Goal: Task Accomplishment & Management: Use online tool/utility

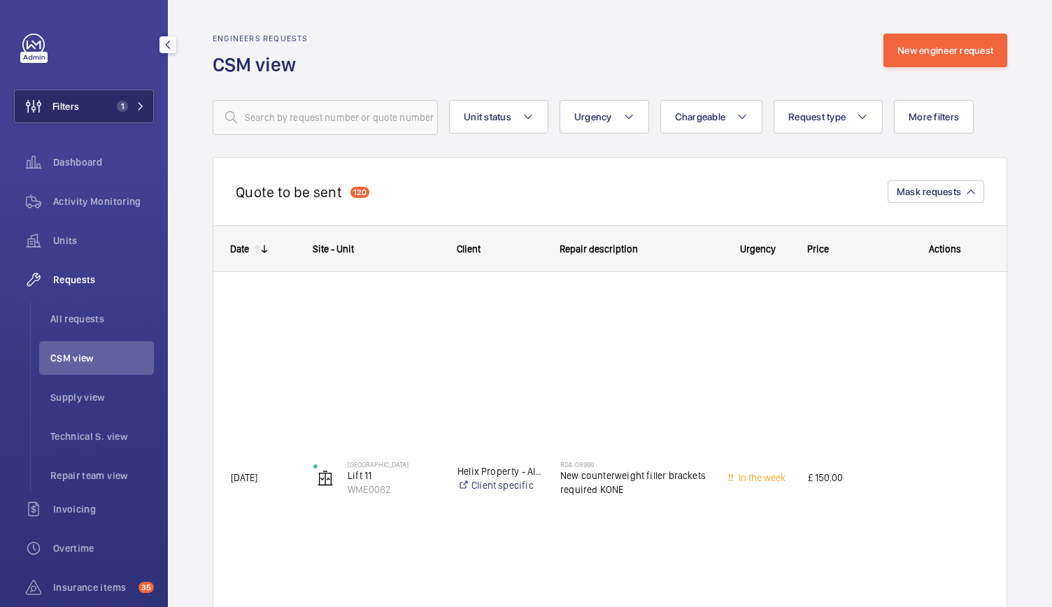
click at [71, 97] on span "Filters" at bounding box center [47, 107] width 64 height 34
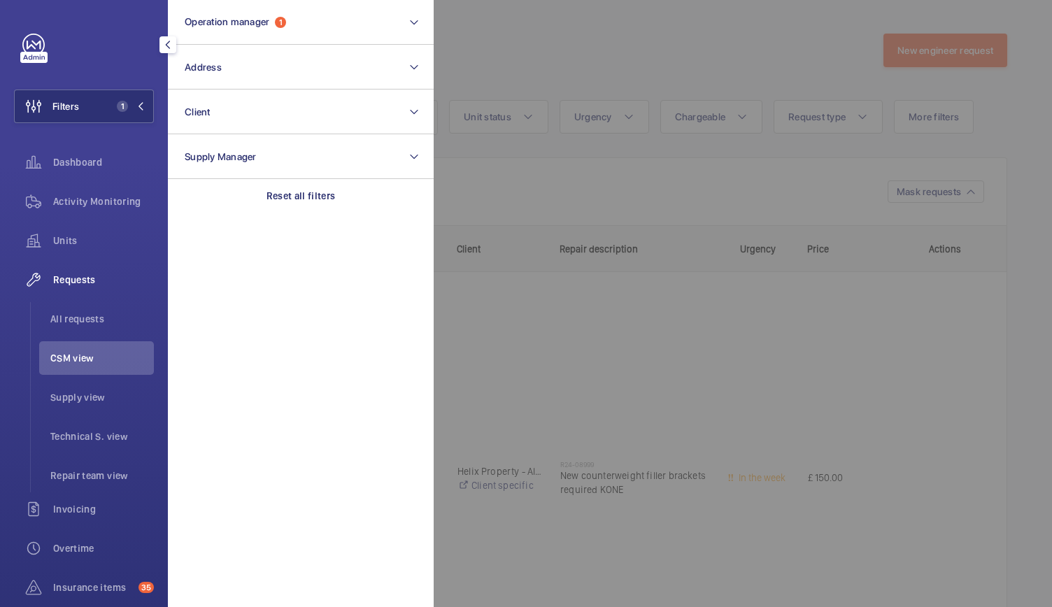
click at [33, 45] on link at bounding box center [33, 45] width 22 height 22
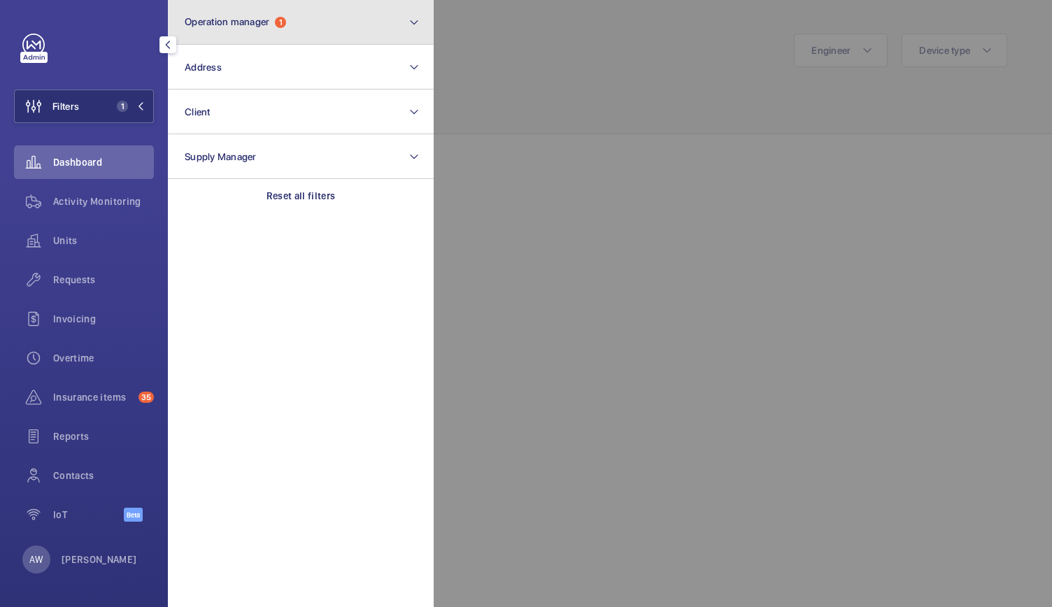
click at [231, 20] on span "Operation manager" at bounding box center [227, 21] width 85 height 11
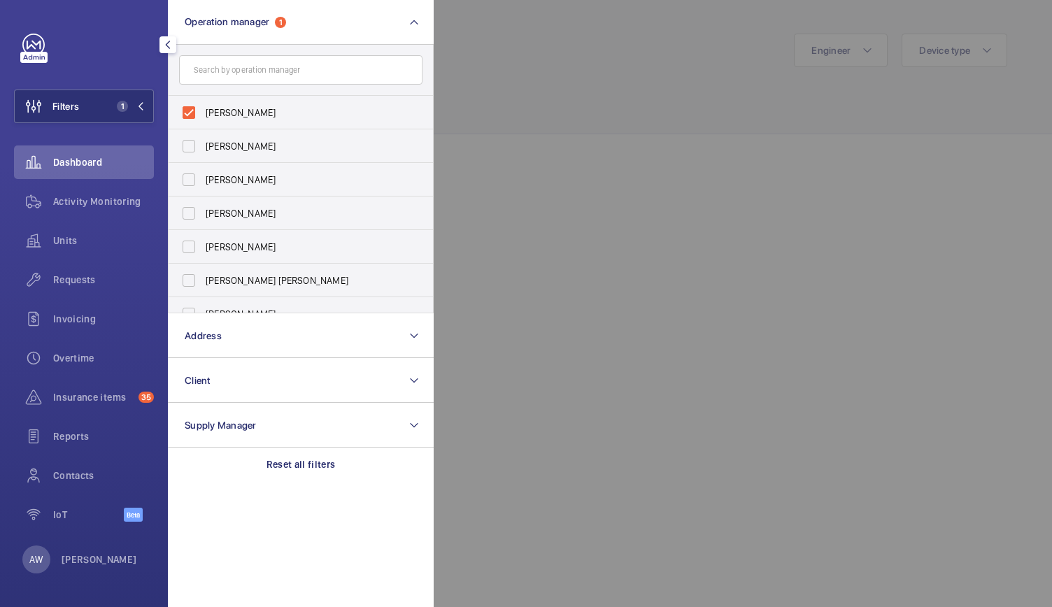
click at [573, 303] on div at bounding box center [960, 303] width 1052 height 607
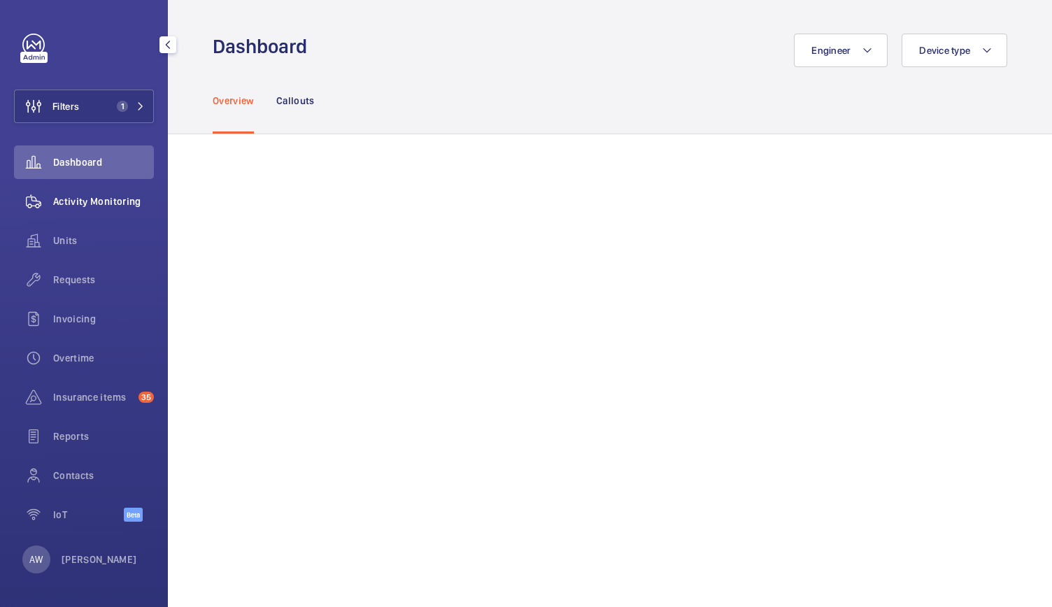
click at [92, 198] on span "Activity Monitoring" at bounding box center [103, 201] width 101 height 14
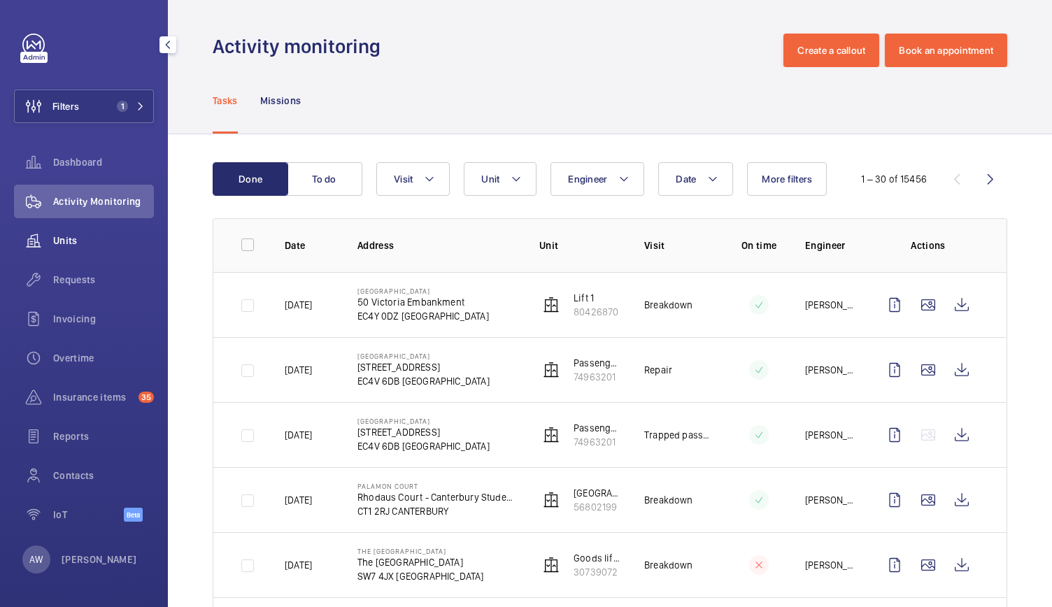
click at [59, 231] on div "Units" at bounding box center [84, 241] width 140 height 34
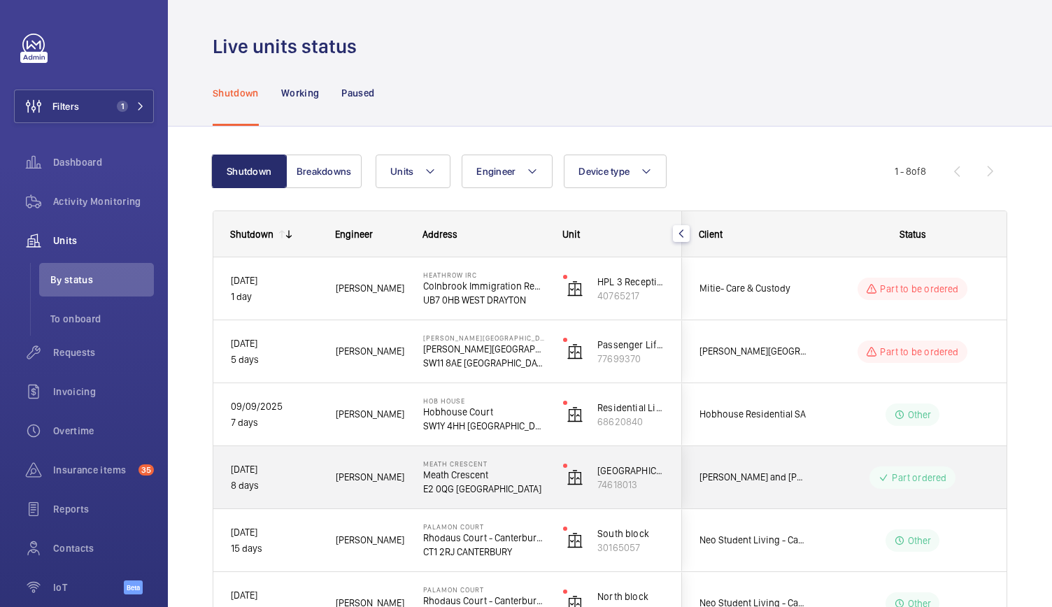
click at [406, 489] on div "Meath Crescent Meath Crescent E2 0QG [GEOGRAPHIC_DATA]" at bounding box center [475, 477] width 138 height 63
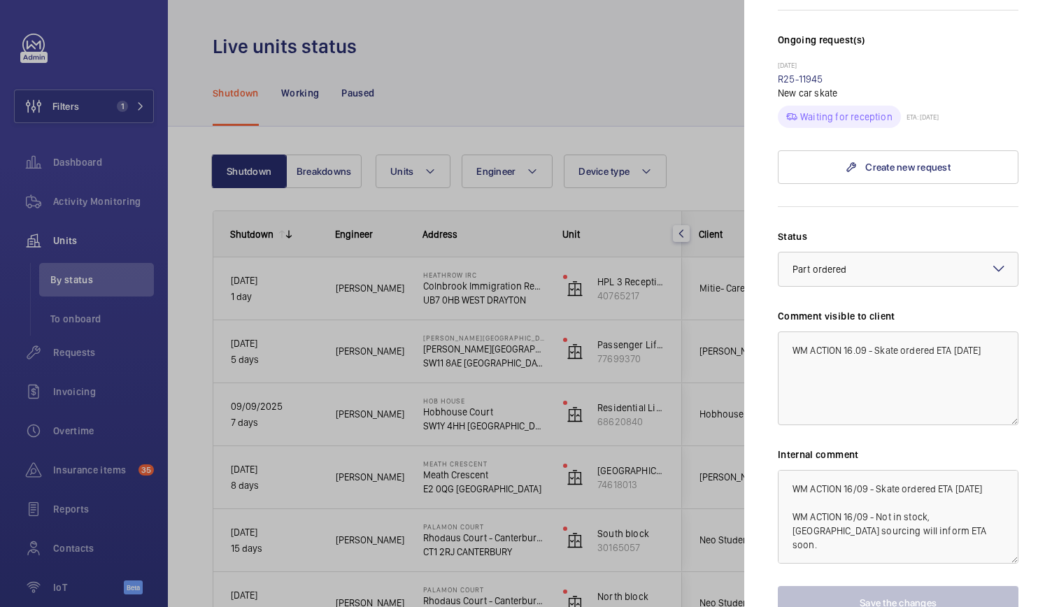
scroll to position [433, 0]
click at [585, 285] on div at bounding box center [526, 303] width 1052 height 607
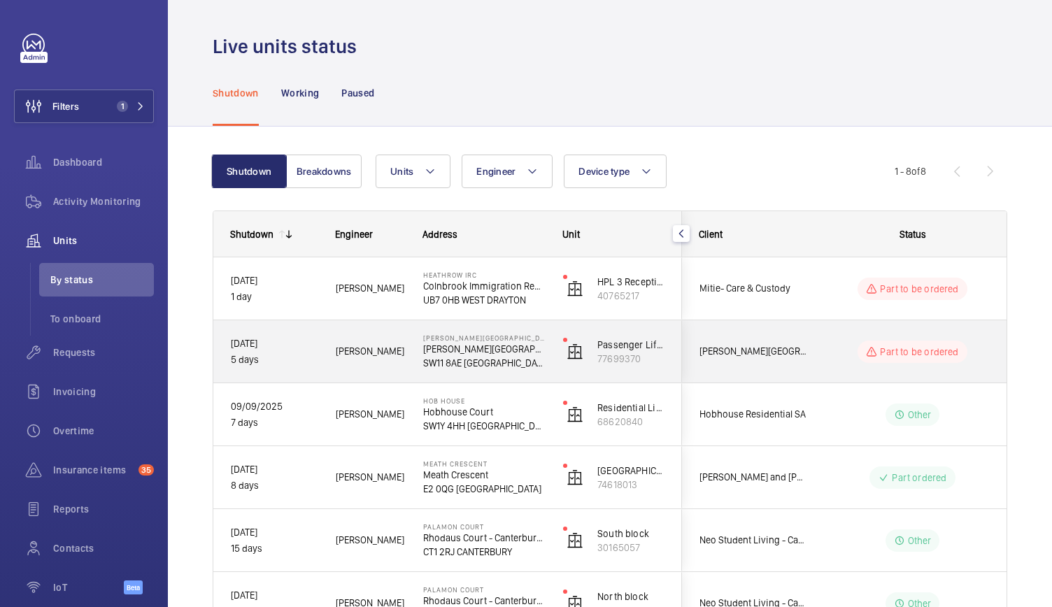
click at [380, 364] on div "Dan J." at bounding box center [362, 351] width 86 height 44
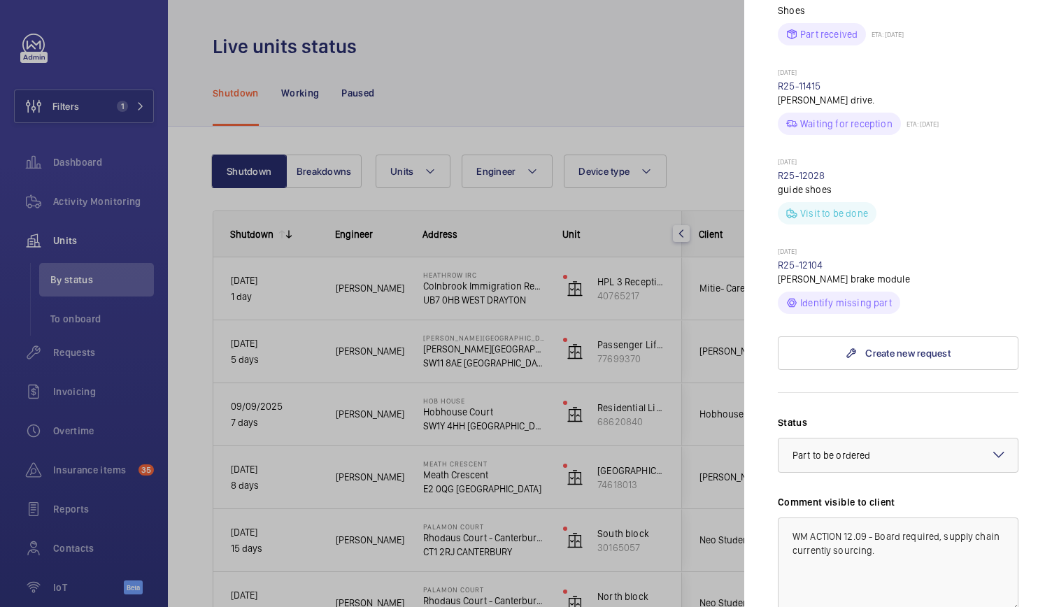
scroll to position [831, 0]
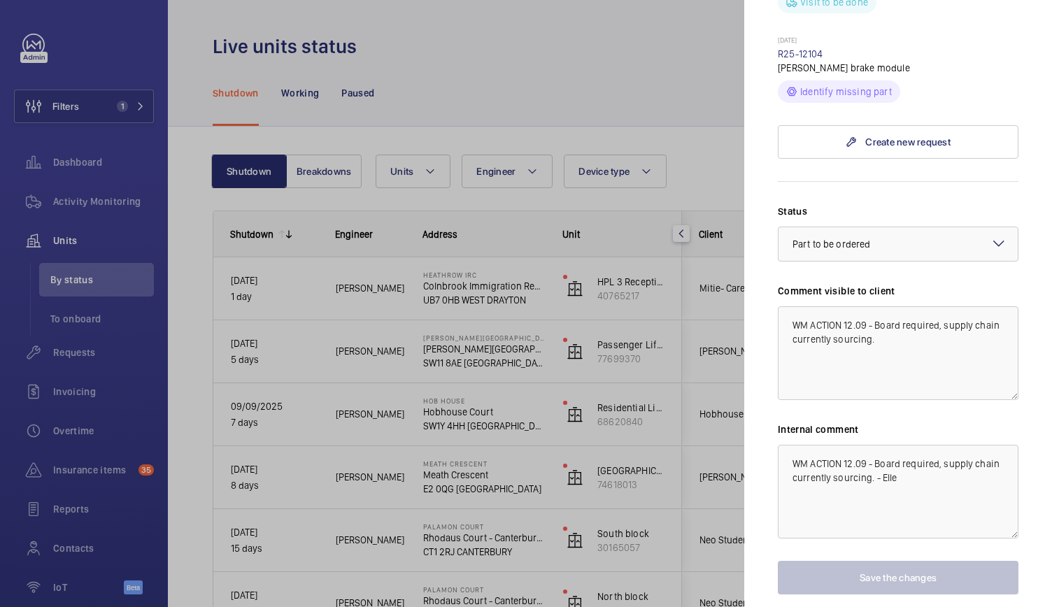
click at [414, 499] on div at bounding box center [526, 303] width 1052 height 607
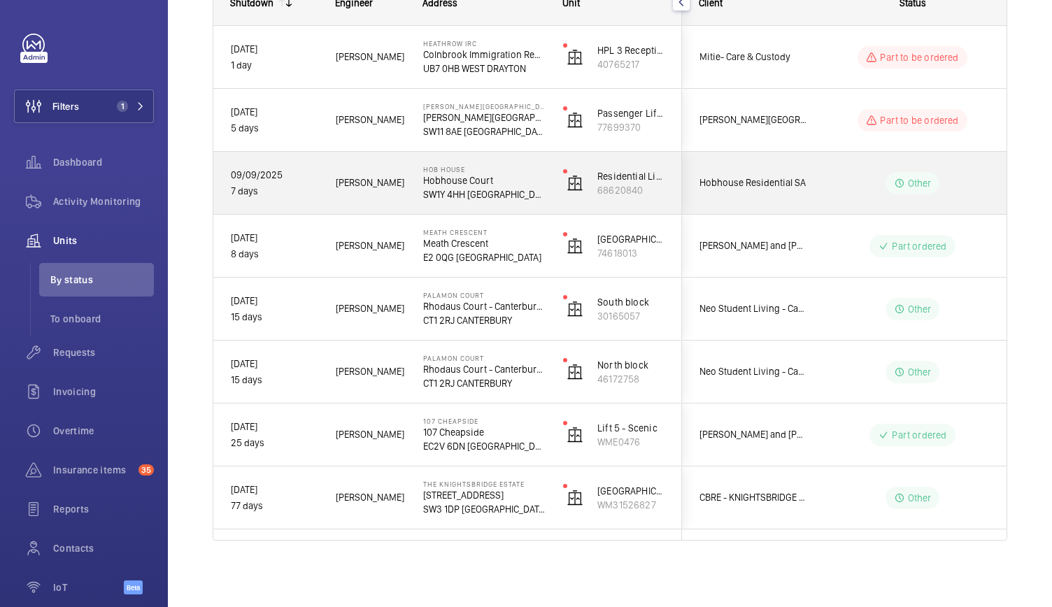
scroll to position [0, 0]
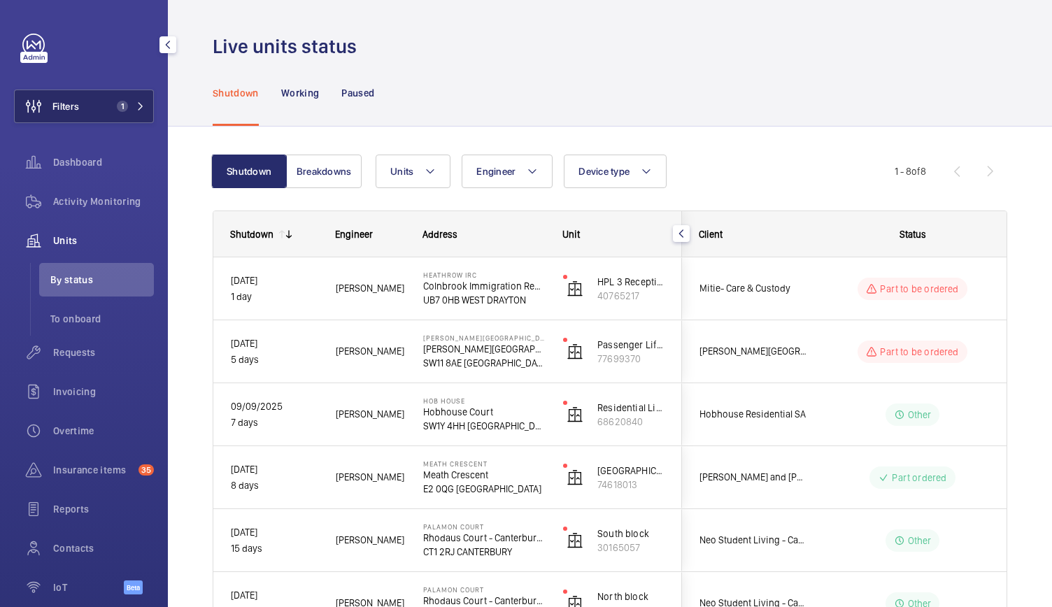
click at [104, 98] on button "Filters 1" at bounding box center [84, 107] width 140 height 34
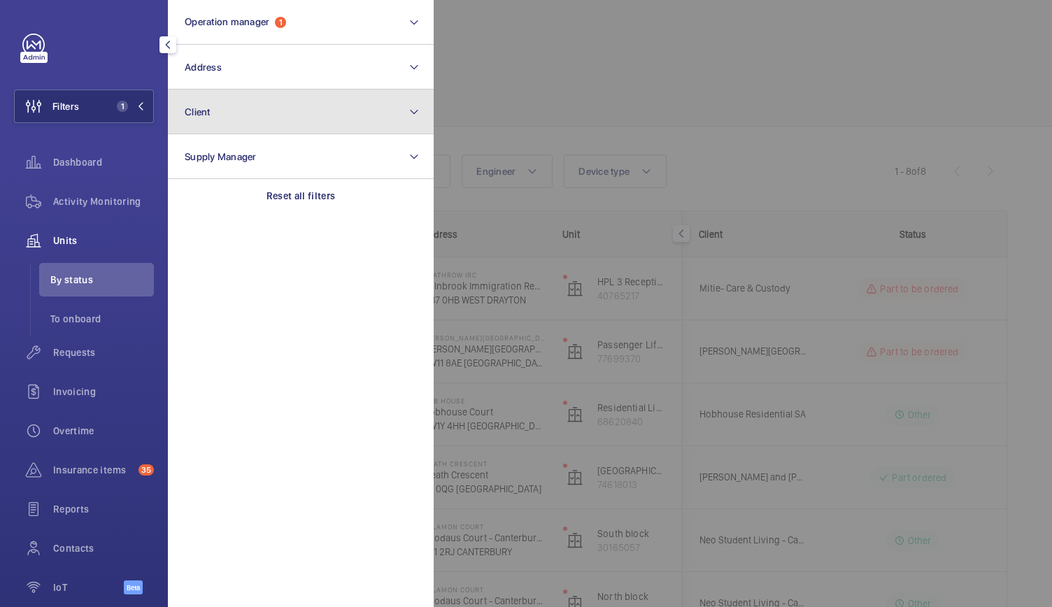
click at [208, 120] on button "Client" at bounding box center [301, 112] width 266 height 45
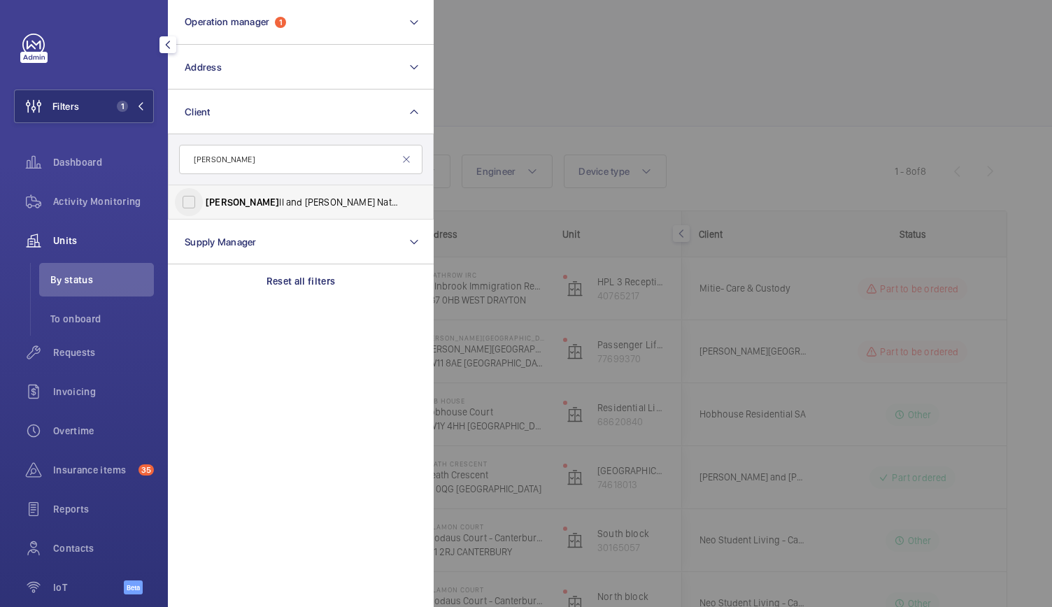
type input "renda"
click at [188, 205] on input "Renda ll and Rittner National Lift Contract" at bounding box center [189, 202] width 28 height 28
checkbox input "true"
click at [558, 41] on div at bounding box center [960, 303] width 1052 height 607
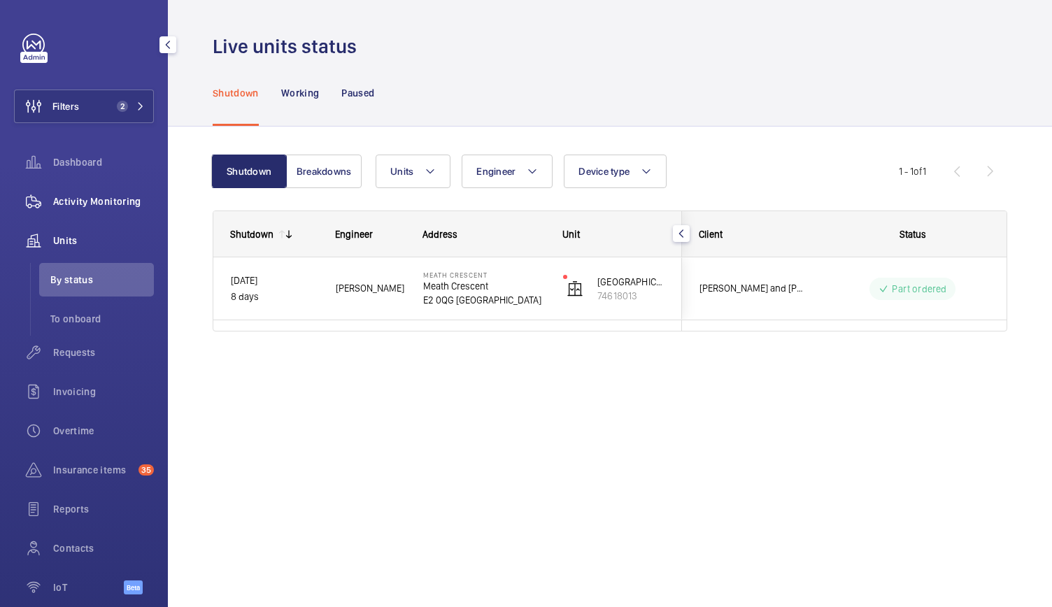
click at [95, 198] on span "Activity Monitoring" at bounding box center [103, 201] width 101 height 14
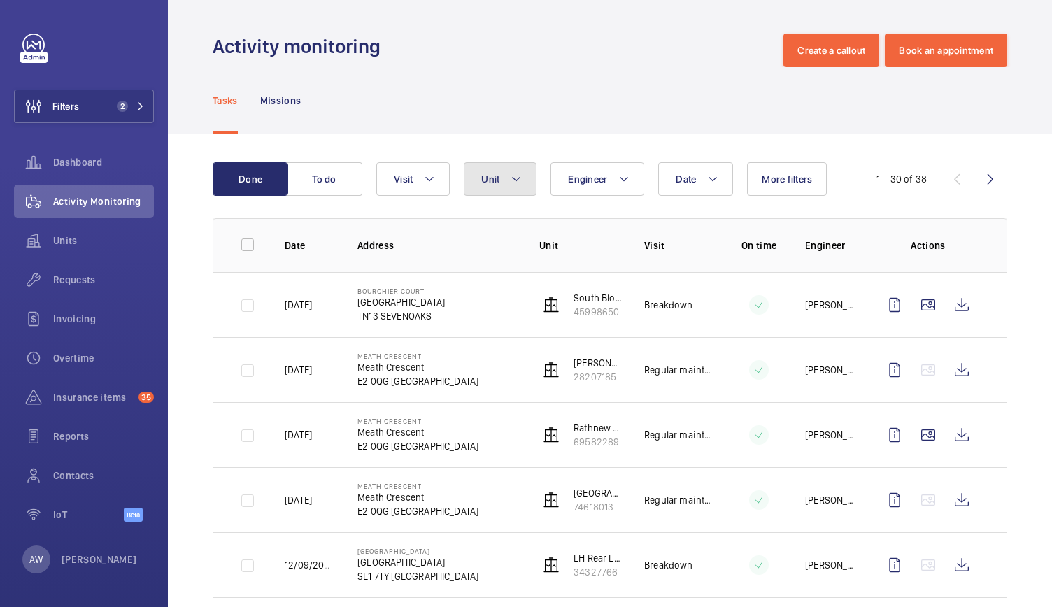
click at [519, 165] on button "Unit" at bounding box center [500, 179] width 73 height 34
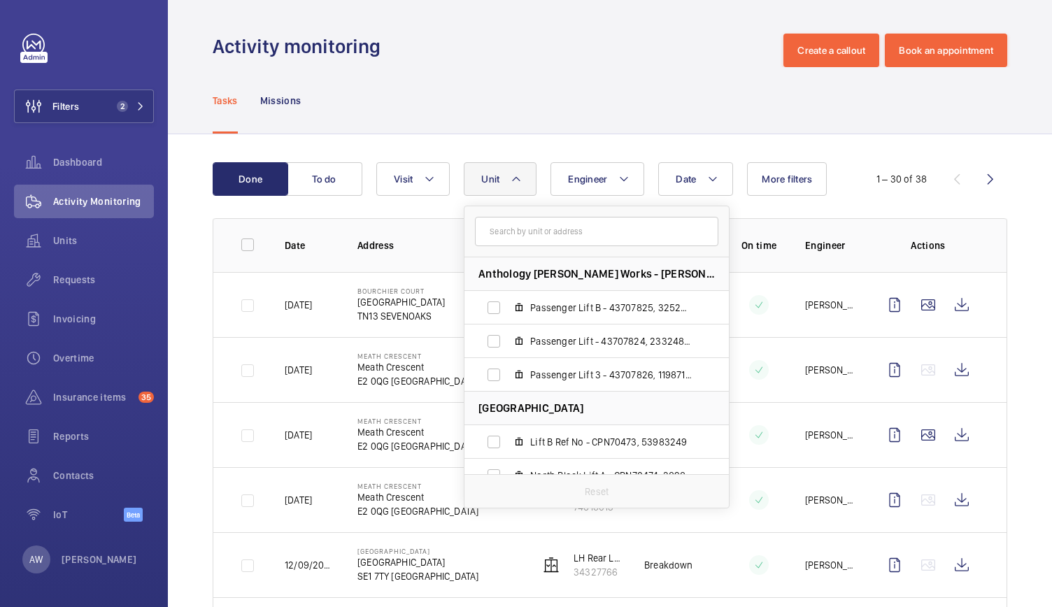
click at [519, 165] on button "Unit" at bounding box center [500, 179] width 73 height 34
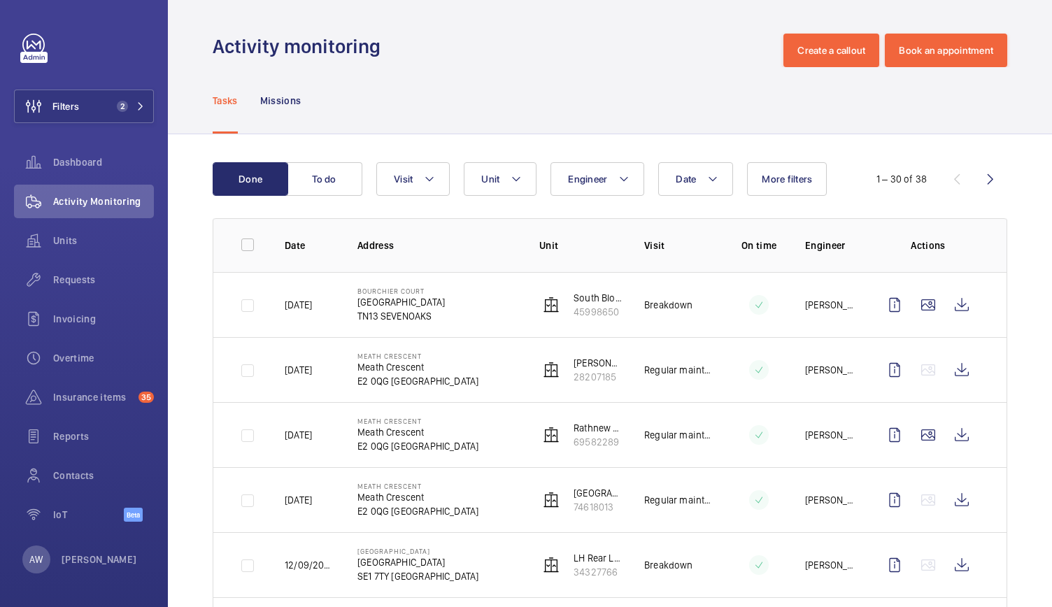
click at [564, 471] on td "Roundwood Court - entrance lobby - Lift 6 - U1012155 - 6 74618013" at bounding box center [569, 499] width 105 height 65
click at [413, 171] on button "Visit" at bounding box center [412, 179] width 73 height 34
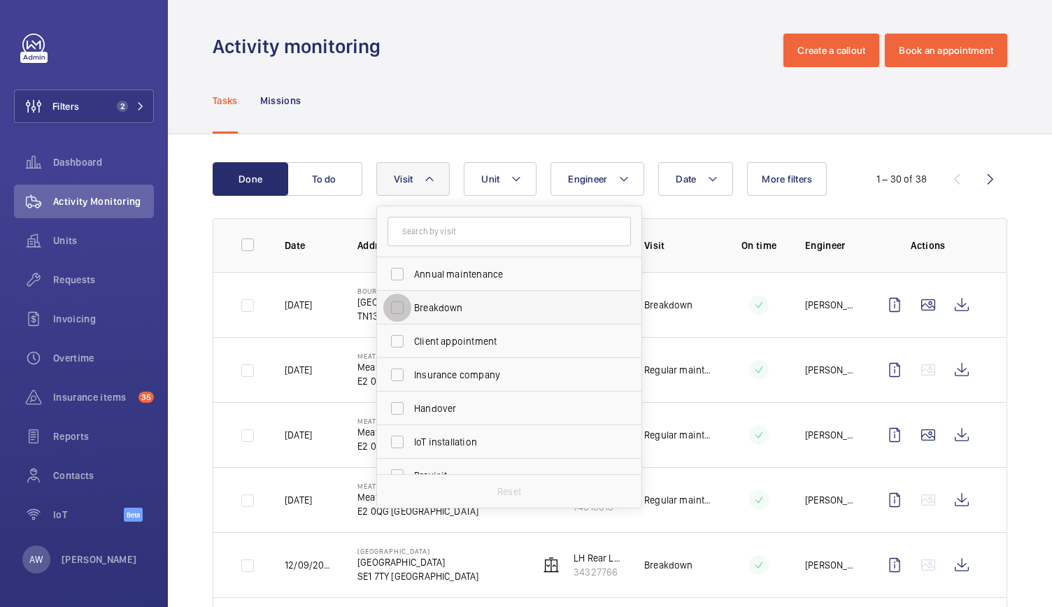
click at [395, 308] on input "Breakdown" at bounding box center [397, 308] width 28 height 28
checkbox input "true"
click at [76, 254] on div "Units" at bounding box center [84, 241] width 140 height 34
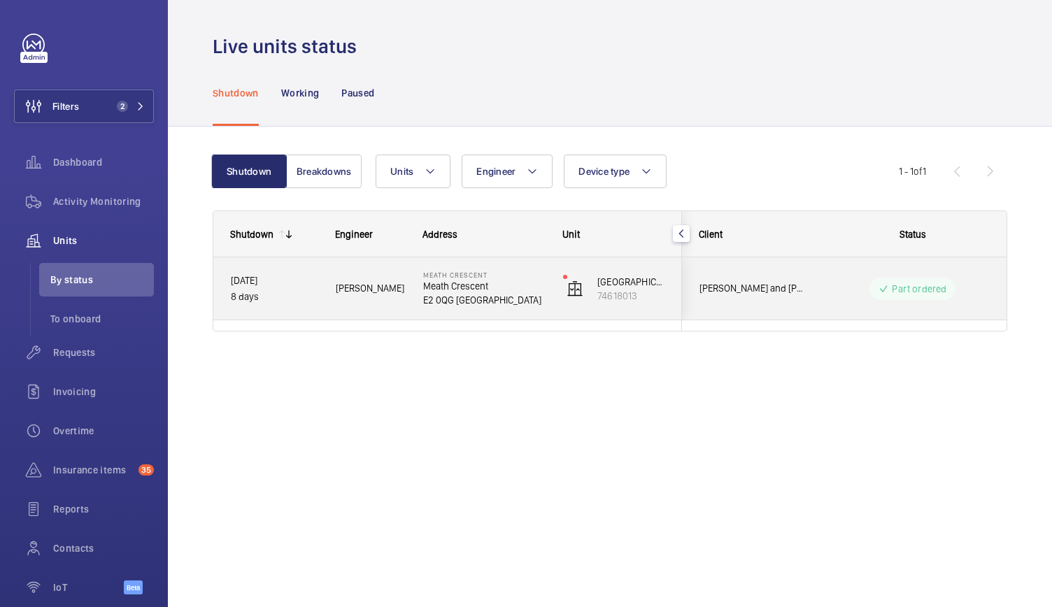
click at [541, 297] on p "E2 0QG [GEOGRAPHIC_DATA]" at bounding box center [484, 300] width 122 height 14
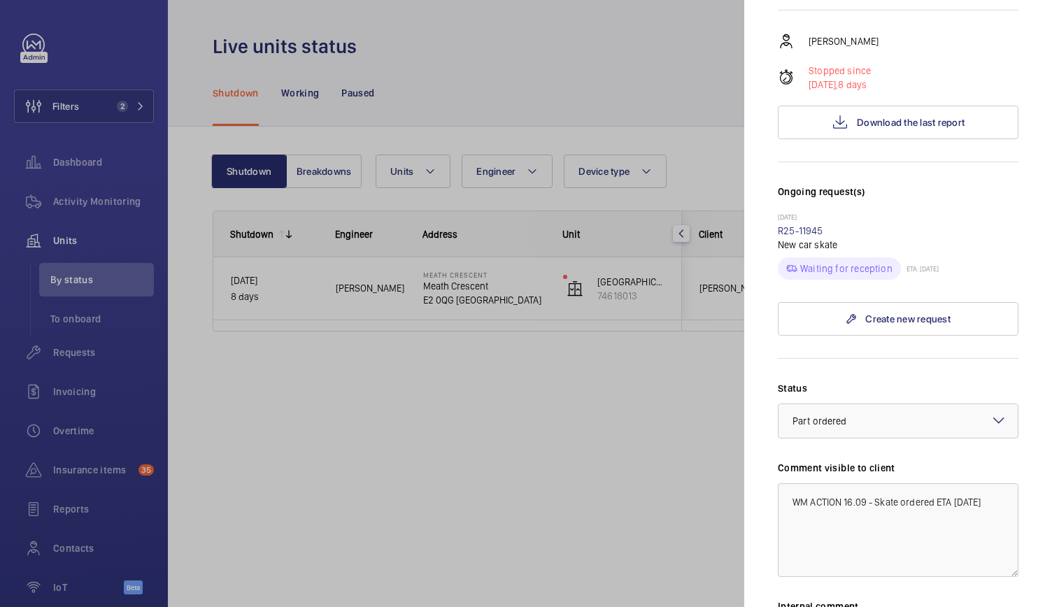
scroll to position [280, 0]
click at [443, 529] on div at bounding box center [526, 303] width 1052 height 607
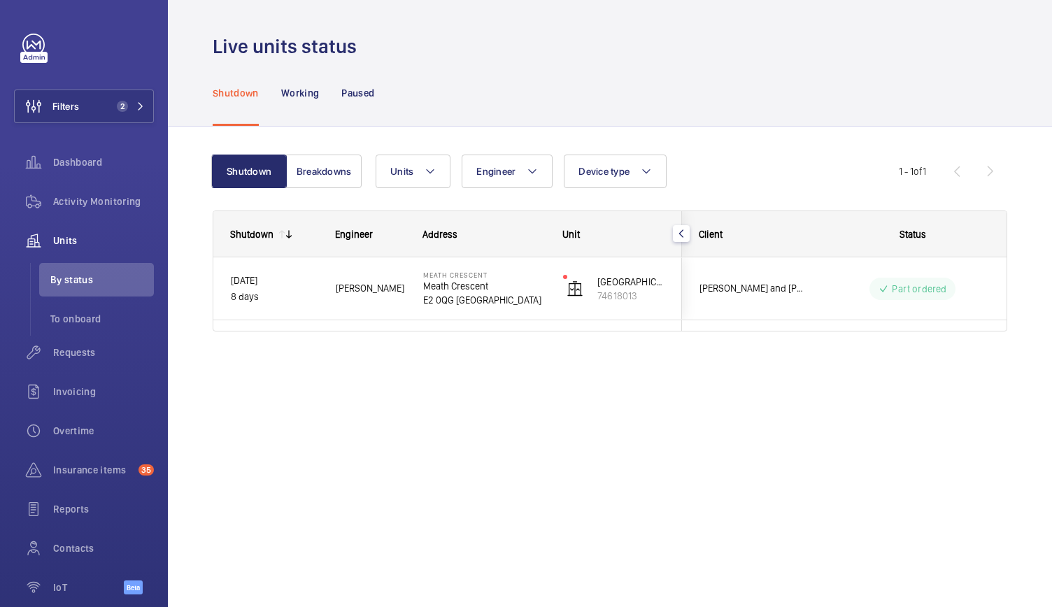
scroll to position [0, 0]
click at [132, 213] on div "Activity Monitoring" at bounding box center [84, 202] width 140 height 34
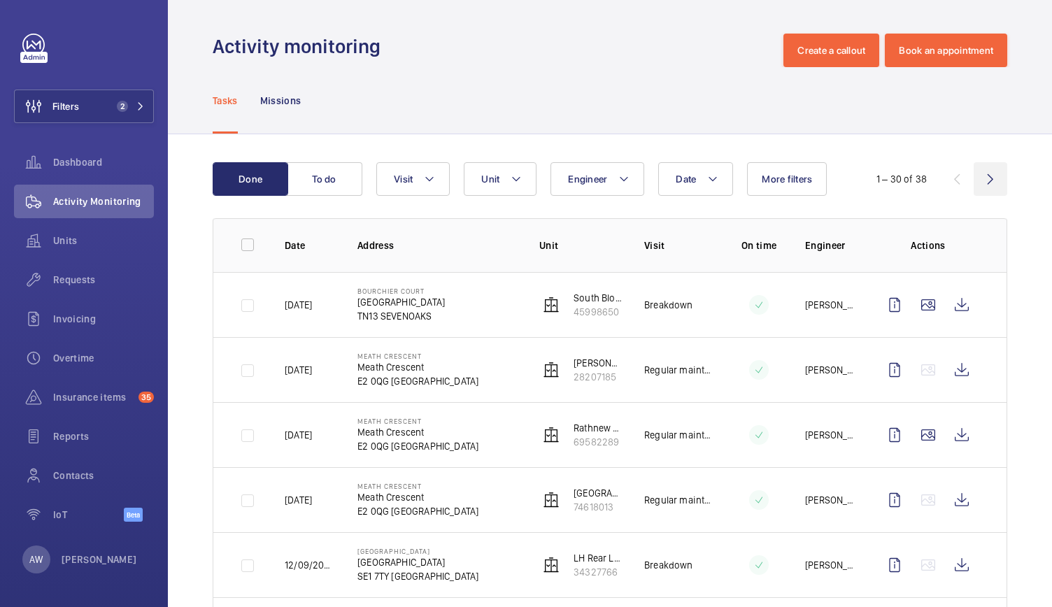
click at [982, 176] on wm-front-icon-button at bounding box center [991, 179] width 34 height 34
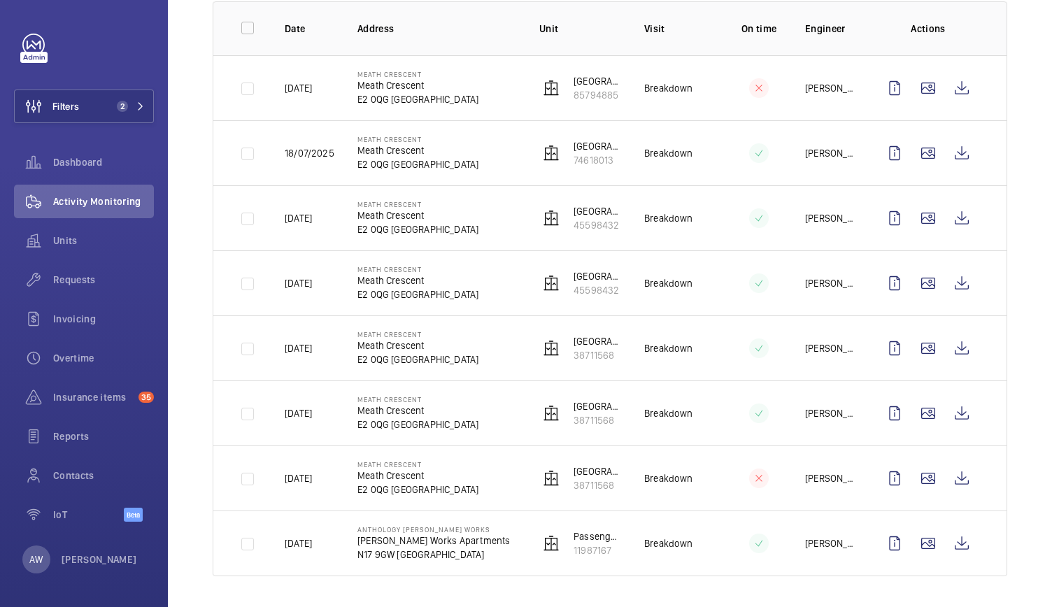
scroll to position [108, 0]
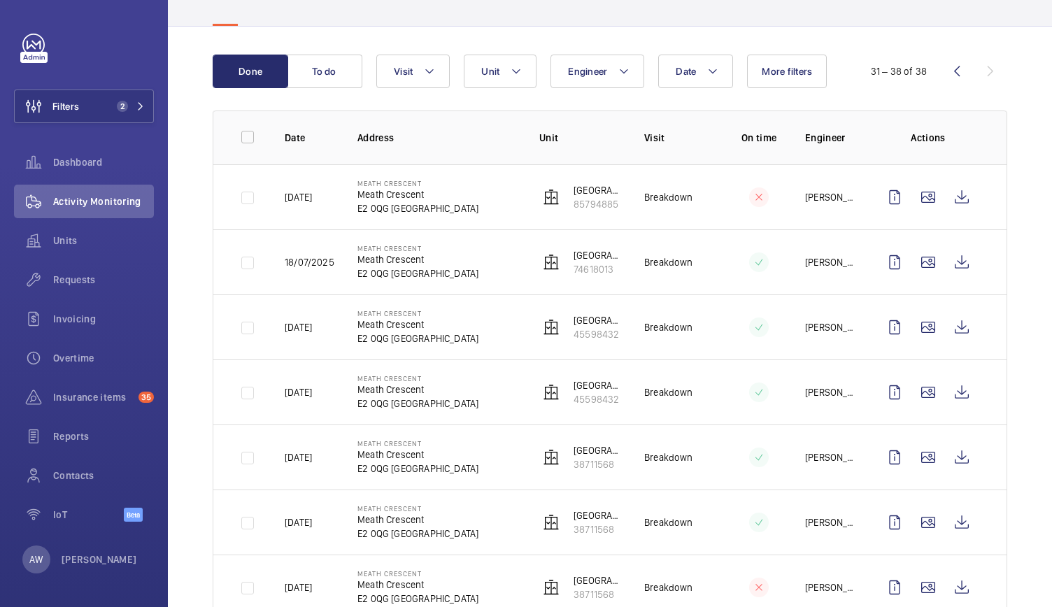
click at [401, 203] on p "E2 0QG [GEOGRAPHIC_DATA]" at bounding box center [417, 208] width 121 height 14
click at [392, 192] on p "Meath Crescent" at bounding box center [417, 194] width 121 height 14
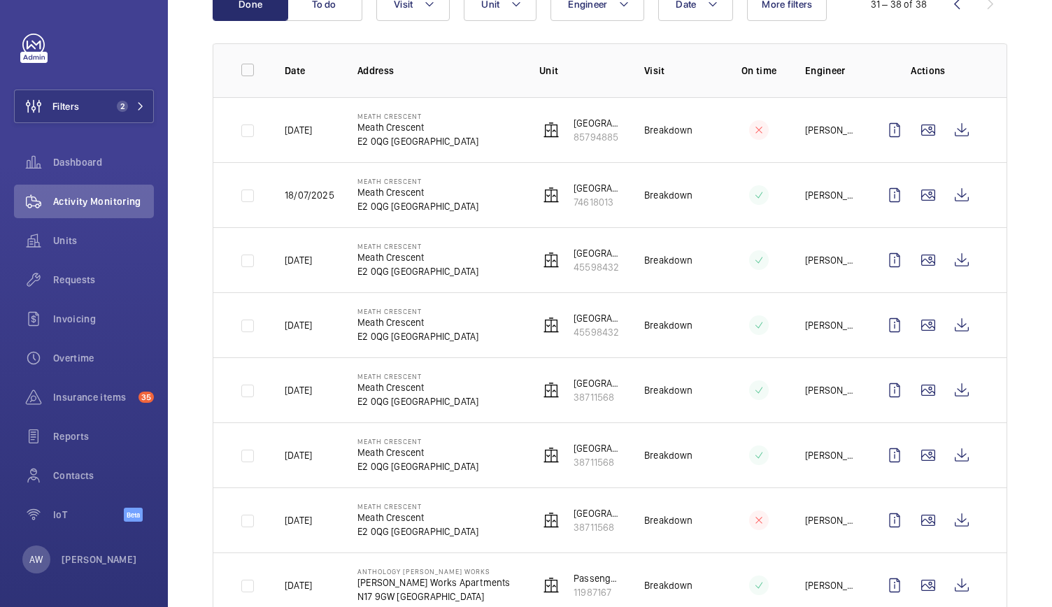
scroll to position [217, 0]
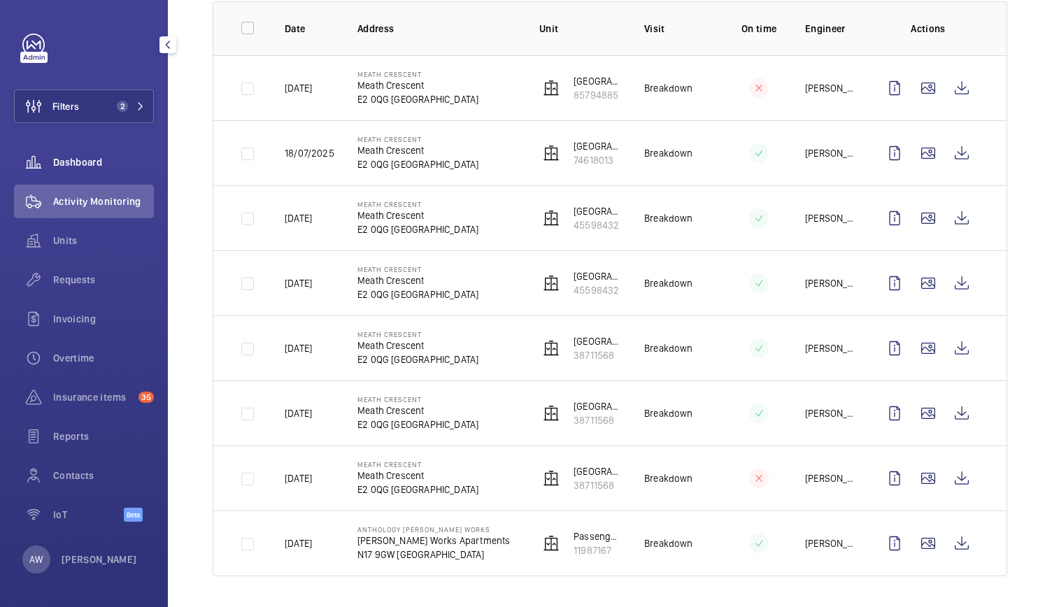
click at [66, 145] on div "Dashboard" at bounding box center [84, 162] width 140 height 34
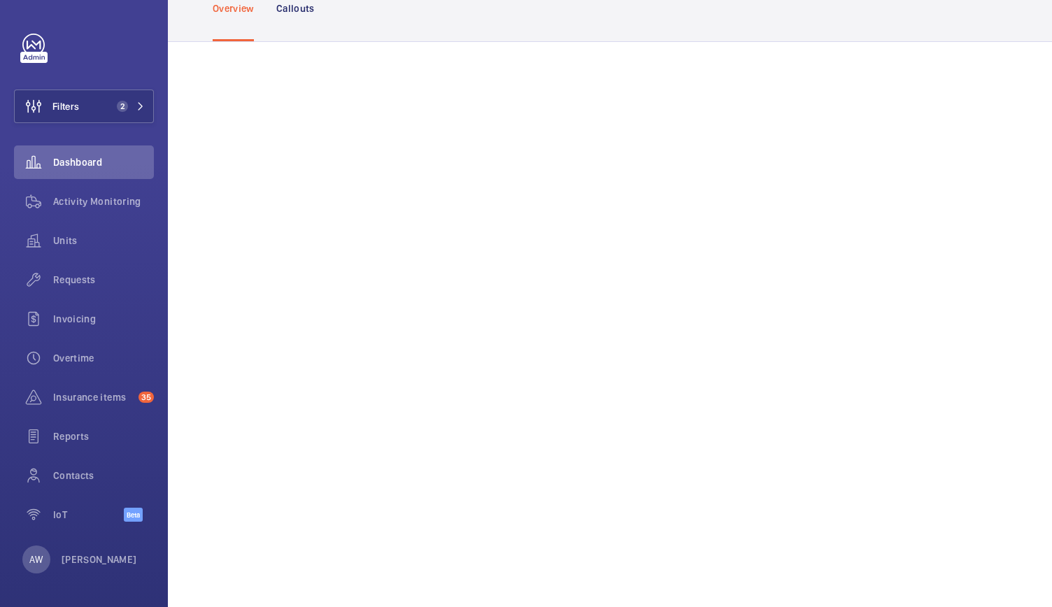
scroll to position [92, 0]
click at [119, 117] on button "Filters 2" at bounding box center [84, 107] width 140 height 34
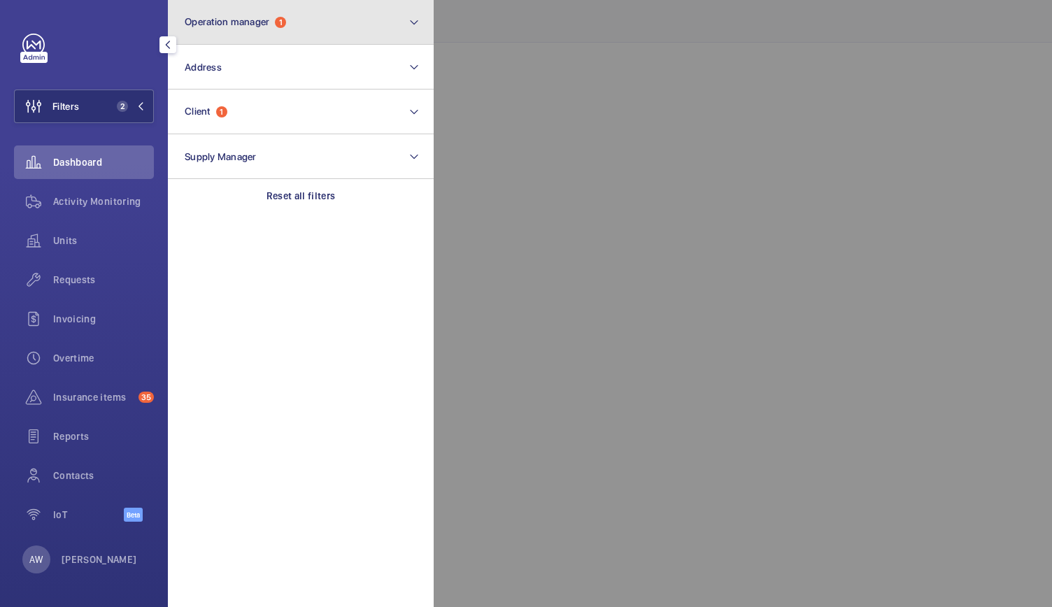
click at [241, 2] on button "Operation manager 1" at bounding box center [301, 22] width 266 height 45
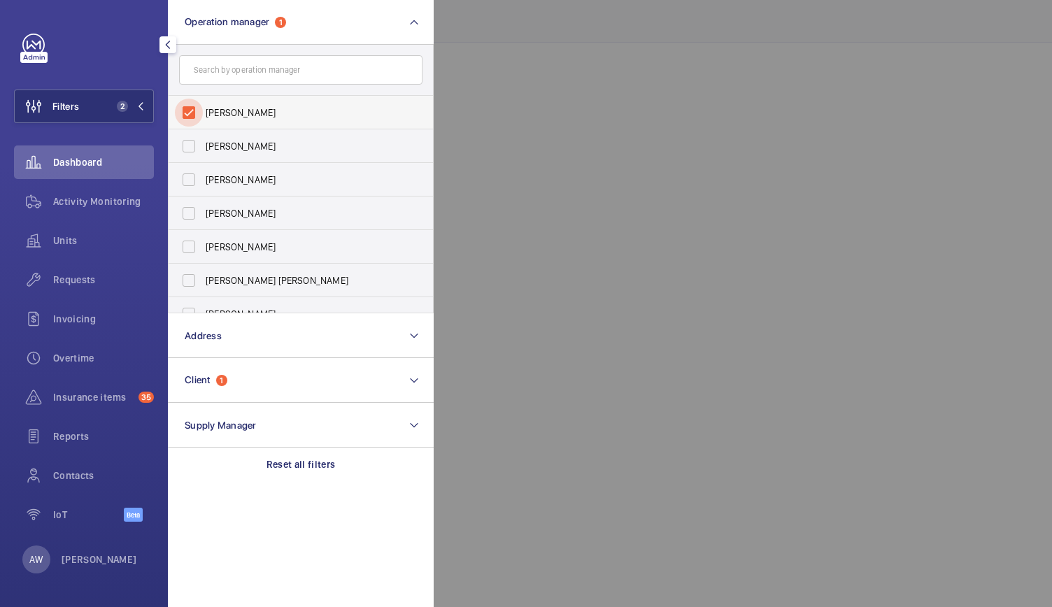
click at [187, 112] on input "[PERSON_NAME]" at bounding box center [189, 113] width 28 height 28
checkbox input "false"
click at [498, 16] on div at bounding box center [960, 303] width 1052 height 607
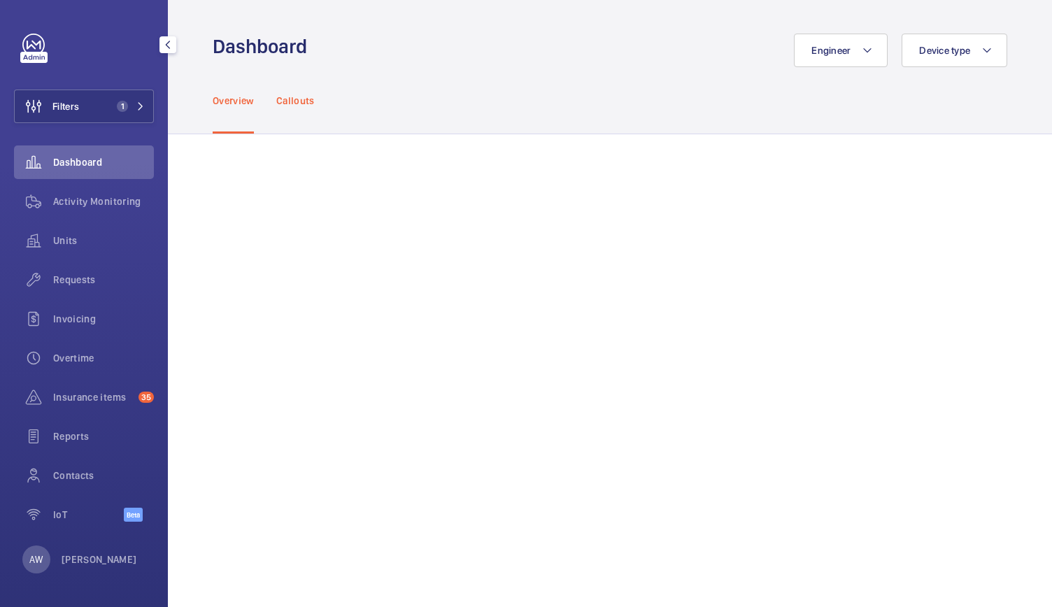
click at [311, 104] on p "Callouts" at bounding box center [295, 101] width 38 height 14
click at [73, 432] on span "Reports" at bounding box center [103, 436] width 101 height 14
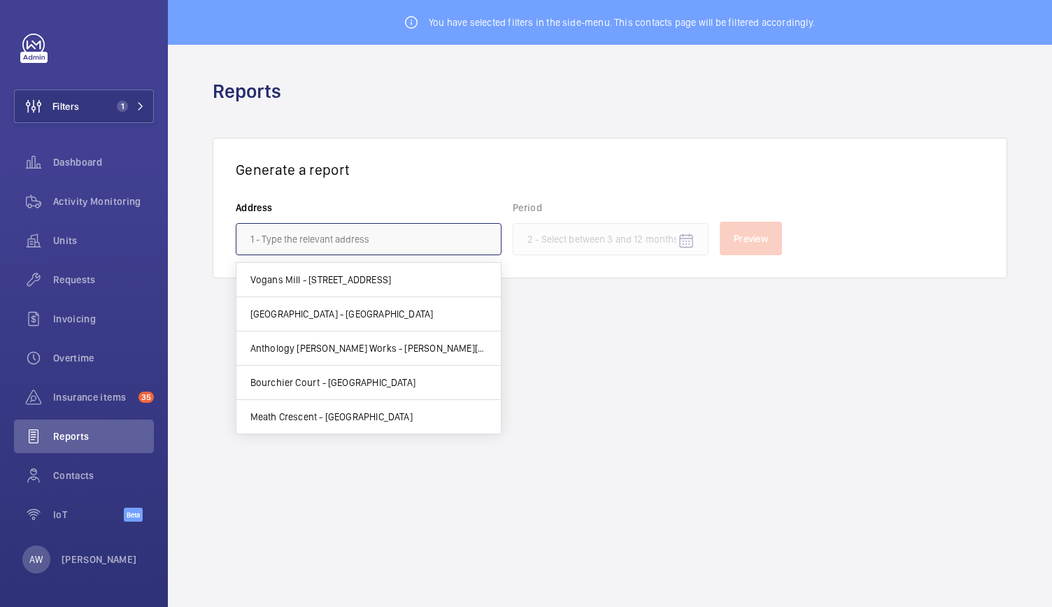
click at [355, 242] on input "text" at bounding box center [369, 239] width 266 height 32
click at [341, 275] on span "Vogans Mill - 17 Mill St, LONDON SE1 2BZ" at bounding box center [320, 280] width 141 height 14
type input "Vogans Mill - 17 Mill St, LONDON SE1 2BZ"
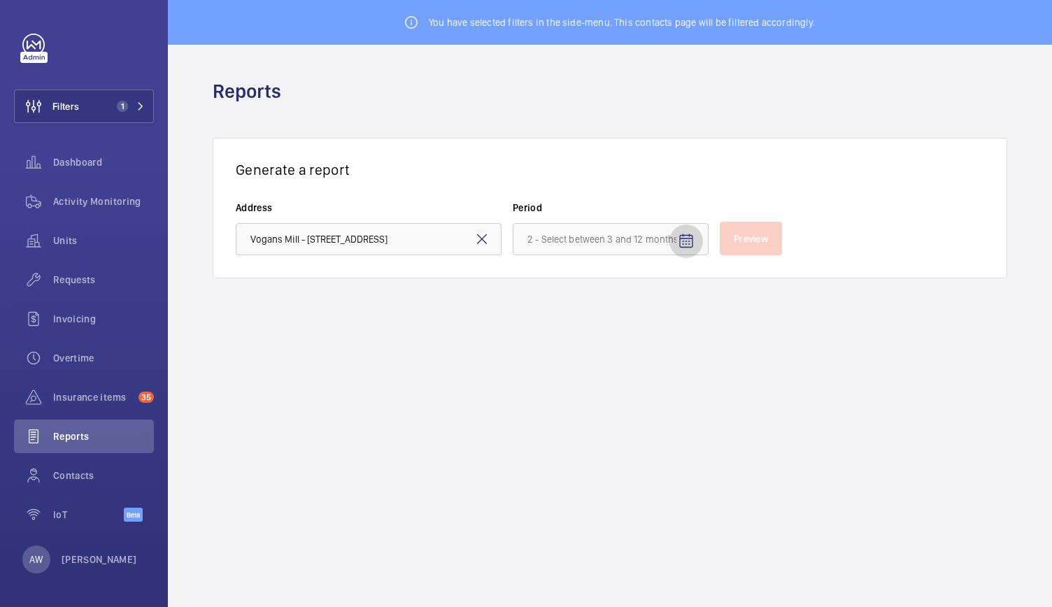
click at [685, 241] on mat-icon "Open calendar" at bounding box center [686, 241] width 17 height 17
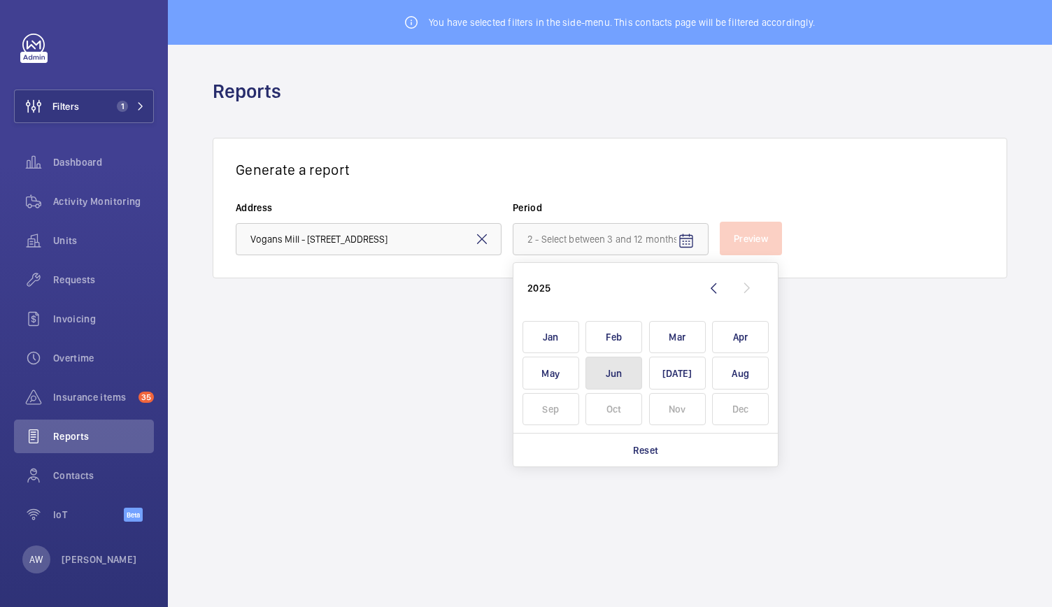
click at [622, 373] on span "Jun" at bounding box center [613, 373] width 57 height 33
click at [722, 360] on span "Aug" at bounding box center [740, 373] width 57 height 33
type input "June 2025 - August 2025"
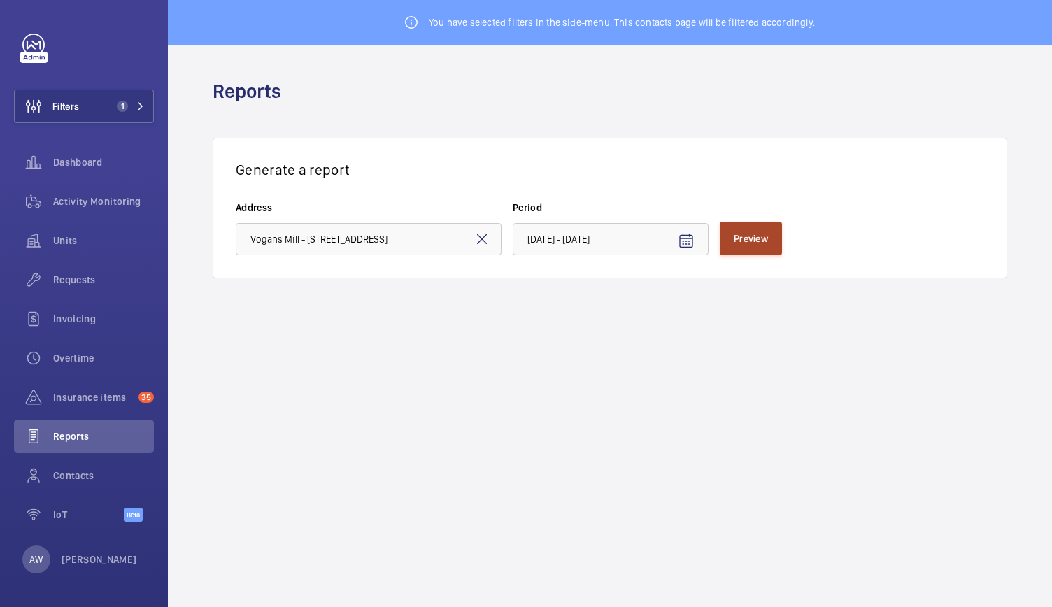
click at [768, 243] on span "Preview" at bounding box center [751, 238] width 34 height 11
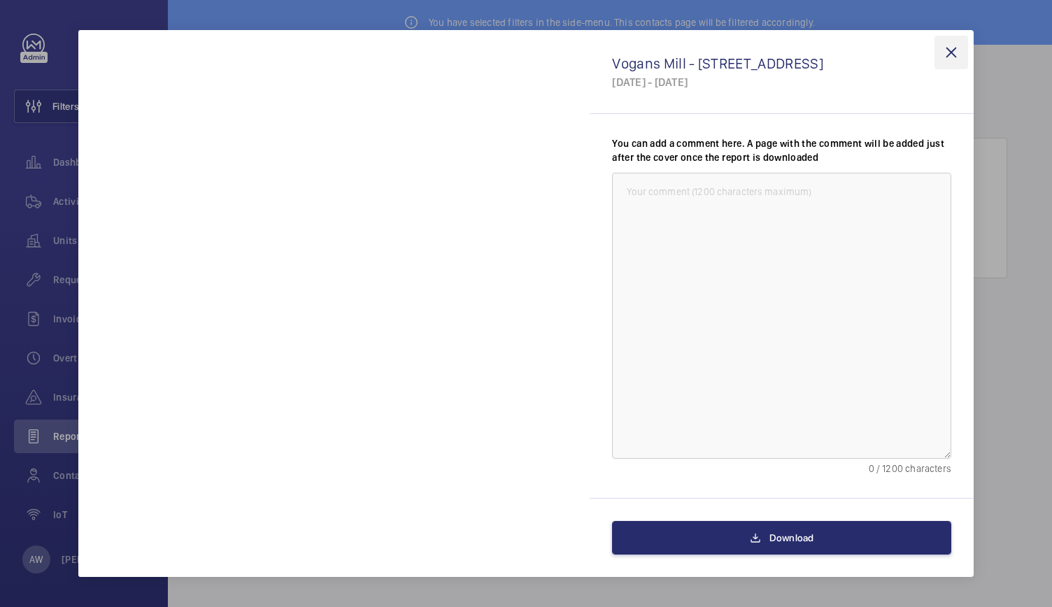
click at [949, 52] on wm-front-icon-button at bounding box center [951, 53] width 34 height 34
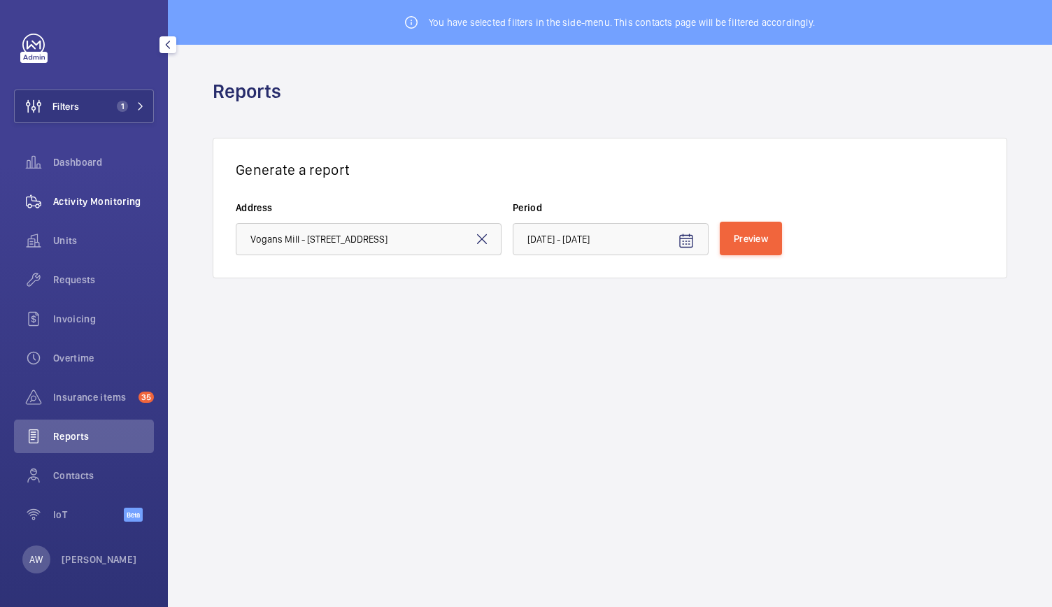
click at [80, 208] on span "Activity Monitoring" at bounding box center [103, 201] width 101 height 14
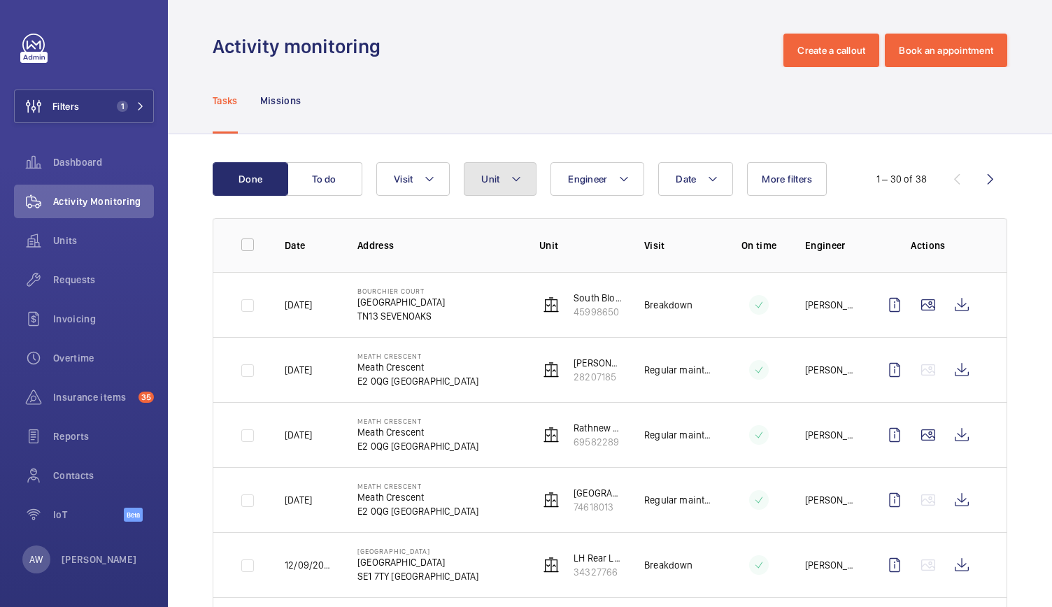
click at [477, 174] on button "Unit" at bounding box center [500, 179] width 73 height 34
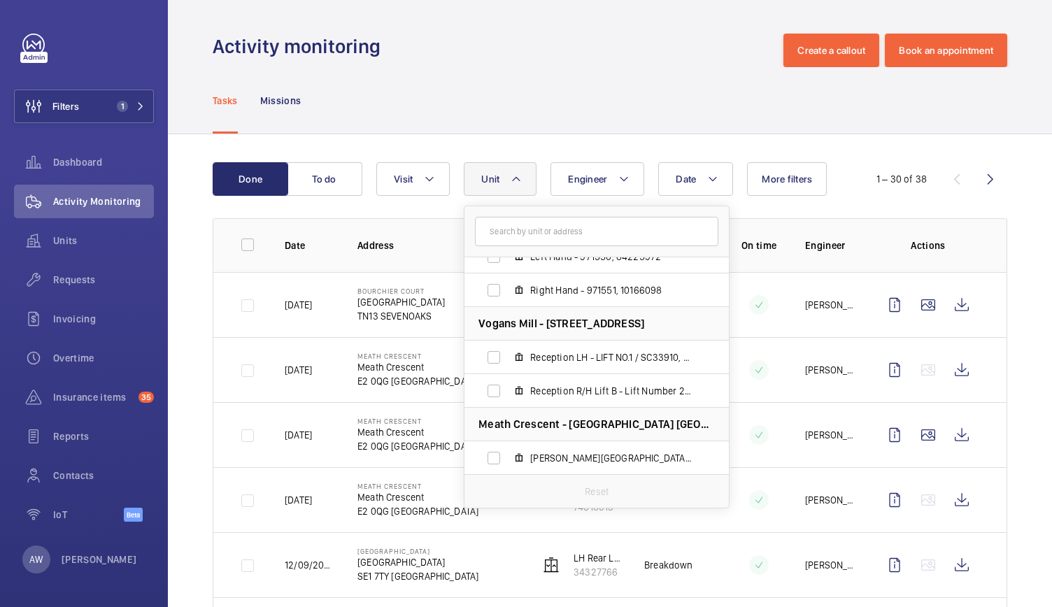
scroll to position [522, 0]
click at [497, 364] on input "Reception LH - LIFT NO.1 / SC33910, 33230461" at bounding box center [494, 357] width 28 height 28
checkbox input "true"
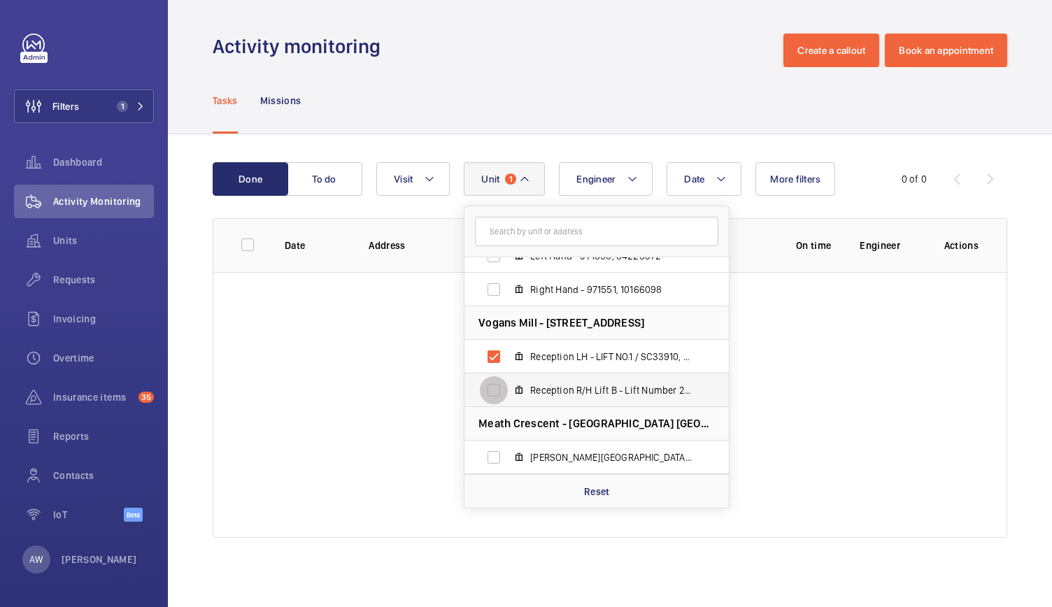
click at [494, 388] on input "Reception R/H Lift B - Lift Number 2 / SC33911, 23044203" at bounding box center [494, 390] width 28 height 28
checkbox input "true"
click at [466, 104] on div "Tasks Missions" at bounding box center [610, 100] width 794 height 66
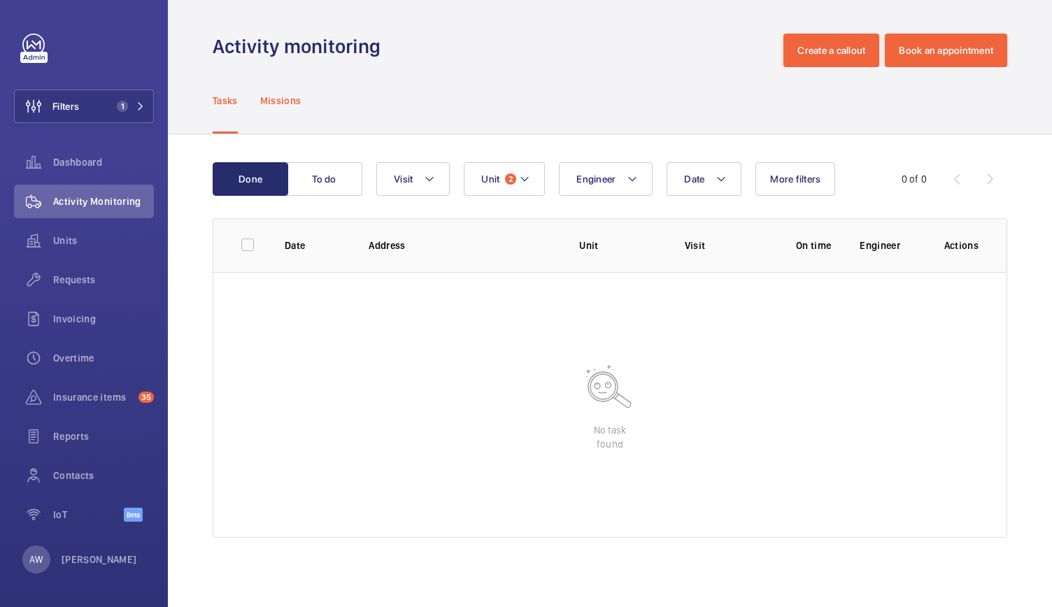
click at [293, 104] on p "Missions" at bounding box center [280, 101] width 41 height 14
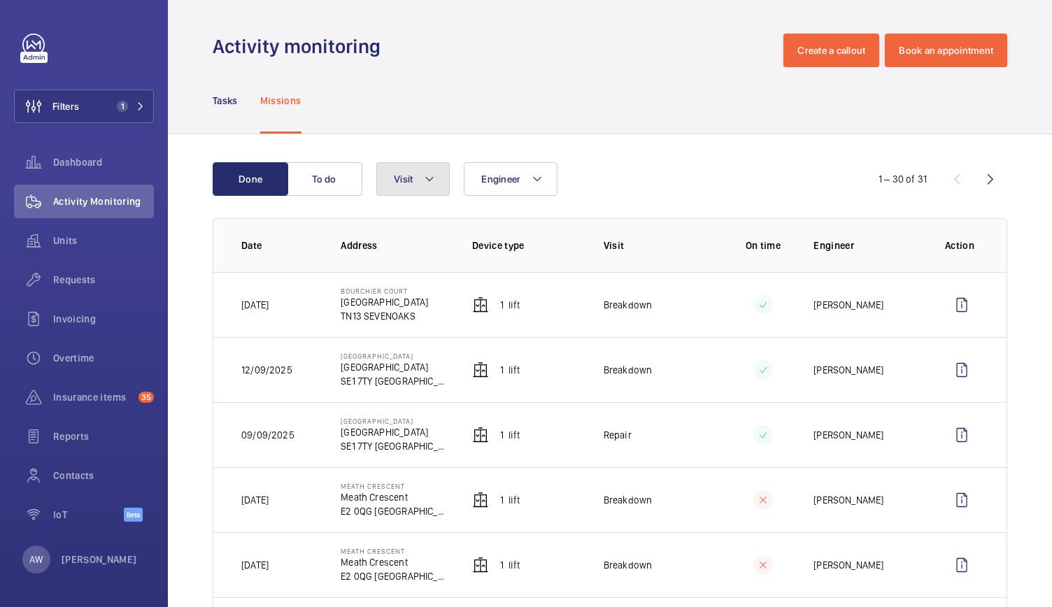
click at [399, 180] on span "Visit" at bounding box center [403, 178] width 19 height 11
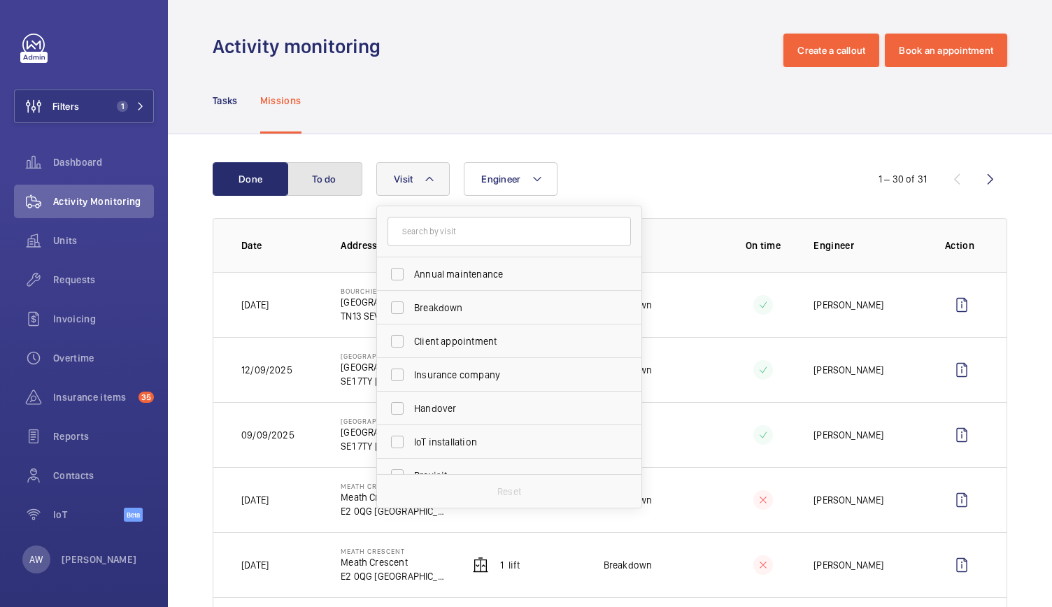
click at [313, 180] on button "To do" at bounding box center [325, 179] width 76 height 34
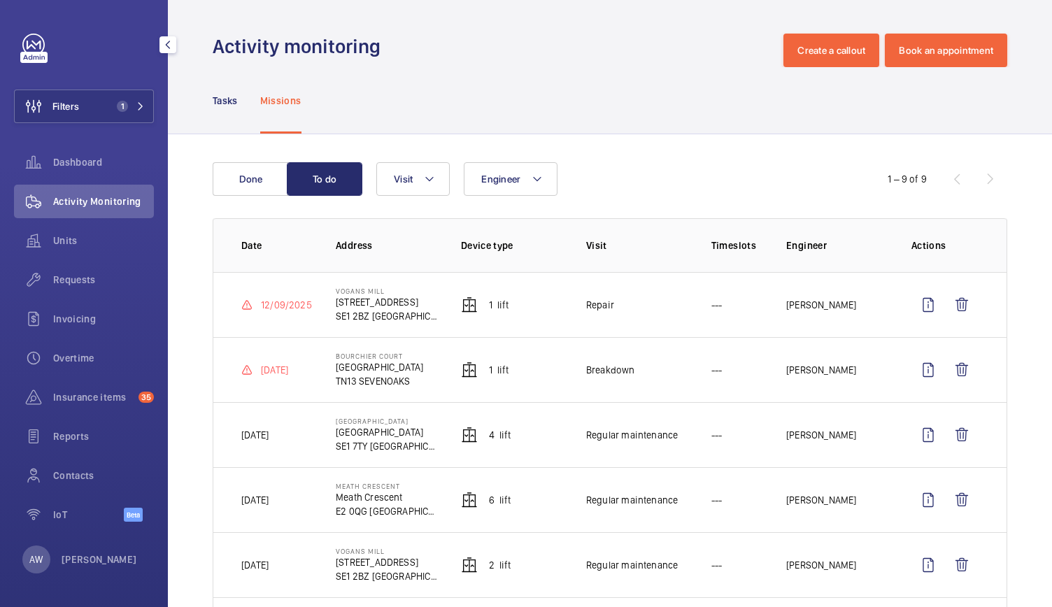
click at [117, 192] on div "Activity Monitoring" at bounding box center [84, 202] width 140 height 34
click at [97, 160] on span "Dashboard" at bounding box center [103, 162] width 101 height 14
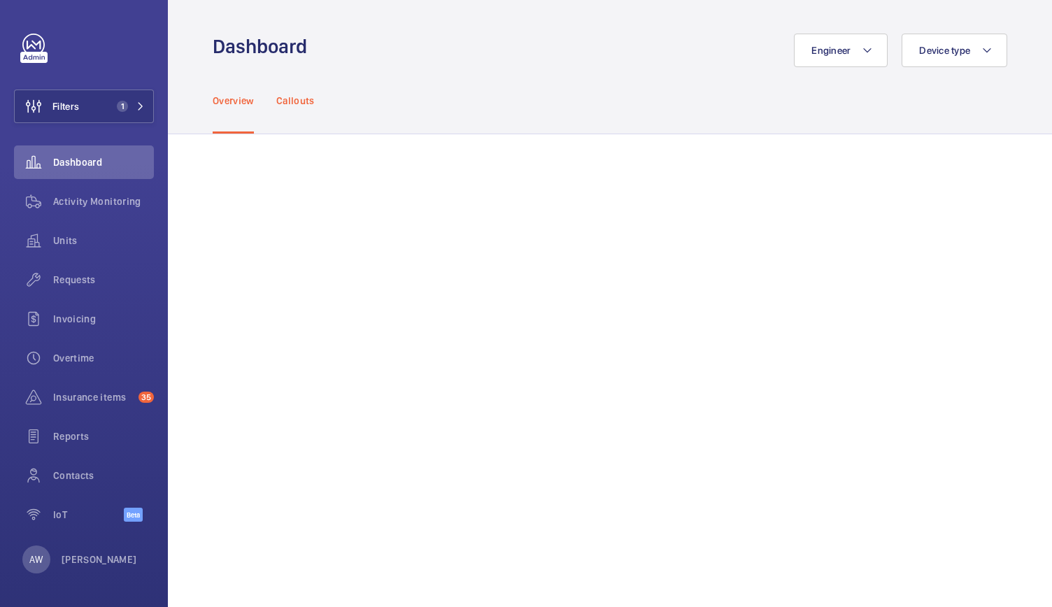
click at [306, 107] on div "Callouts" at bounding box center [295, 100] width 38 height 66
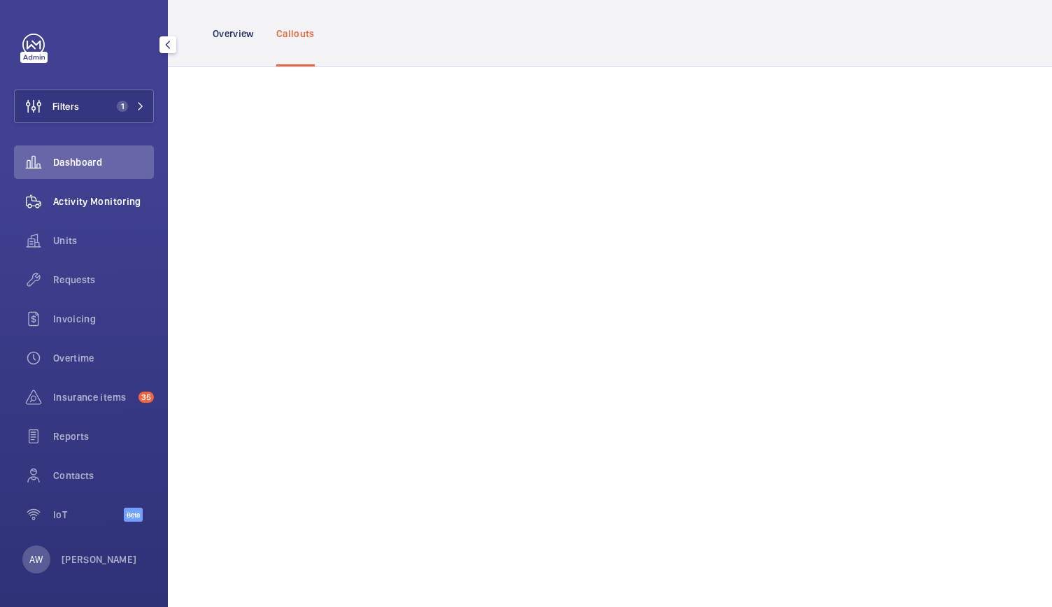
click at [70, 208] on div "Activity Monitoring" at bounding box center [84, 202] width 140 height 34
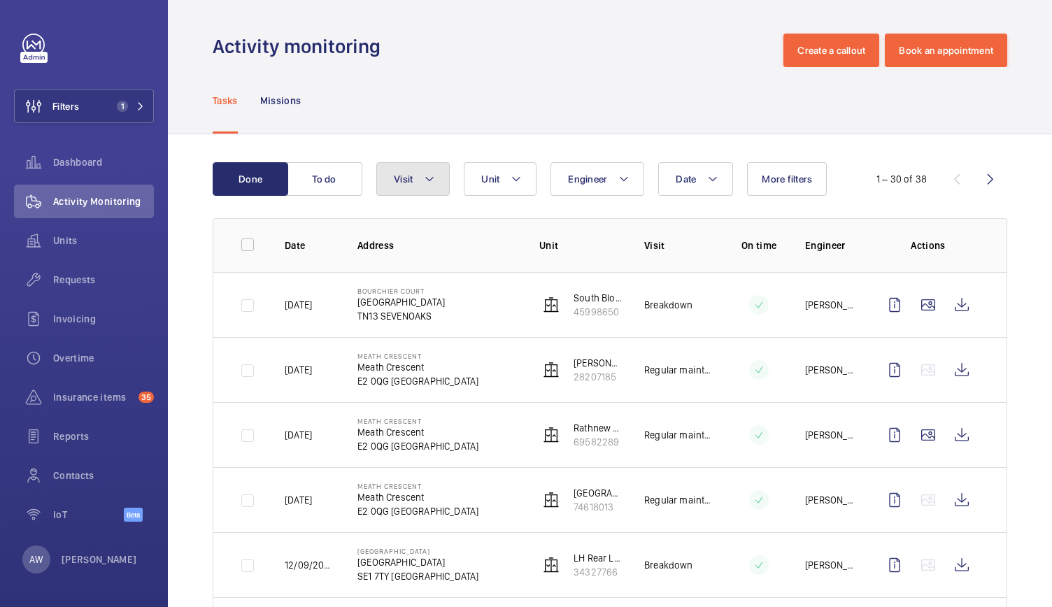
click at [432, 180] on mat-icon at bounding box center [429, 179] width 11 height 17
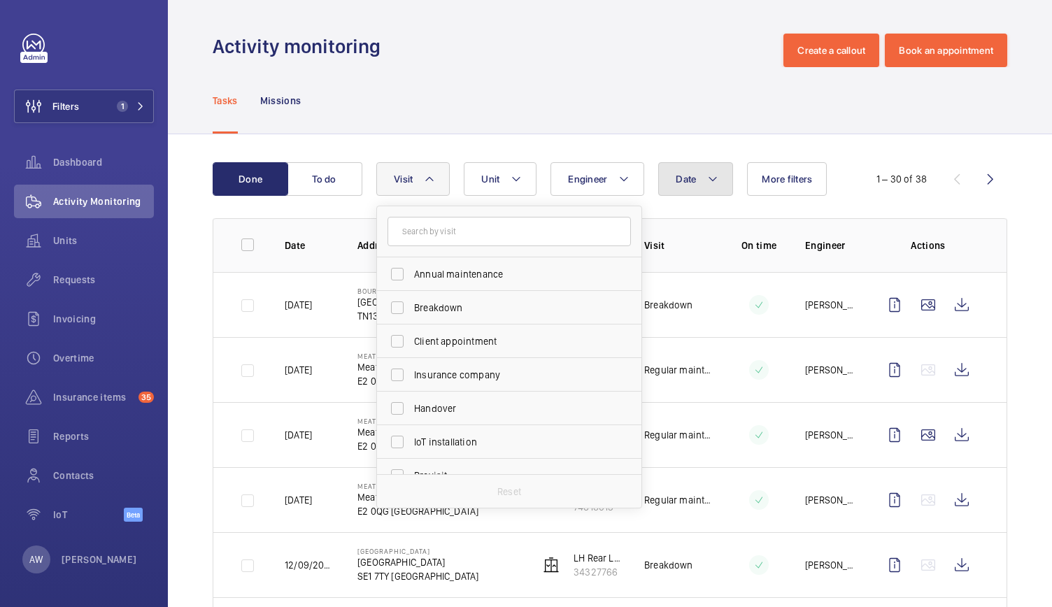
click at [703, 190] on button "Date" at bounding box center [695, 179] width 75 height 34
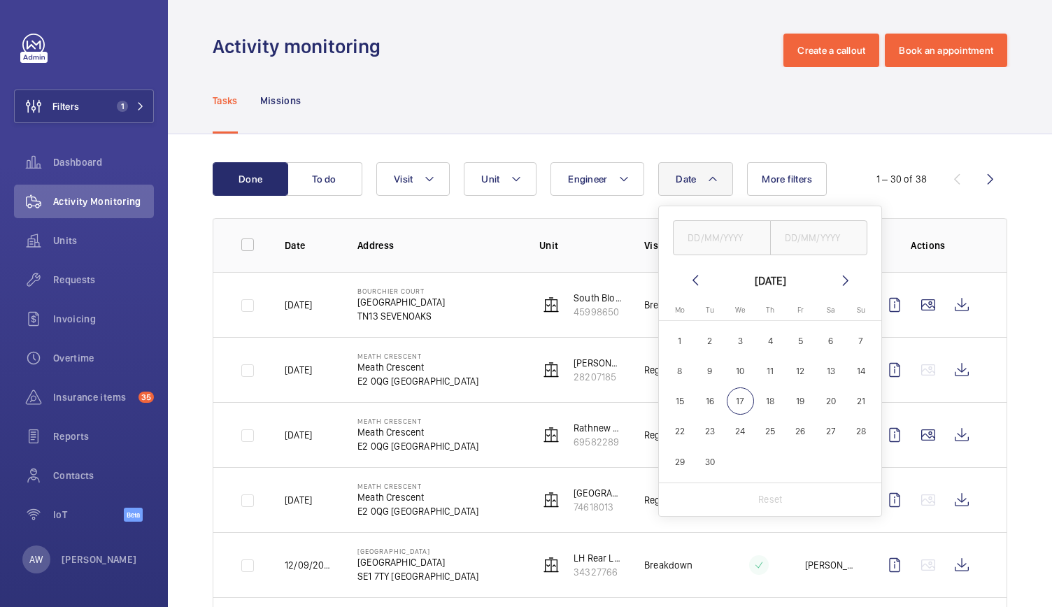
click at [692, 284] on mat-icon at bounding box center [695, 280] width 17 height 17
click at [692, 276] on mat-icon at bounding box center [695, 280] width 17 height 17
click at [709, 341] on span "1" at bounding box center [710, 340] width 27 height 27
type input "[DATE]"
click at [842, 282] on mat-icon at bounding box center [845, 280] width 17 height 17
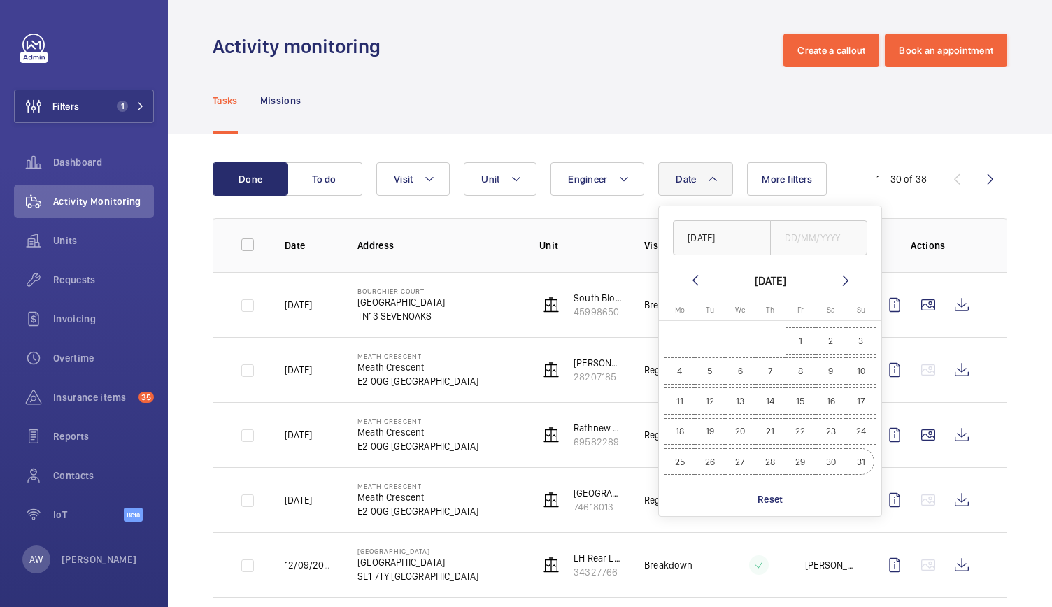
click at [867, 464] on span "31" at bounding box center [860, 461] width 27 height 27
type input "[DATE]"
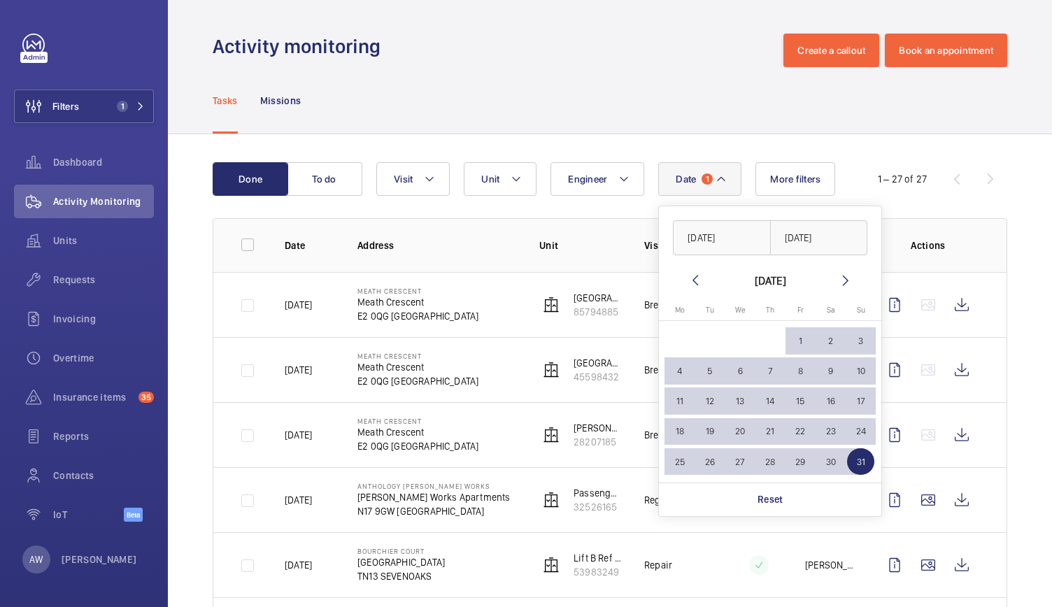
click at [676, 90] on div "Tasks Missions" at bounding box center [610, 100] width 794 height 66
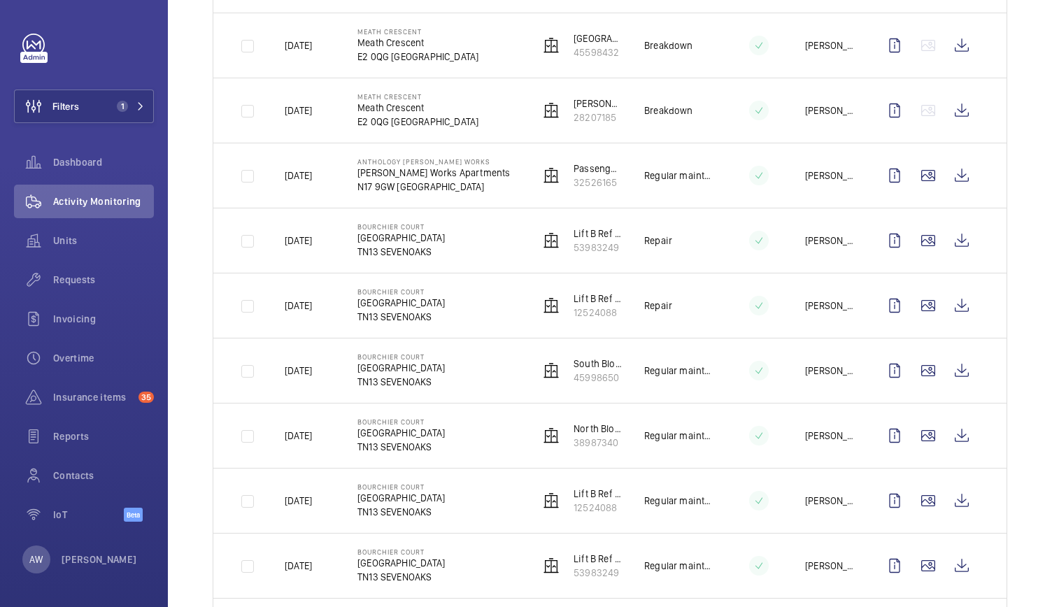
scroll to position [327, 0]
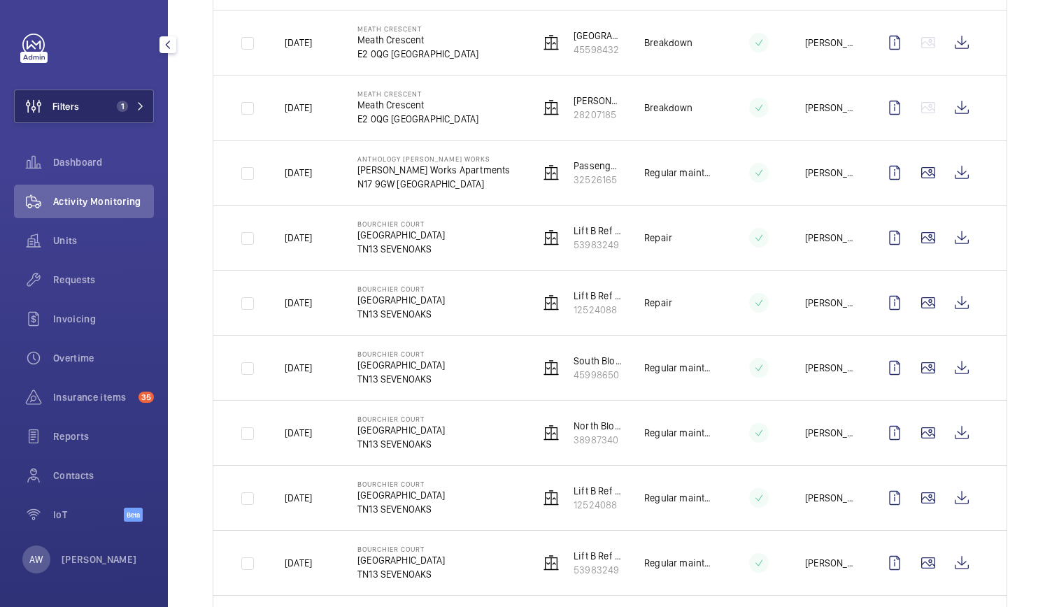
click at [106, 117] on button "Filters 1" at bounding box center [84, 107] width 140 height 34
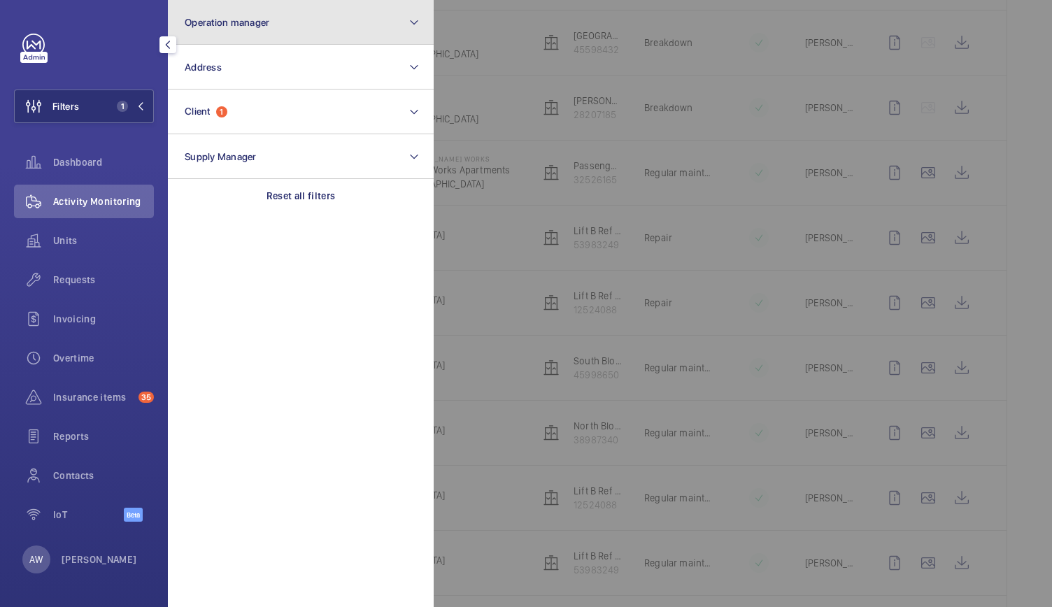
click at [225, 1] on button "Operation manager" at bounding box center [301, 22] width 266 height 45
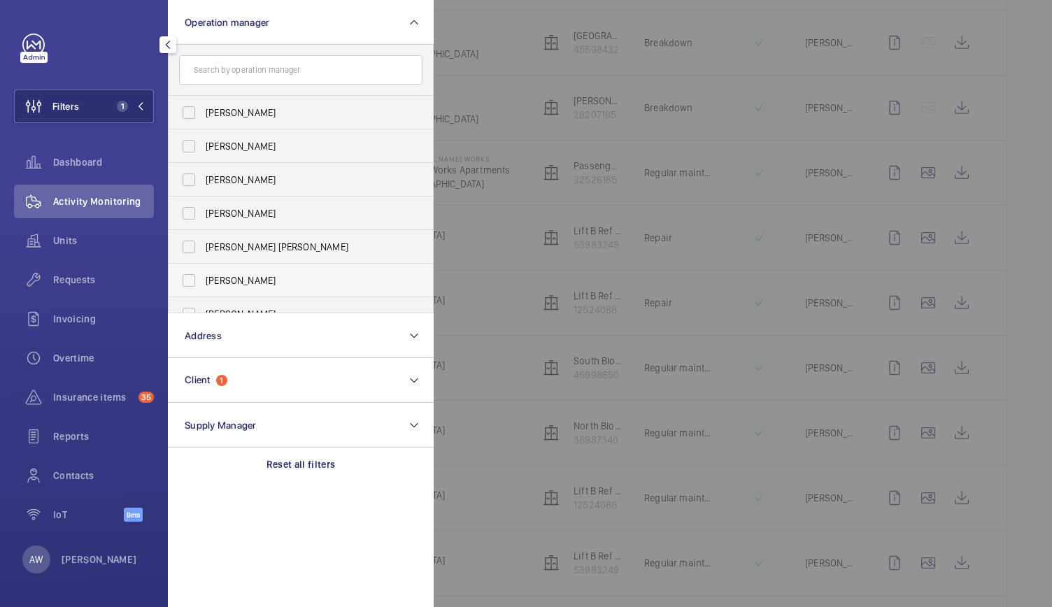
scroll to position [52, 0]
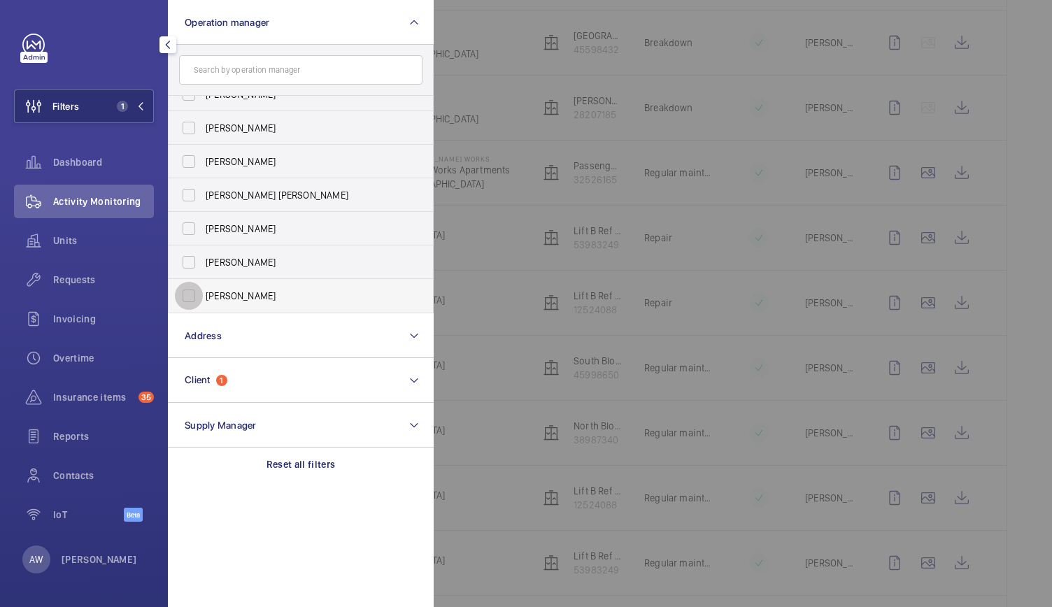
click at [192, 296] on input "[PERSON_NAME]" at bounding box center [189, 296] width 28 height 28
checkbox input "true"
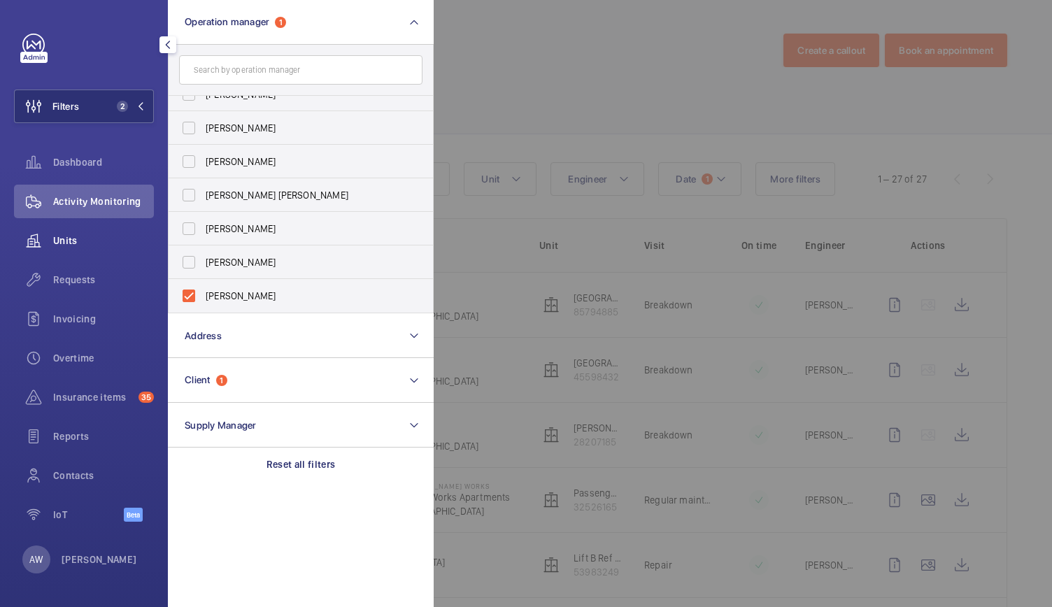
click at [71, 249] on div "Units" at bounding box center [84, 241] width 140 height 34
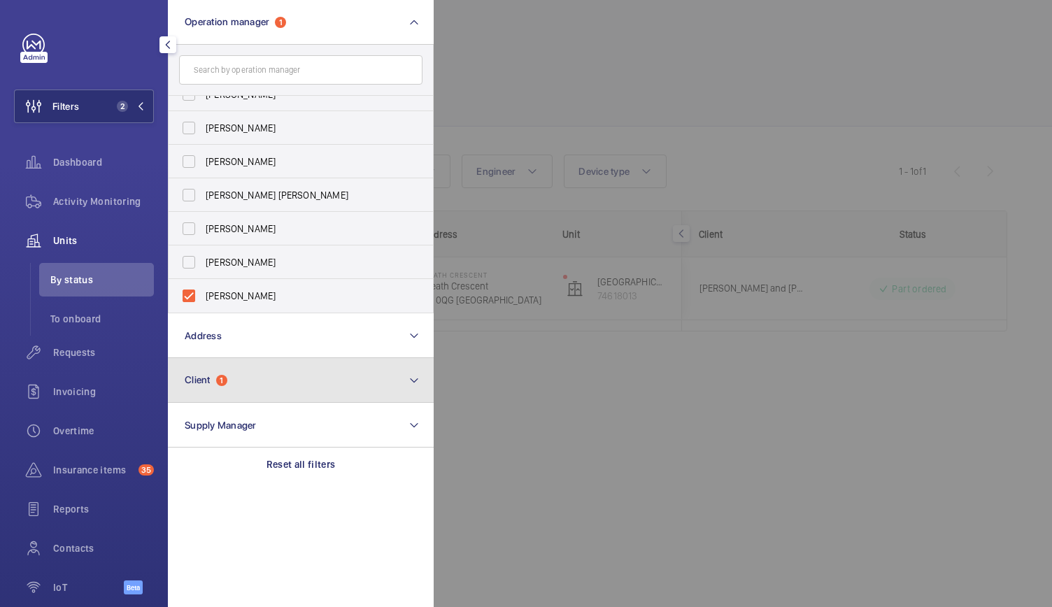
click at [208, 371] on button "Client 1" at bounding box center [301, 380] width 266 height 45
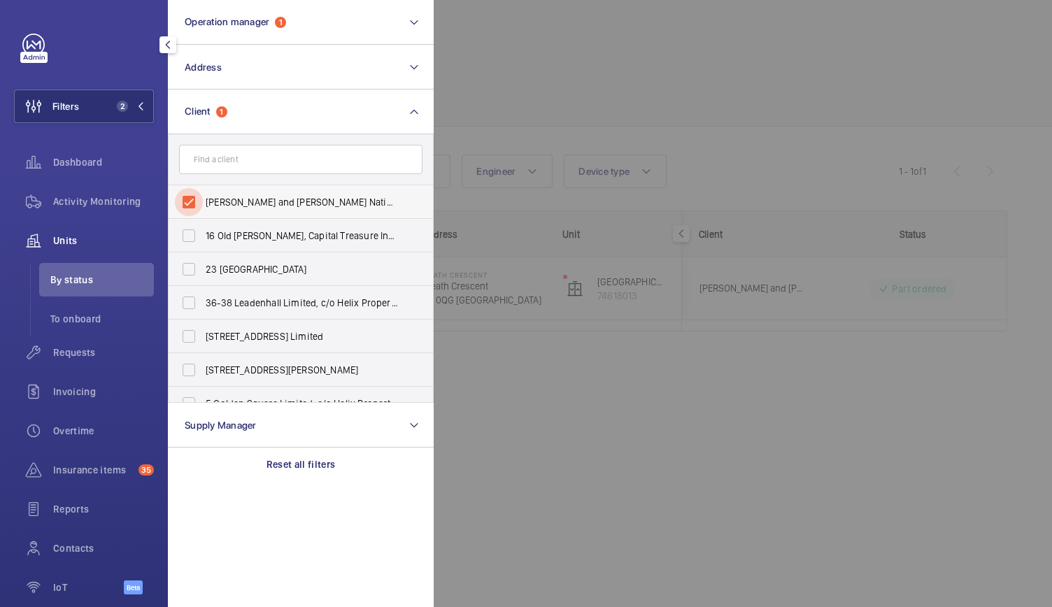
click at [190, 197] on input "[PERSON_NAME] and [PERSON_NAME] National Lift Contract" at bounding box center [189, 202] width 28 height 28
checkbox input "false"
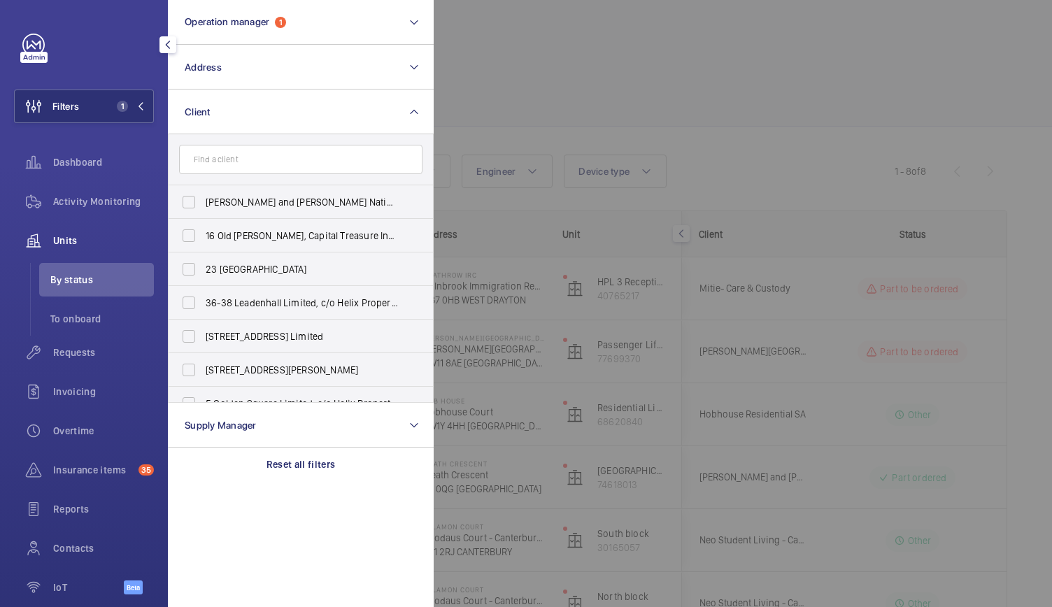
click at [568, 99] on div at bounding box center [960, 303] width 1052 height 607
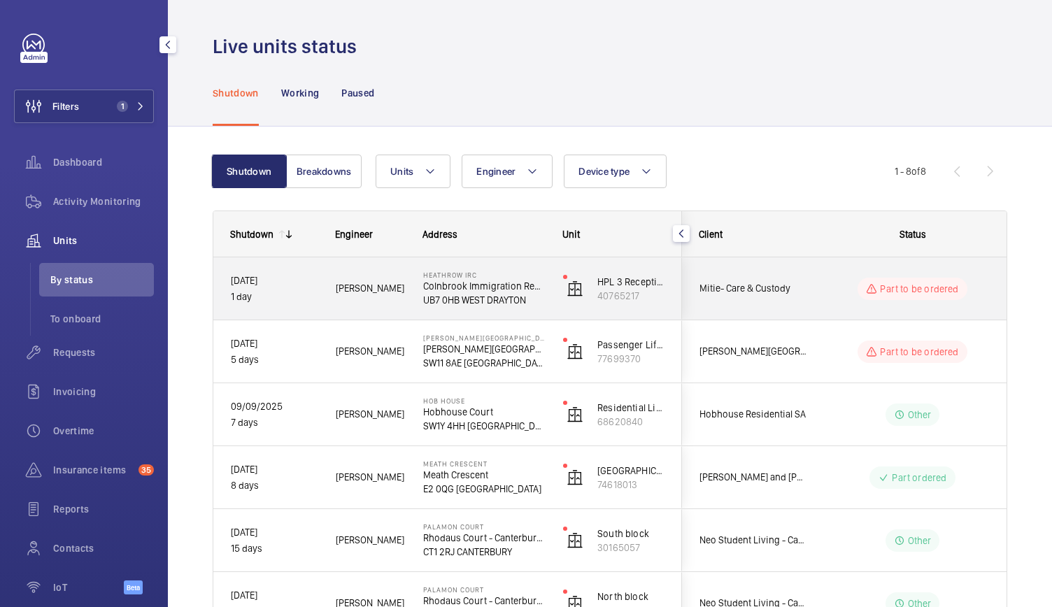
click at [406, 318] on div "Heathrow IRC Colnbrook Immigration Removal Centre UB7 0HB WEST DRAYTON" at bounding box center [476, 288] width 140 height 62
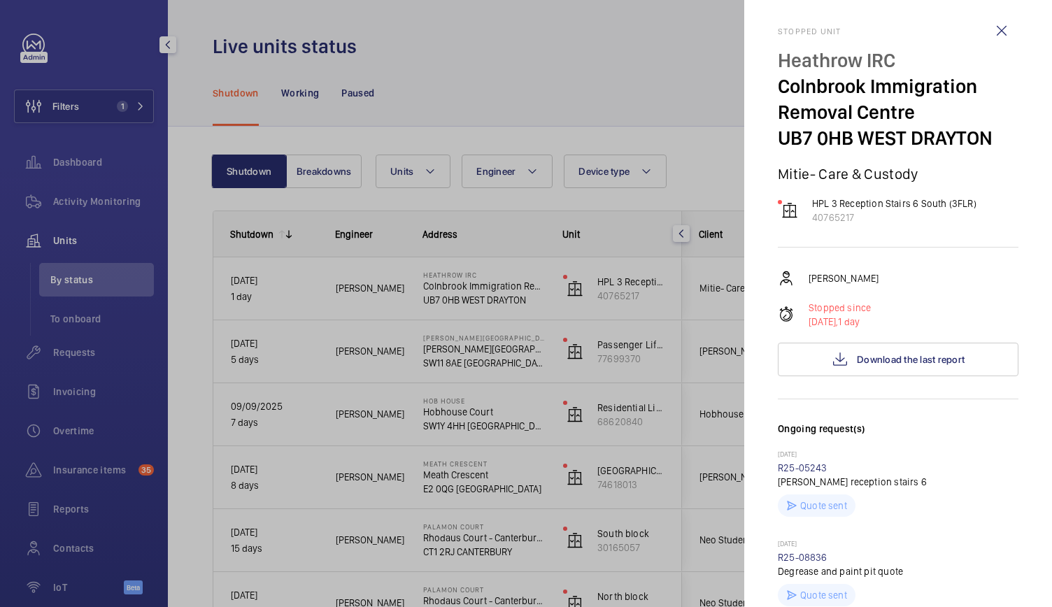
scroll to position [6, 0]
click at [119, 455] on div at bounding box center [526, 303] width 1052 height 607
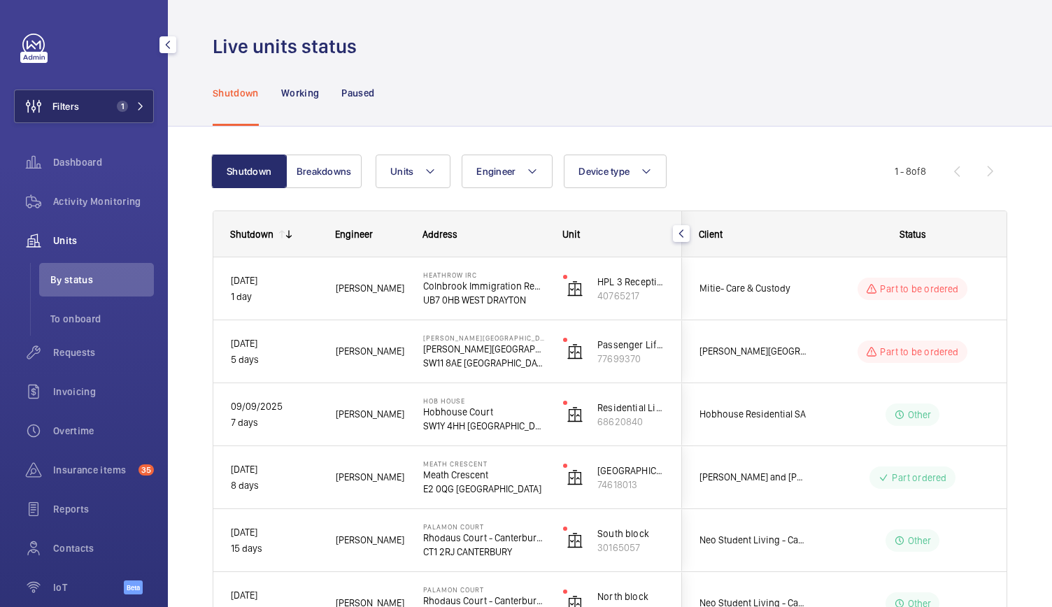
click at [97, 107] on button "Filters 1" at bounding box center [84, 107] width 140 height 34
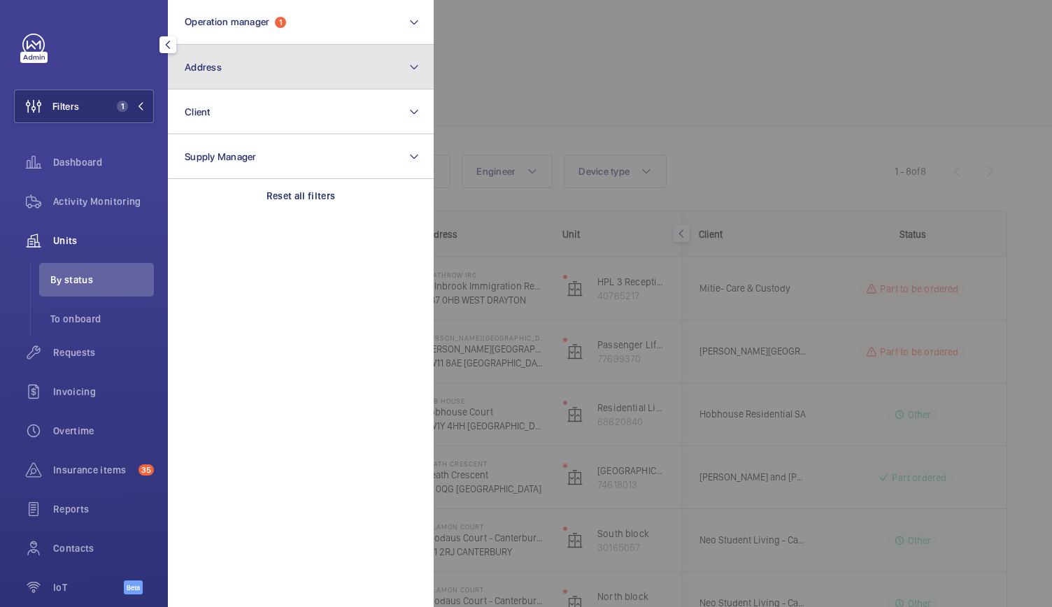
click at [207, 68] on span "Address" at bounding box center [203, 67] width 37 height 11
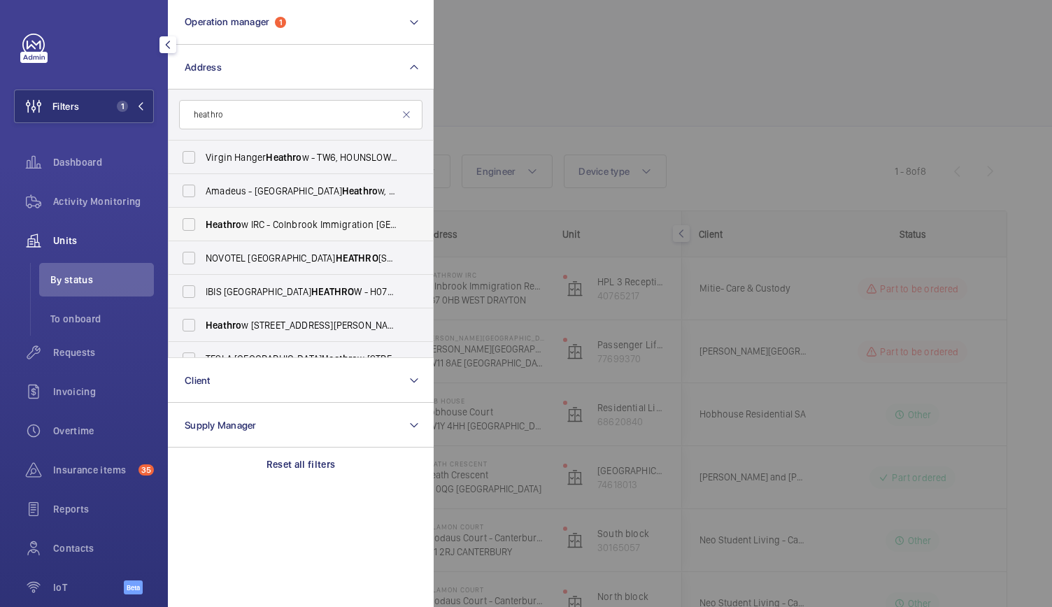
type input "heathro"
click at [211, 232] on label "Heathro w IRC - Colnbrook Immigration Removal Centre, WEST DRAYTON UB7 0HB" at bounding box center [290, 225] width 243 height 34
click at [203, 232] on input "Heathro w IRC - Colnbrook Immigration Removal Centre, WEST DRAYTON UB7 0HB" at bounding box center [189, 225] width 28 height 28
checkbox input "true"
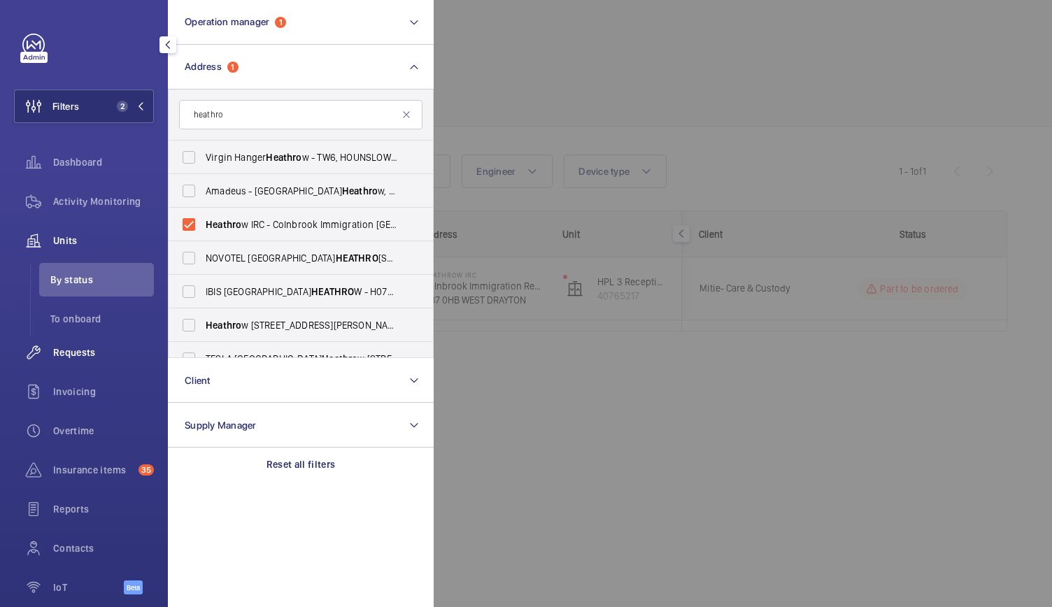
click at [79, 353] on span "Requests" at bounding box center [103, 352] width 101 height 14
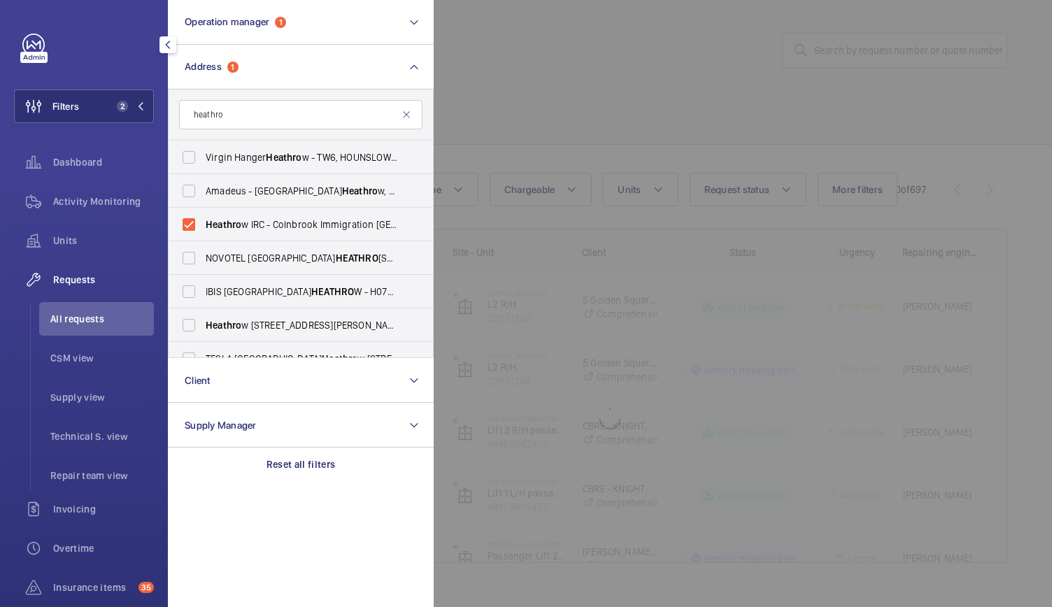
click at [733, 28] on div at bounding box center [960, 303] width 1052 height 607
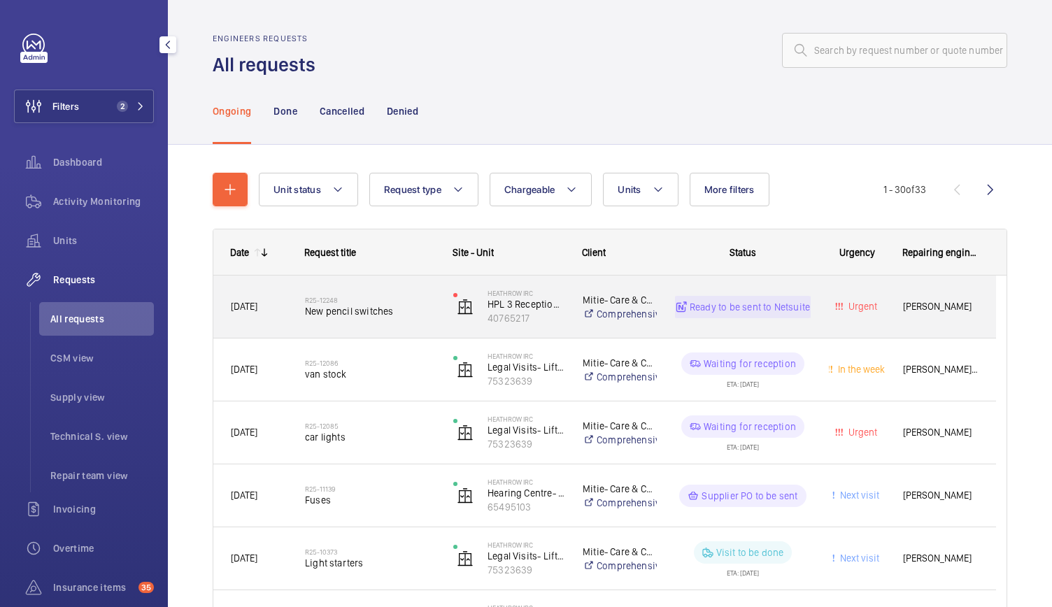
click at [424, 318] on div "R25-12248 New pencil switches" at bounding box center [370, 307] width 130 height 41
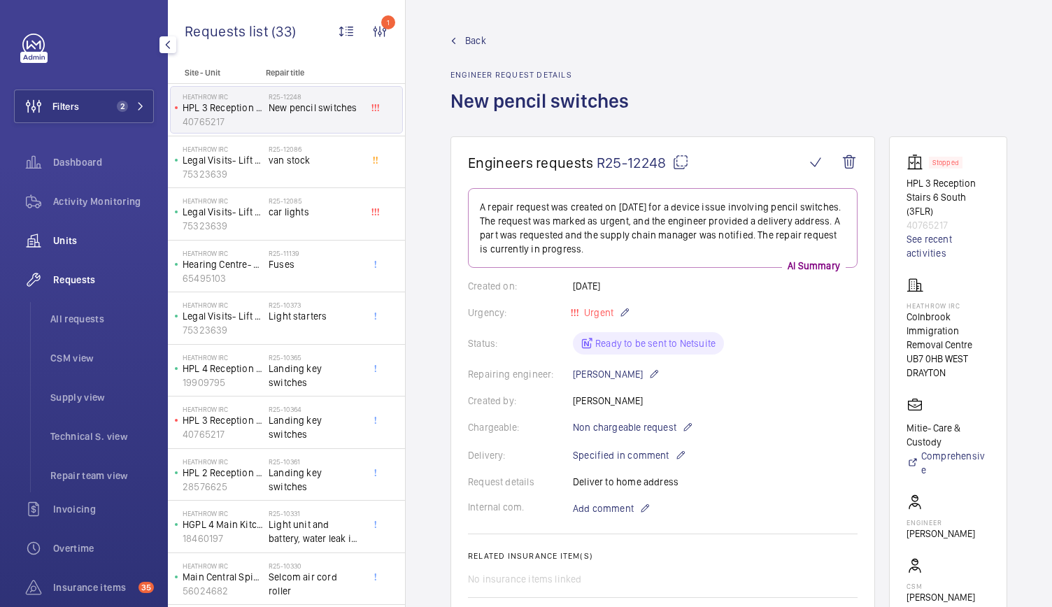
click at [74, 239] on span "Units" at bounding box center [103, 241] width 101 height 14
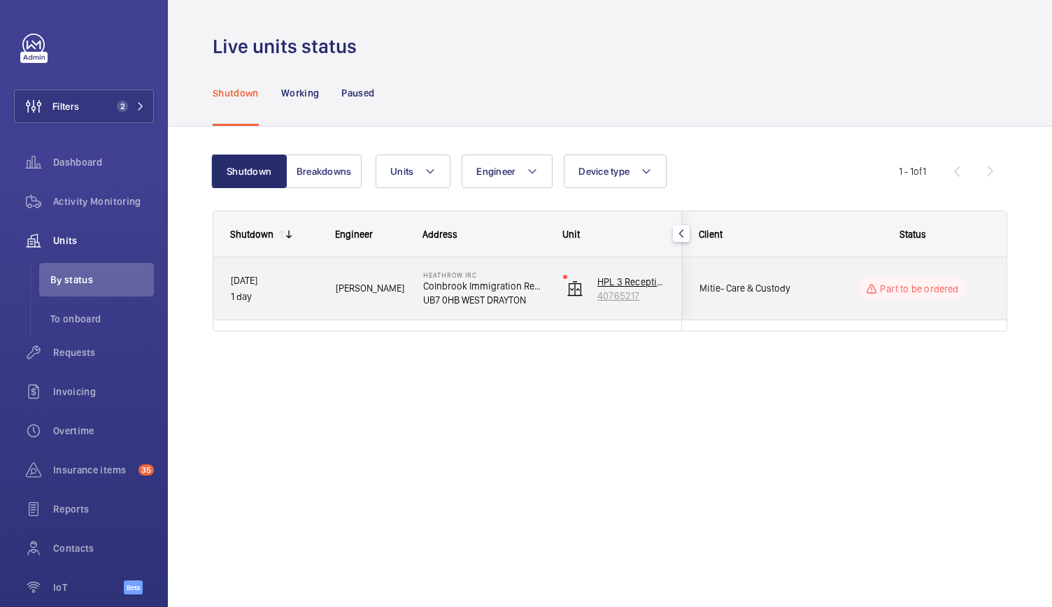
click at [618, 290] on p "40765217" at bounding box center [630, 296] width 67 height 14
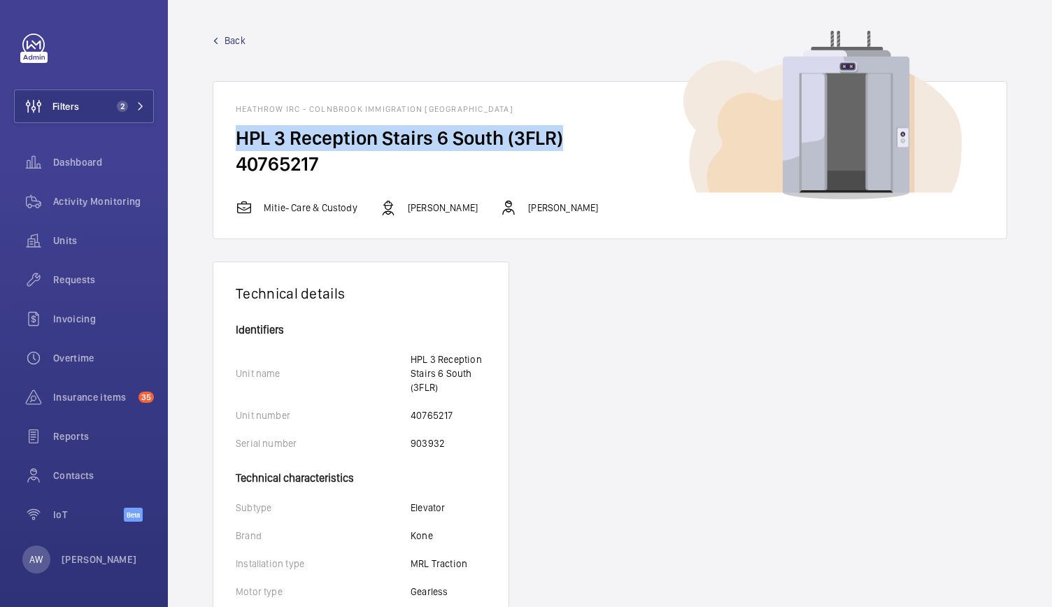
drag, startPoint x: 236, startPoint y: 132, endPoint x: 560, endPoint y: 145, distance: 324.7
click at [560, 145] on h2 "HPL 3 Reception Stairs 6 South (3FLR)" at bounding box center [610, 138] width 748 height 26
copy h2 "HPL 3 Reception Stairs 6 South (3FLR)"
click at [105, 122] on button "Filters 2" at bounding box center [84, 107] width 140 height 34
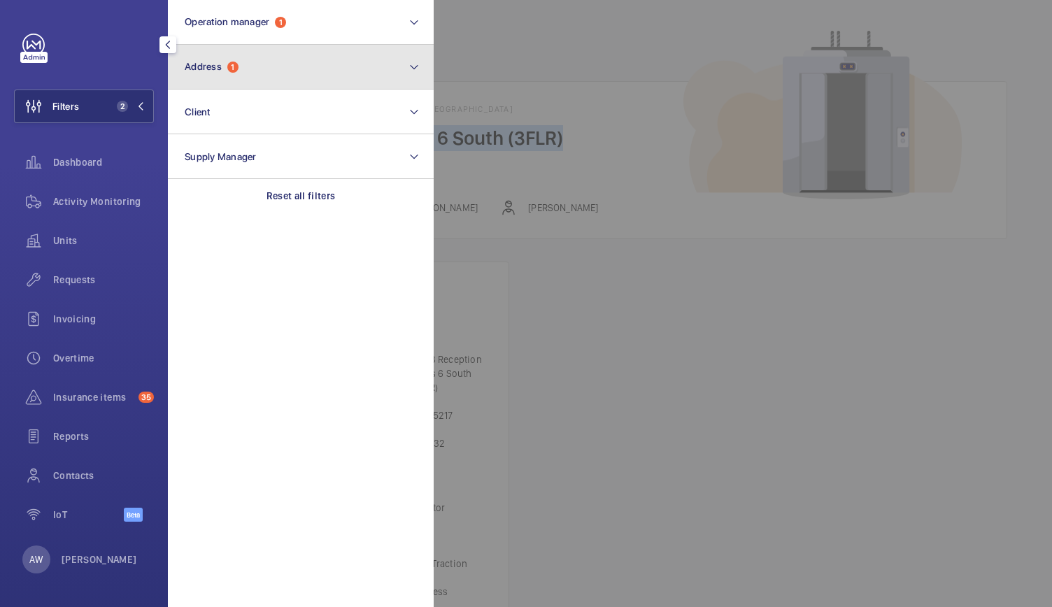
click at [253, 48] on button "Address 1" at bounding box center [301, 67] width 266 height 45
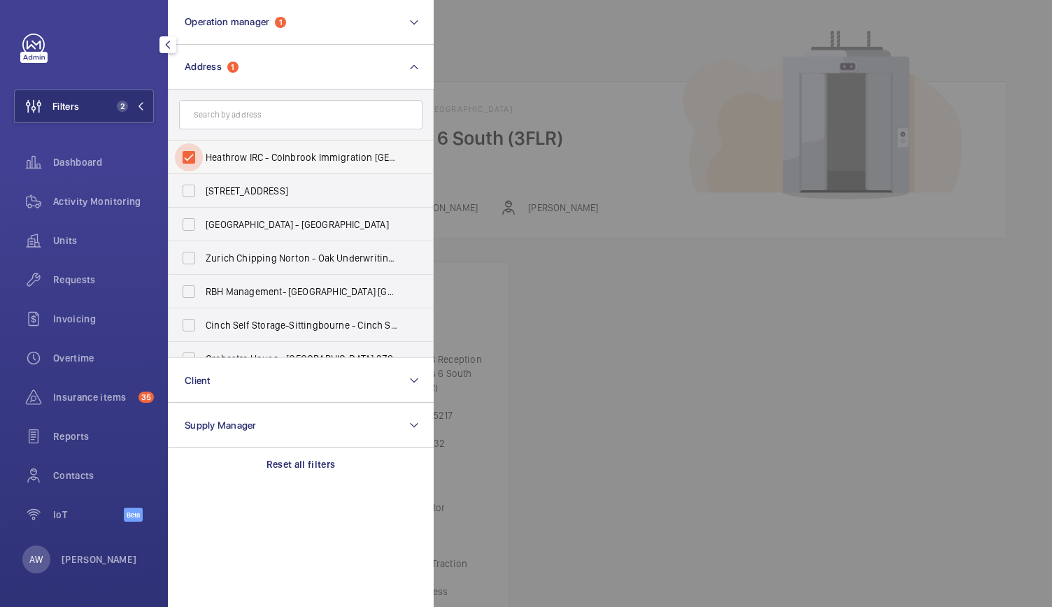
click at [188, 157] on input "Heathrow IRC - Colnbrook Immigration Removal Centre, WEST DRAYTON UB7 0HB" at bounding box center [189, 157] width 28 height 28
checkbox input "false"
click at [129, 113] on button "Filters 1" at bounding box center [84, 107] width 140 height 34
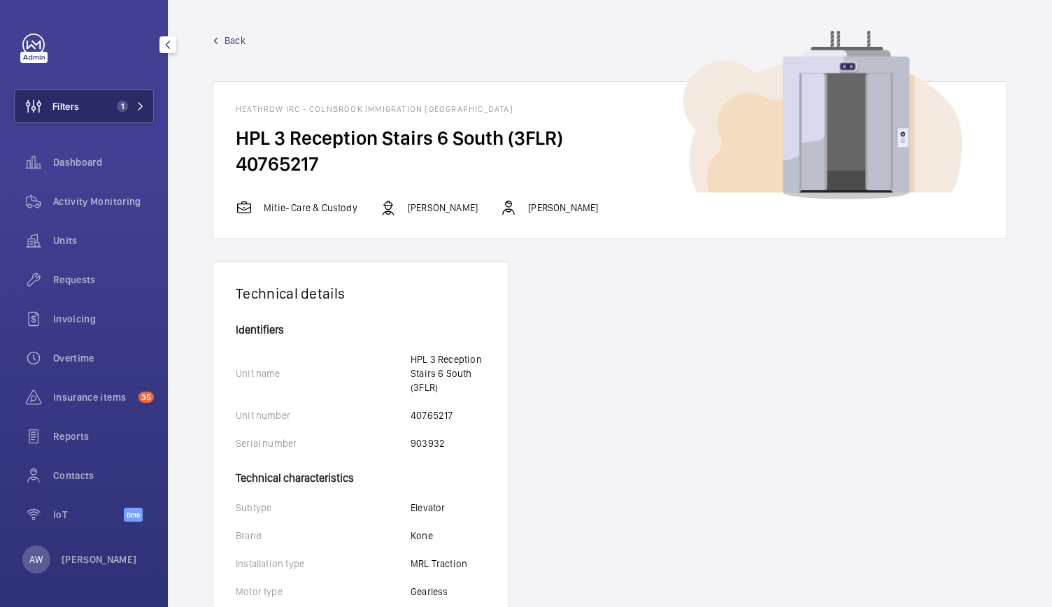
click at [129, 113] on button "Filters 1" at bounding box center [84, 107] width 140 height 34
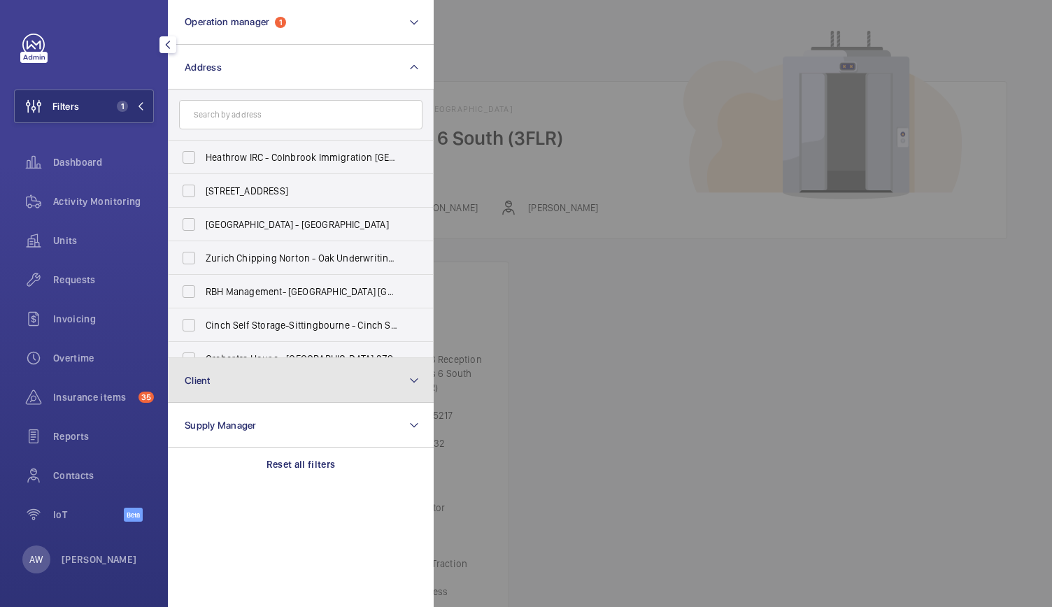
click at [204, 376] on span "Client" at bounding box center [198, 380] width 26 height 11
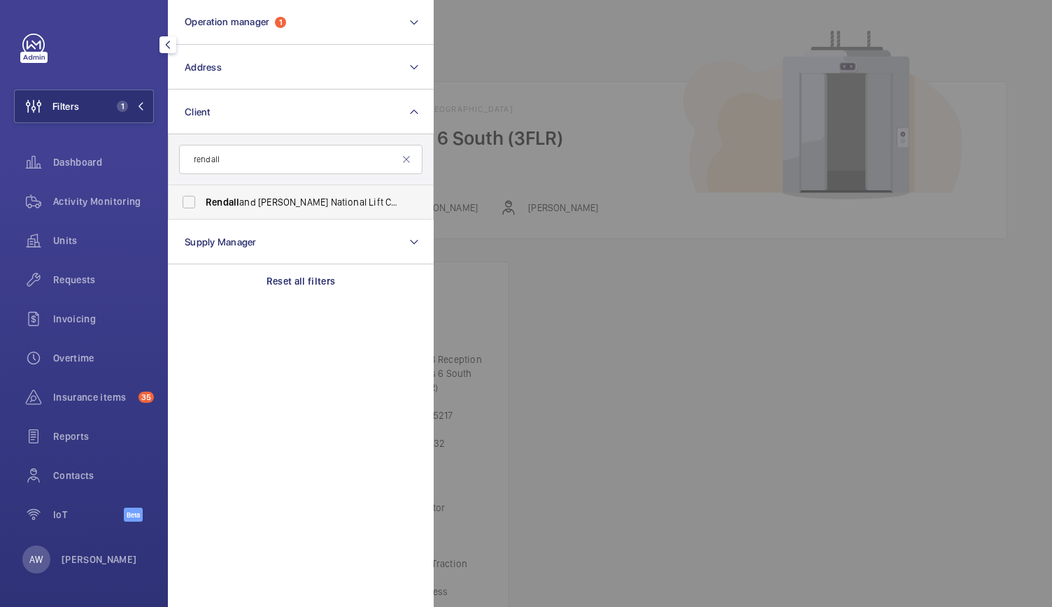
type input "rendall"
click at [209, 201] on span "Rendall" at bounding box center [223, 202] width 34 height 11
click at [203, 201] on input "Rendall and Rittner National Lift Contract" at bounding box center [189, 202] width 28 height 28
checkbox input "true"
click at [603, 334] on div at bounding box center [960, 303] width 1052 height 607
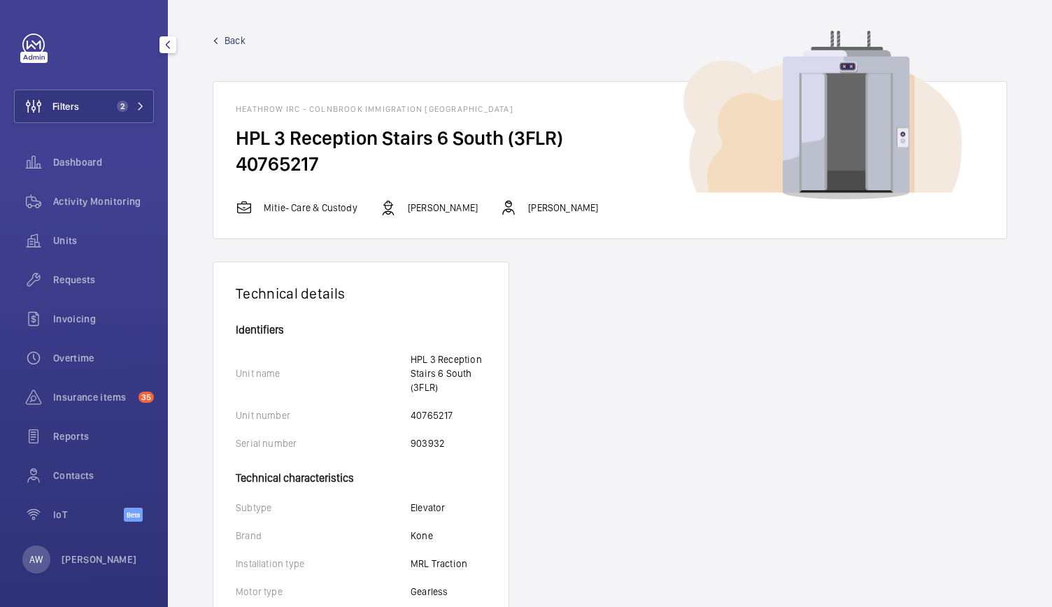
click at [236, 40] on span "Back" at bounding box center [234, 41] width 21 height 14
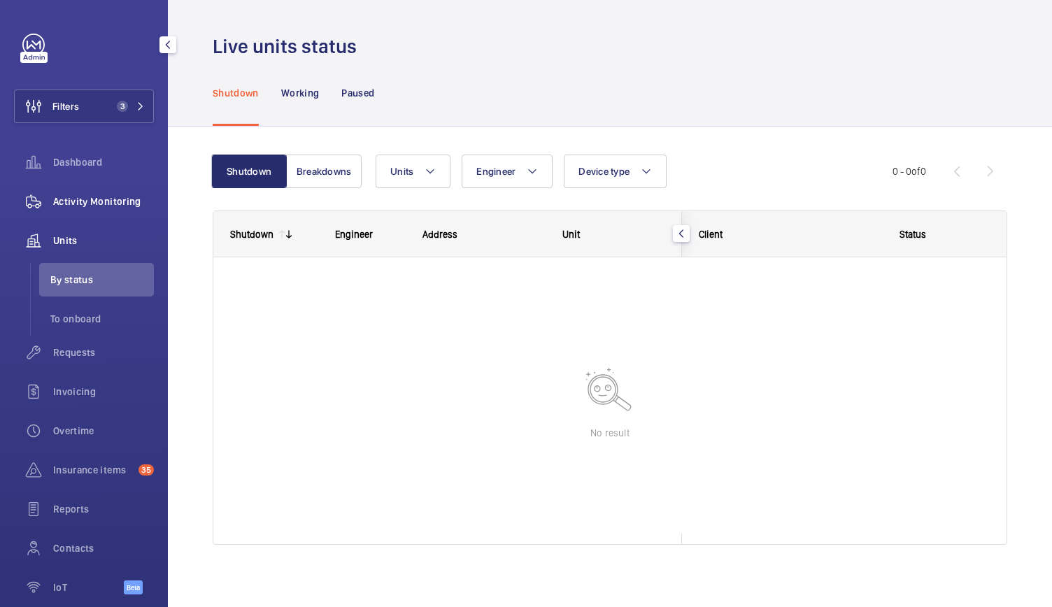
click at [77, 195] on span "Activity Monitoring" at bounding box center [103, 201] width 101 height 14
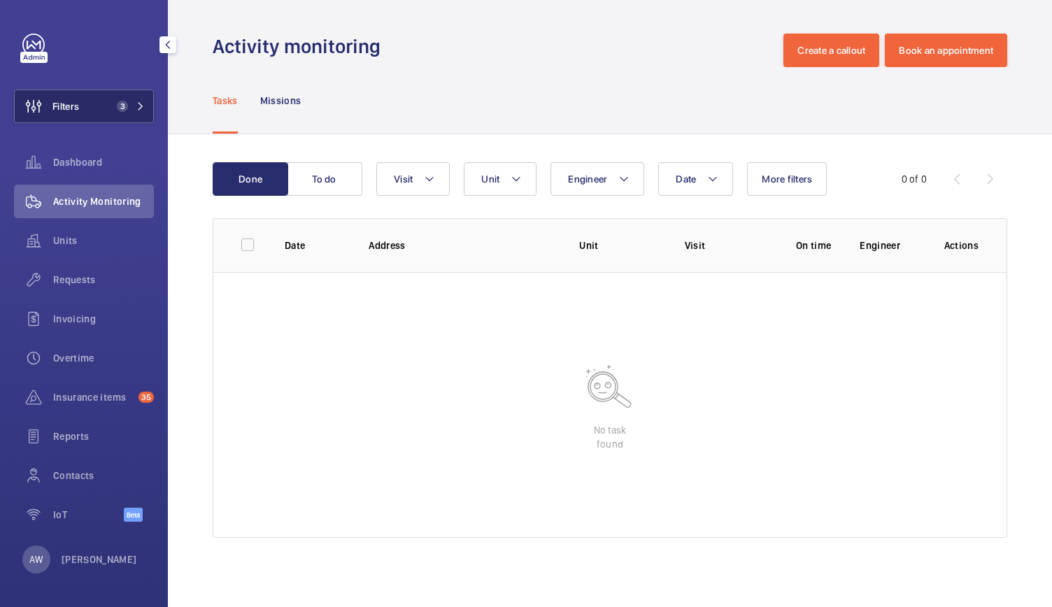
click at [134, 113] on button "Filters 3" at bounding box center [84, 107] width 140 height 34
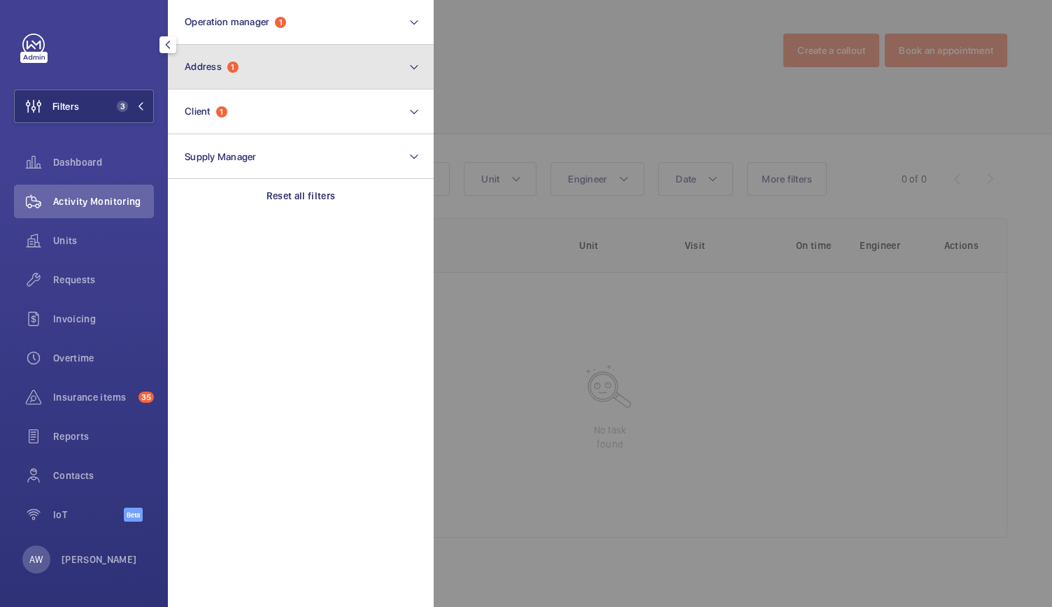
click at [295, 81] on button "Address 1" at bounding box center [301, 67] width 266 height 45
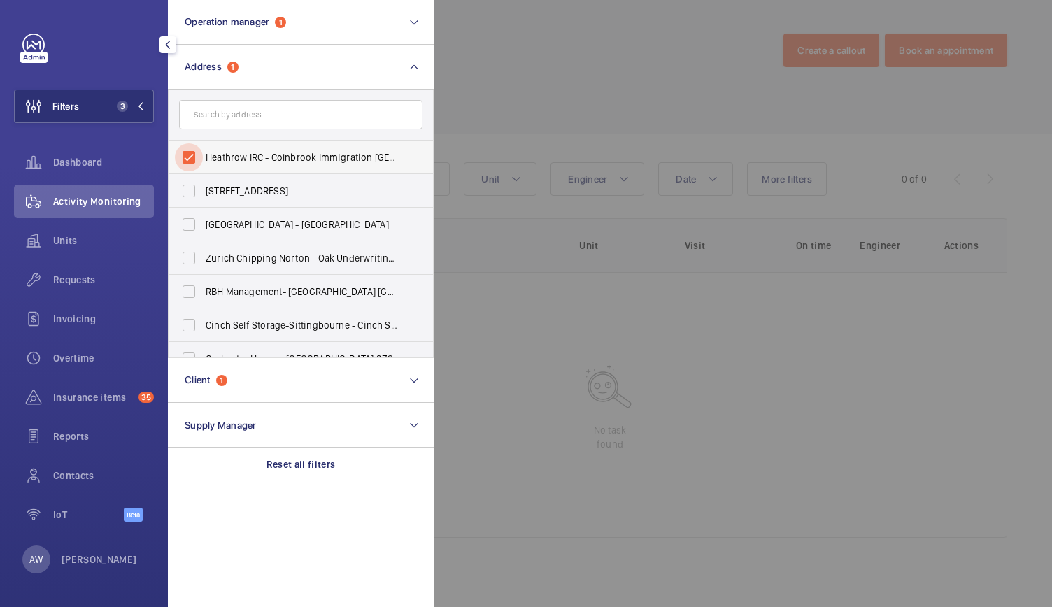
click at [191, 152] on input "Heathrow IRC - Colnbrook Immigration Removal Centre, WEST DRAYTON UB7 0HB" at bounding box center [189, 157] width 28 height 28
checkbox input "false"
click at [520, 68] on div at bounding box center [960, 303] width 1052 height 607
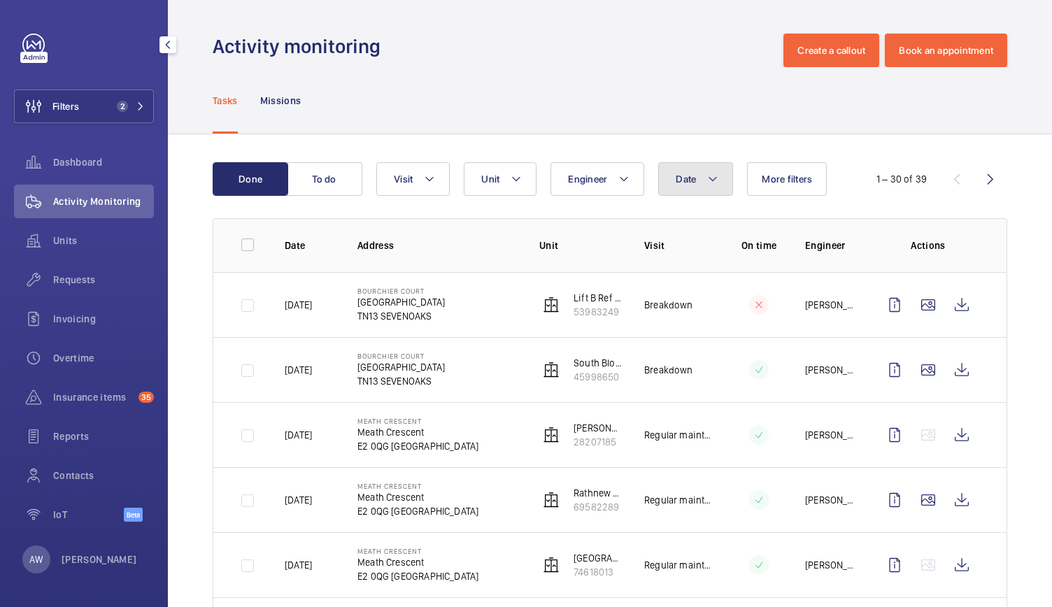
click at [688, 180] on span "Date" at bounding box center [686, 178] width 20 height 11
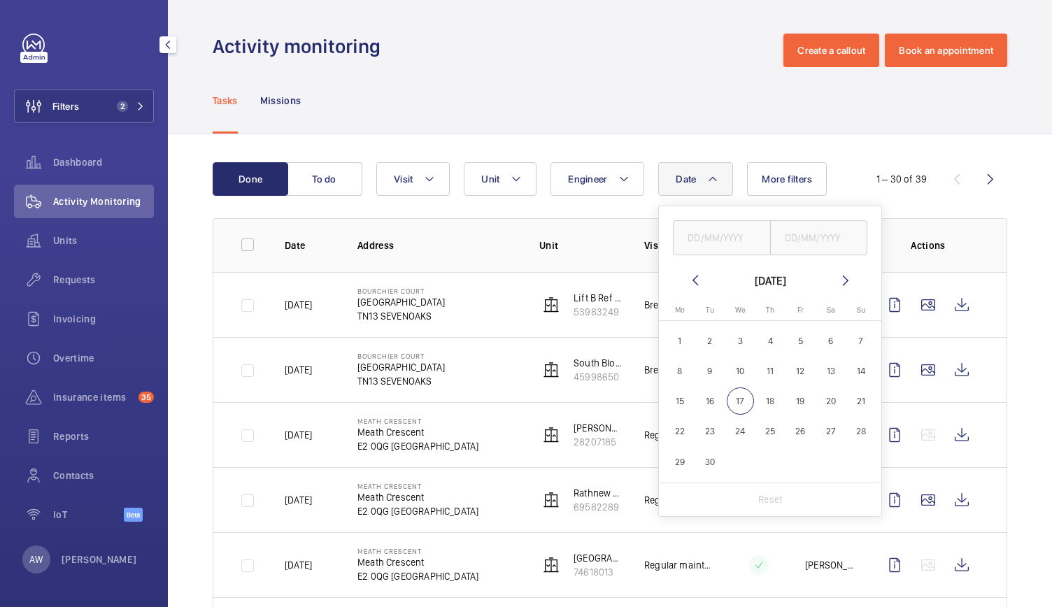
click at [692, 282] on mat-icon at bounding box center [695, 280] width 17 height 17
click at [709, 338] on span "1" at bounding box center [710, 340] width 27 height 27
type input "[DATE]"
drag, startPoint x: 834, startPoint y: 276, endPoint x: 843, endPoint y: 281, distance: 10.9
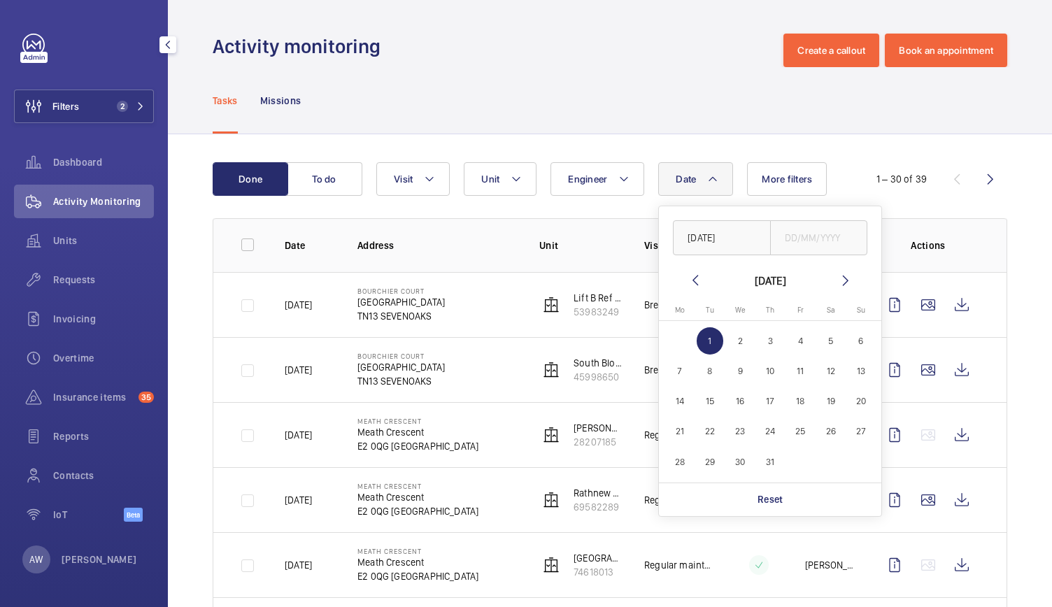
click at [843, 281] on wm-front-date-range-picker-header "[DATE]" at bounding box center [770, 280] width 167 height 17
click at [843, 281] on mat-icon at bounding box center [845, 280] width 17 height 17
click at [863, 464] on span "31" at bounding box center [860, 461] width 27 height 27
type input "[DATE]"
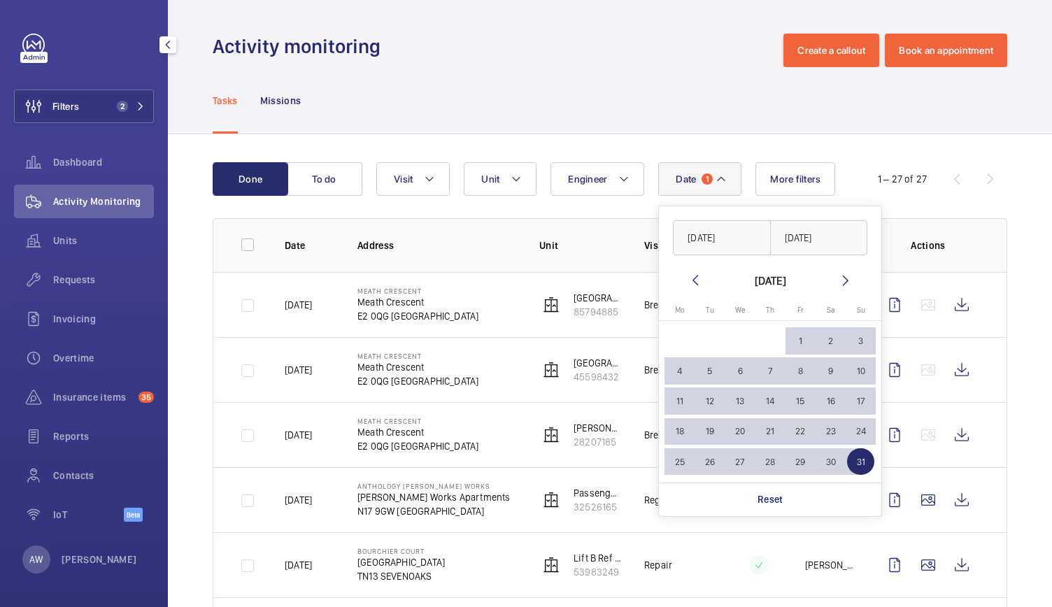
click at [620, 100] on div "Tasks Missions" at bounding box center [610, 100] width 794 height 66
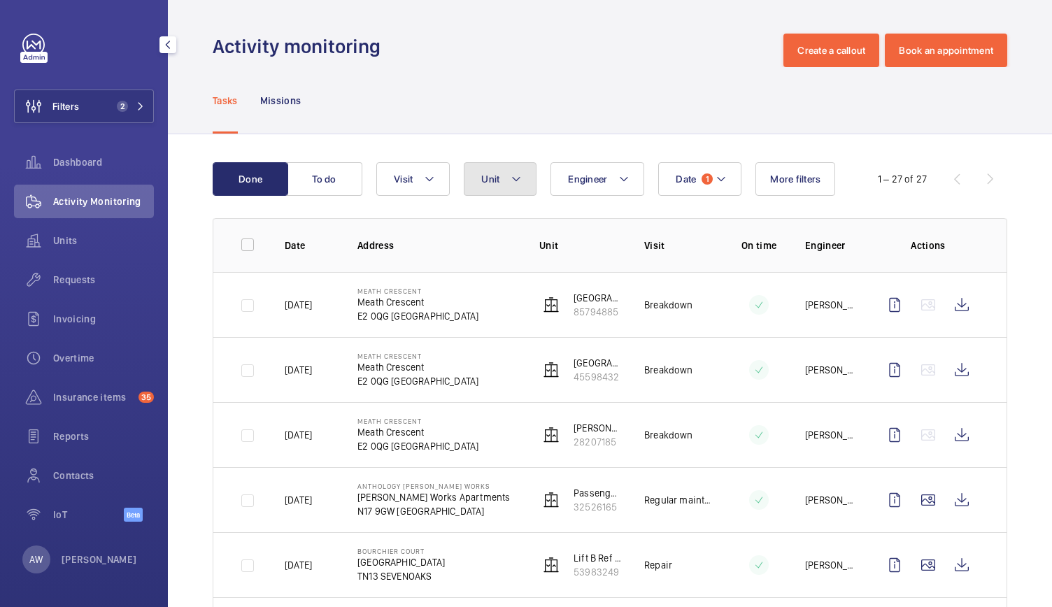
click at [517, 183] on mat-icon at bounding box center [516, 179] width 11 height 17
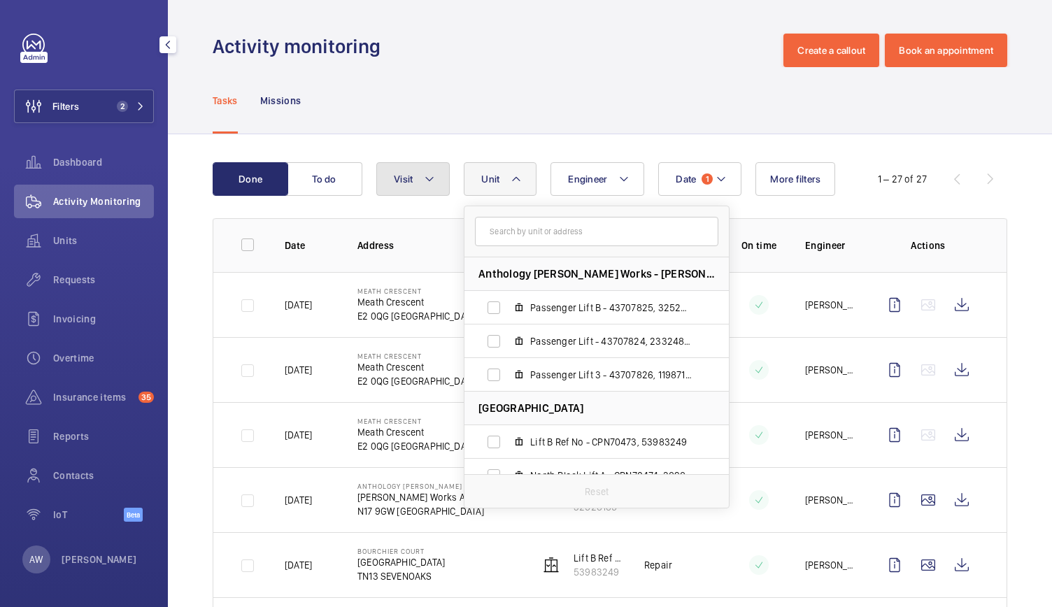
click at [412, 169] on button "Visit" at bounding box center [412, 179] width 73 height 34
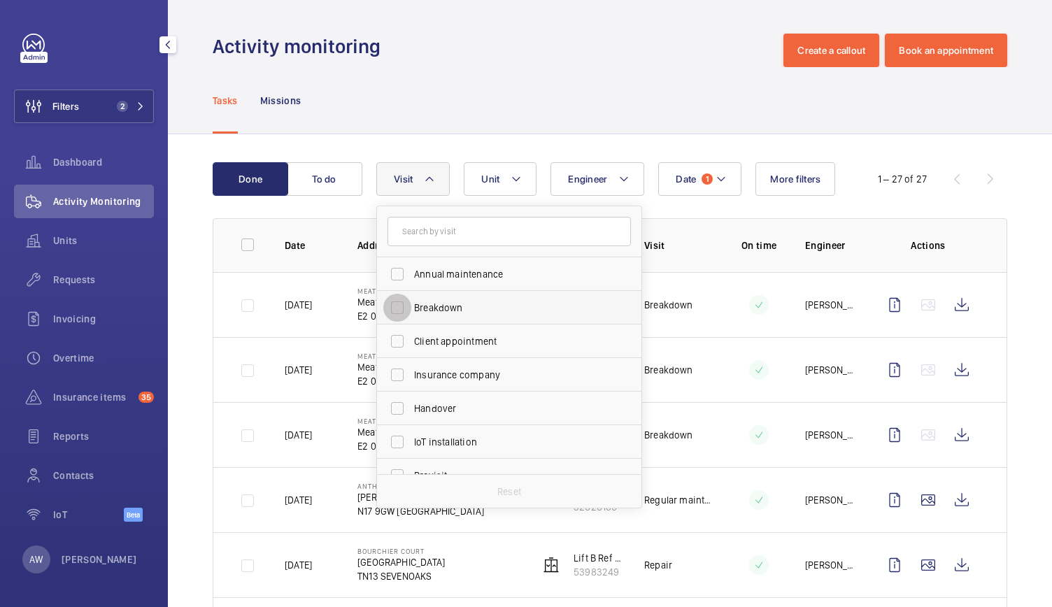
click at [411, 299] on input "Breakdown" at bounding box center [397, 308] width 28 height 28
checkbox input "true"
click at [462, 83] on div "Tasks Missions" at bounding box center [610, 100] width 794 height 66
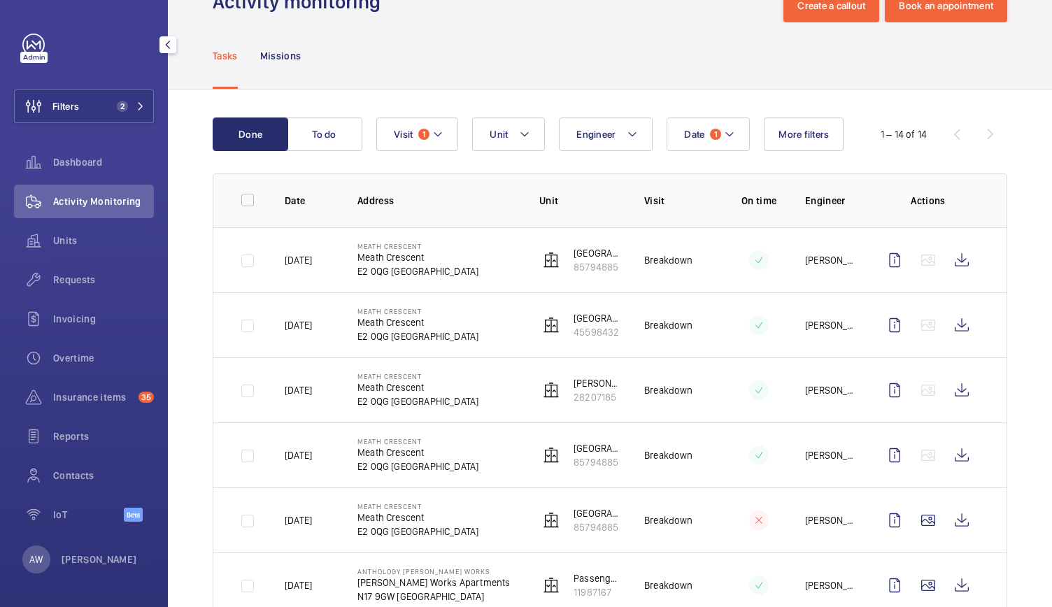
scroll to position [47, 0]
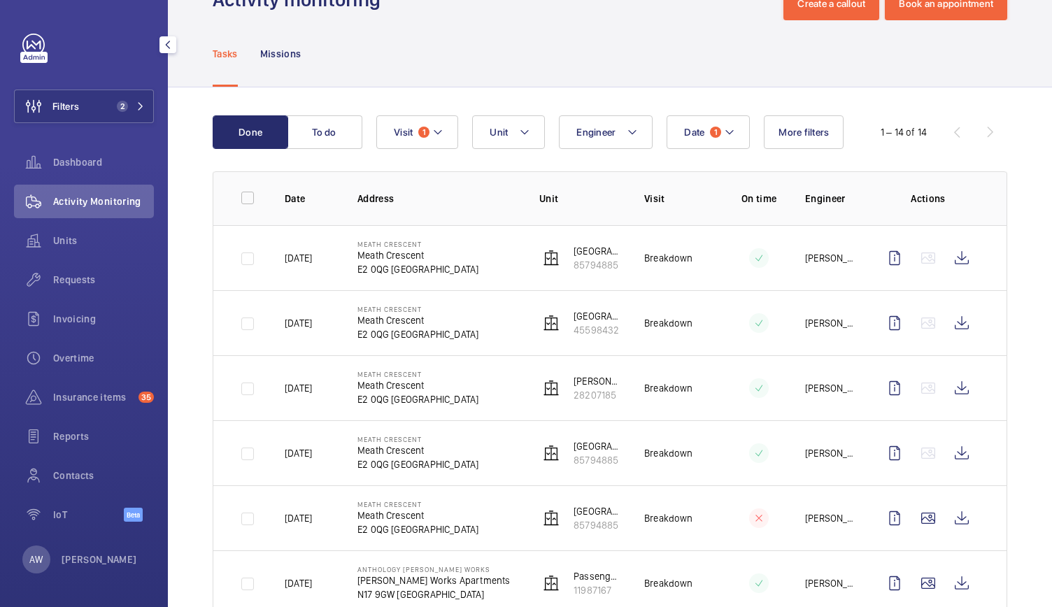
drag, startPoint x: 482, startPoint y: 338, endPoint x: 397, endPoint y: 71, distance: 280.9
click at [397, 71] on div "Tasks Missions" at bounding box center [610, 53] width 794 height 66
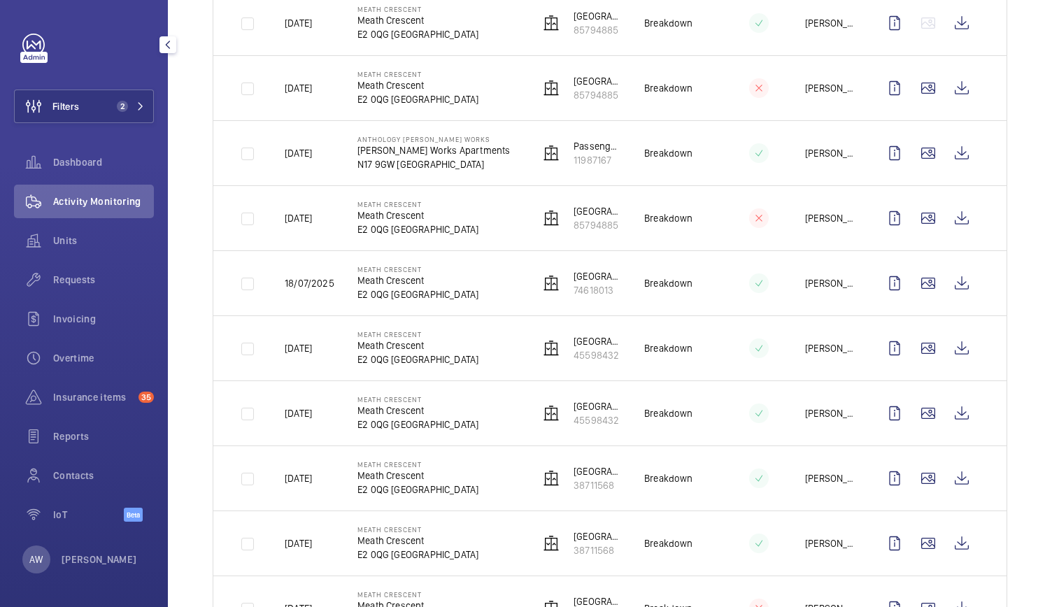
scroll to position [606, 0]
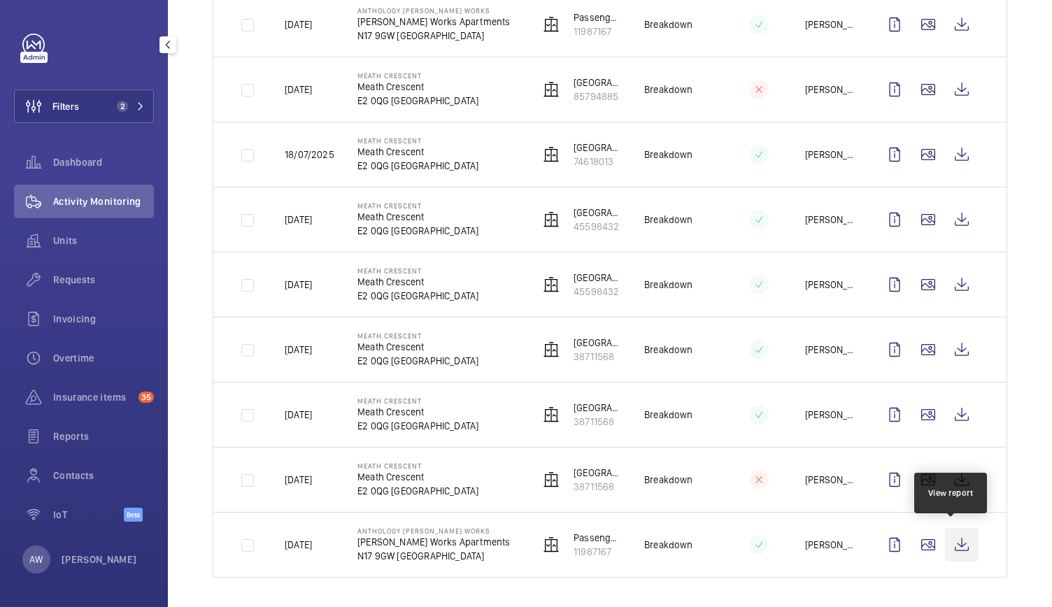
click at [948, 555] on wm-front-icon-button at bounding box center [962, 545] width 34 height 34
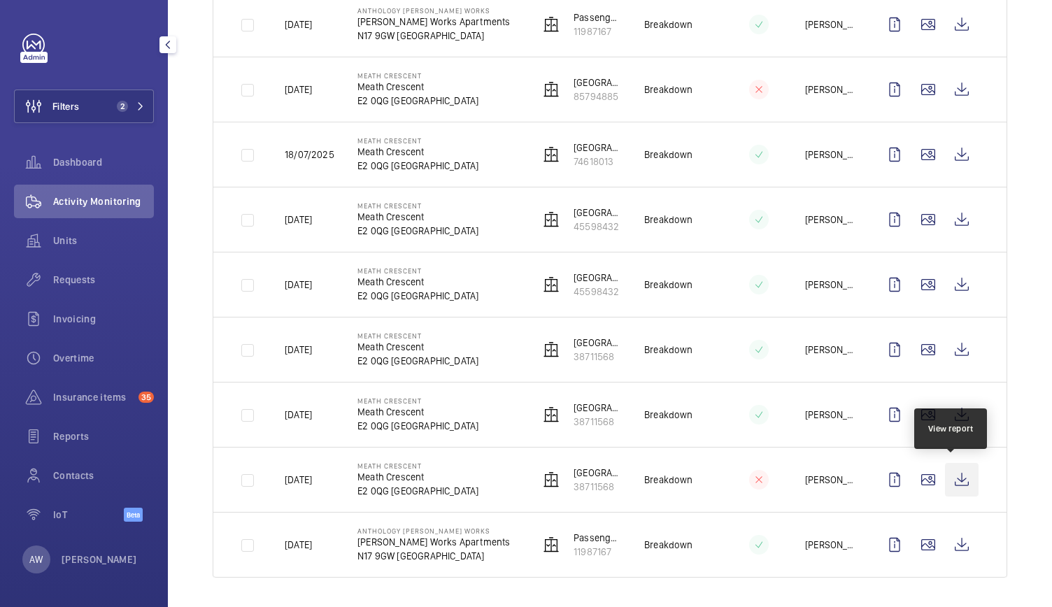
click at [962, 479] on wm-front-icon-button at bounding box center [962, 480] width 34 height 34
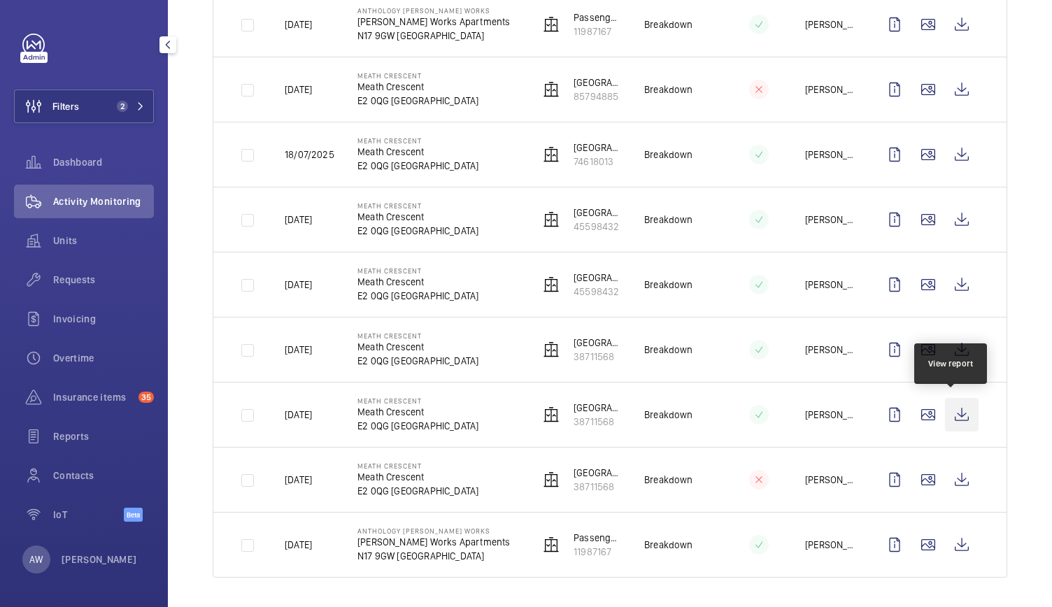
click at [955, 415] on wm-front-icon-button at bounding box center [962, 415] width 34 height 34
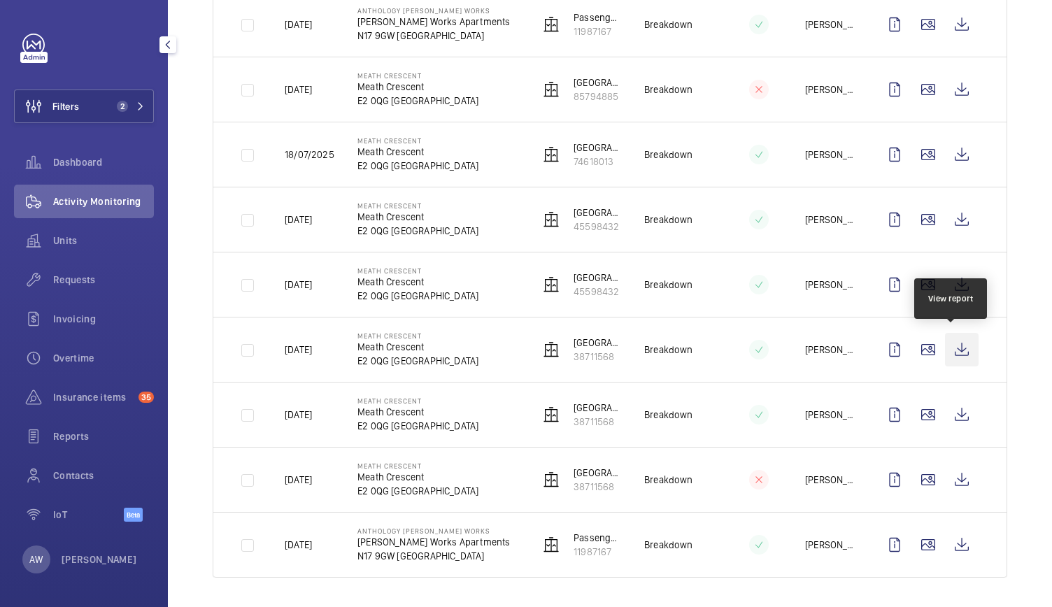
click at [949, 343] on wm-front-icon-button at bounding box center [962, 350] width 34 height 34
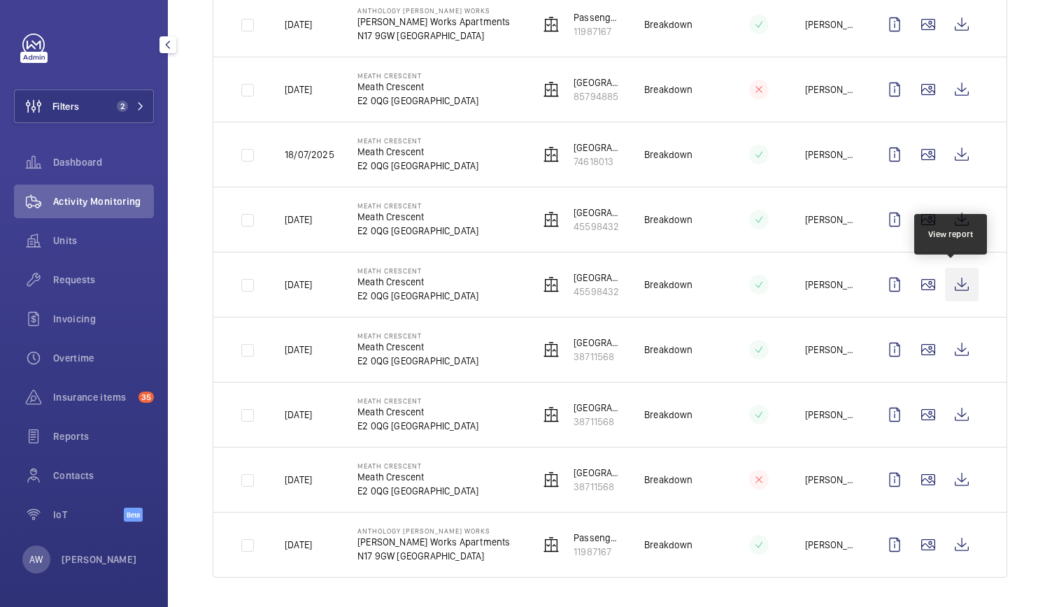
click at [951, 283] on wm-front-icon-button at bounding box center [962, 285] width 34 height 34
click at [954, 283] on wm-front-icon-button at bounding box center [962, 285] width 34 height 34
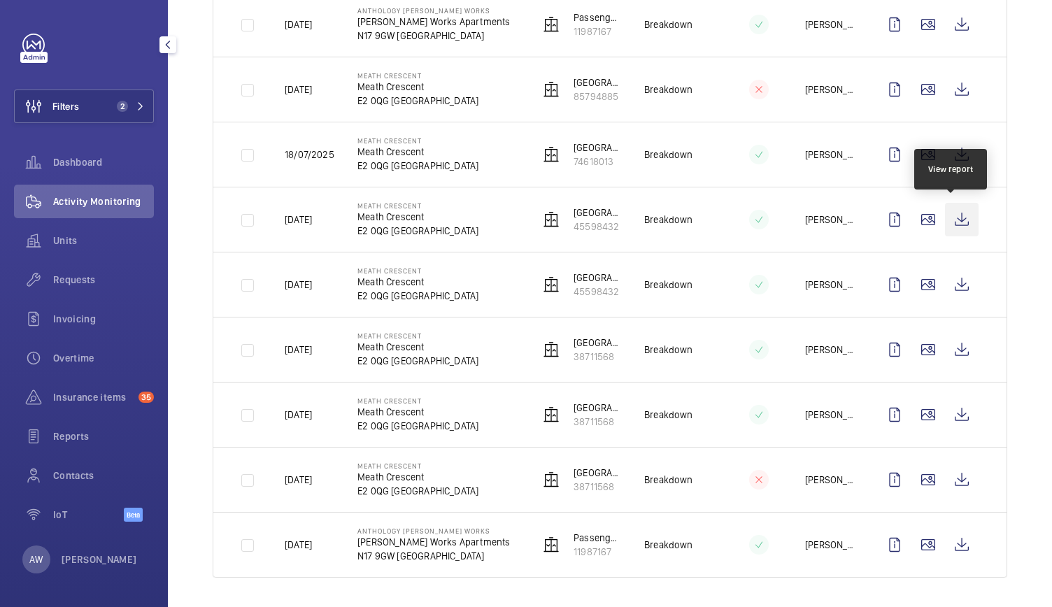
click at [951, 222] on wm-front-icon-button at bounding box center [962, 220] width 34 height 34
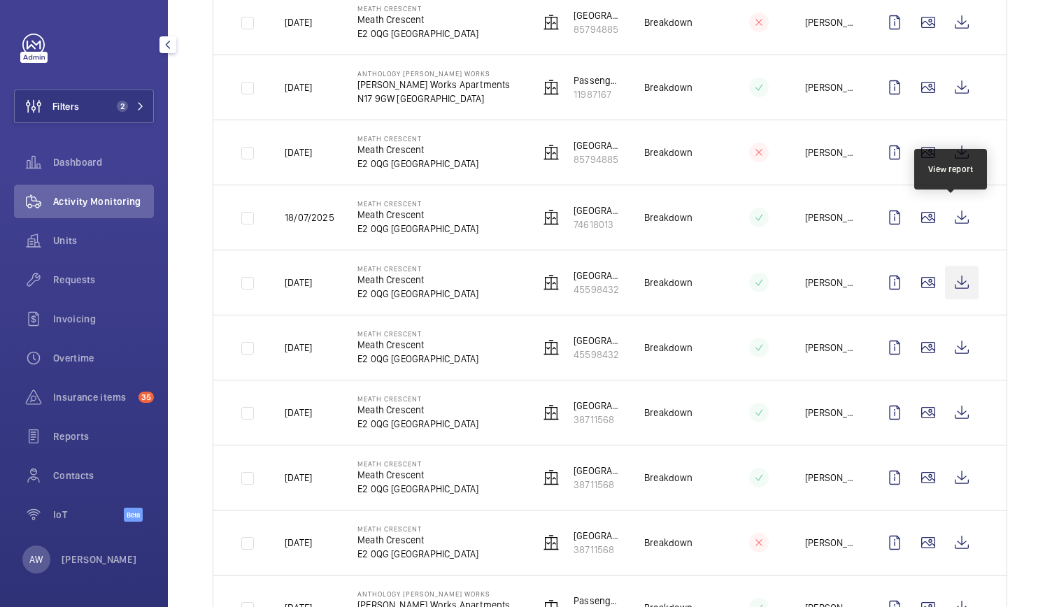
scroll to position [525, 0]
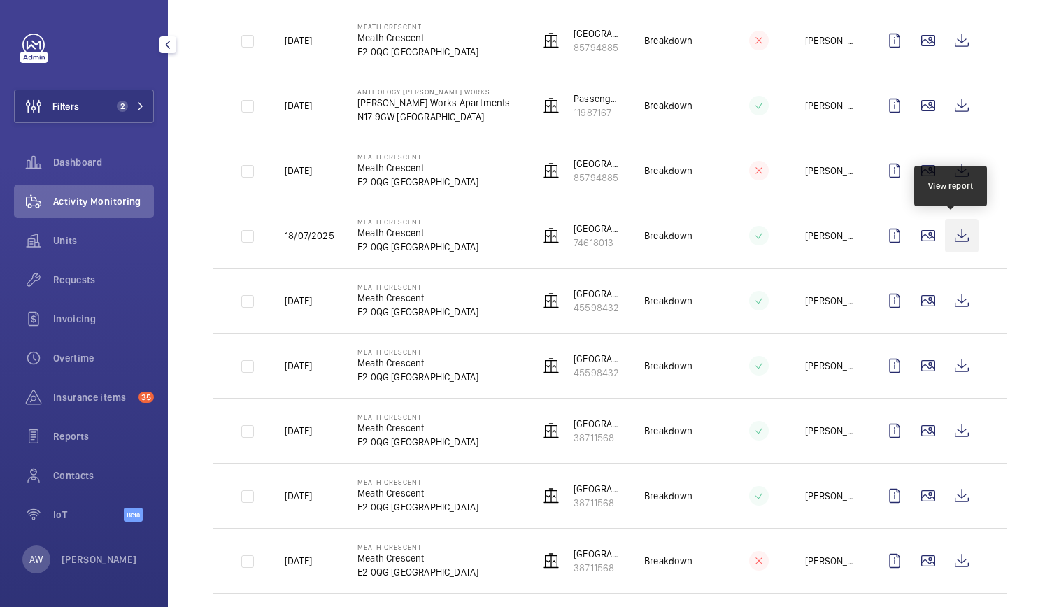
click at [953, 234] on wm-front-icon-button at bounding box center [962, 236] width 34 height 34
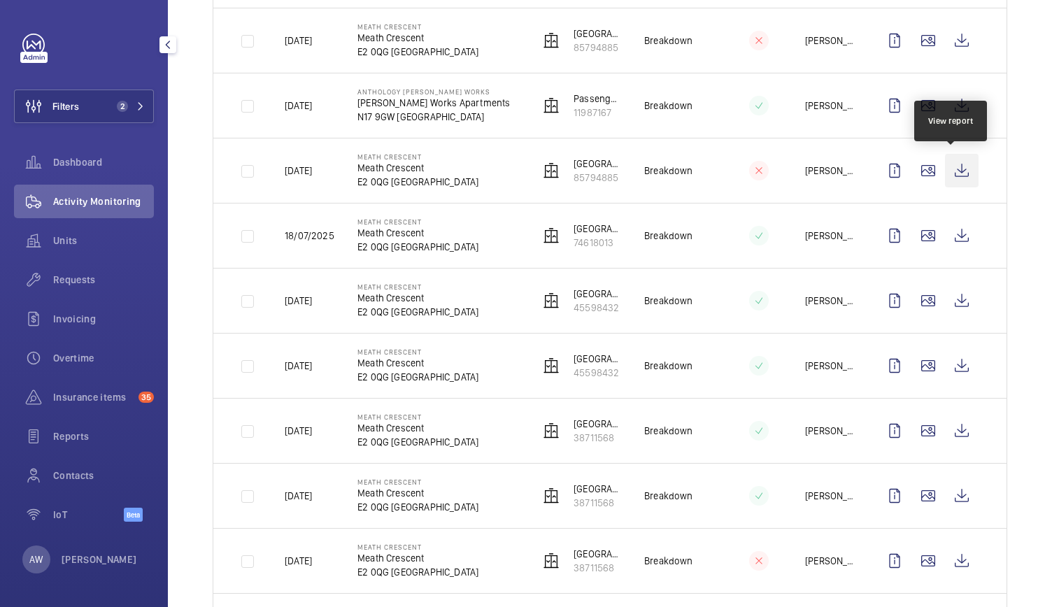
click at [957, 170] on wm-front-icon-button at bounding box center [962, 171] width 34 height 34
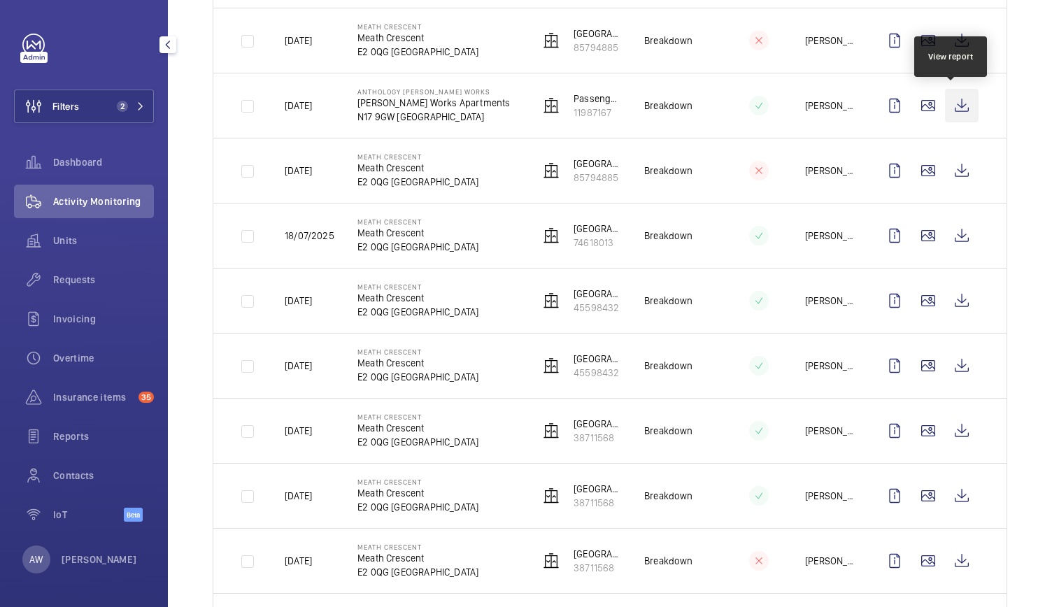
click at [953, 108] on wm-front-icon-button at bounding box center [962, 106] width 34 height 34
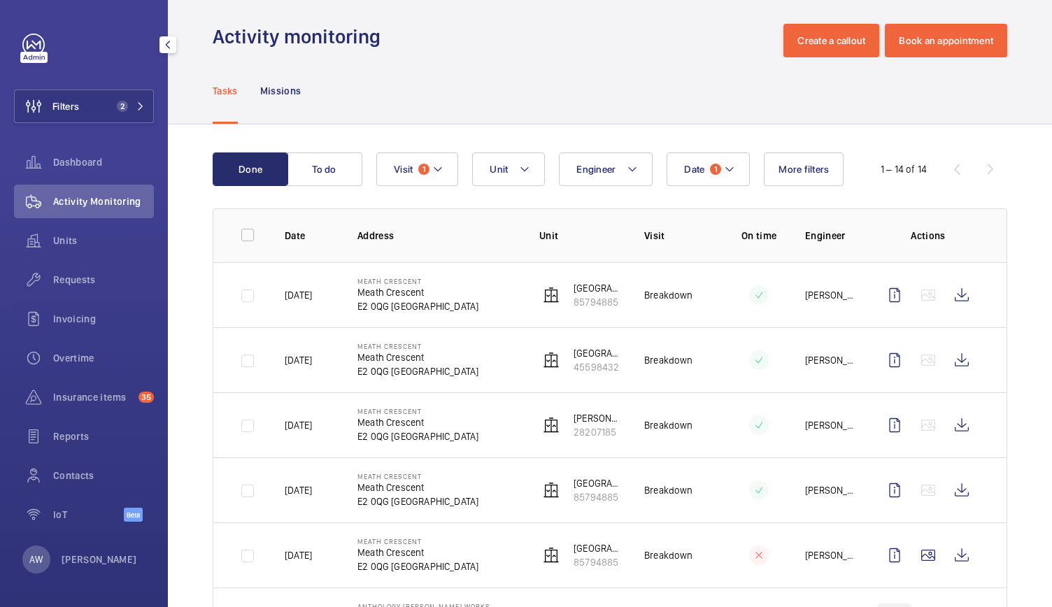
scroll to position [0, 0]
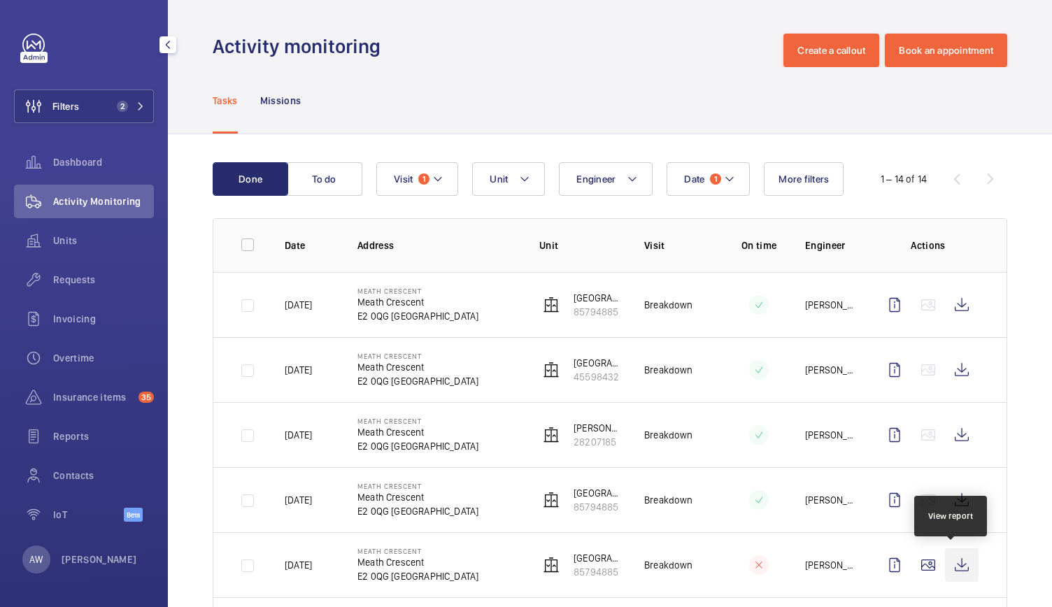
click at [951, 564] on wm-front-icon-button at bounding box center [962, 565] width 34 height 34
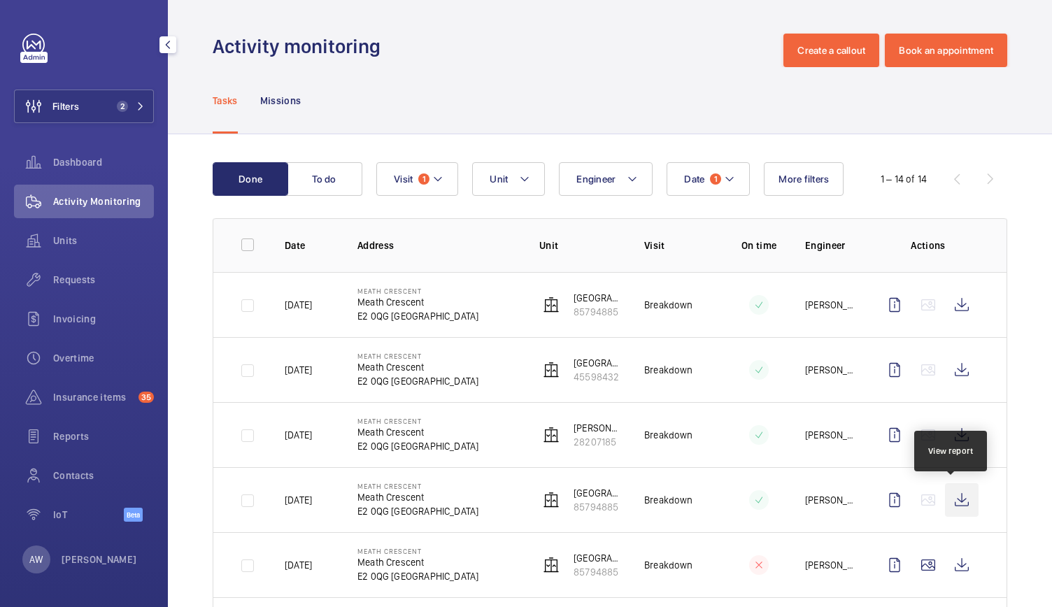
click at [959, 506] on wm-front-icon-button at bounding box center [962, 500] width 34 height 34
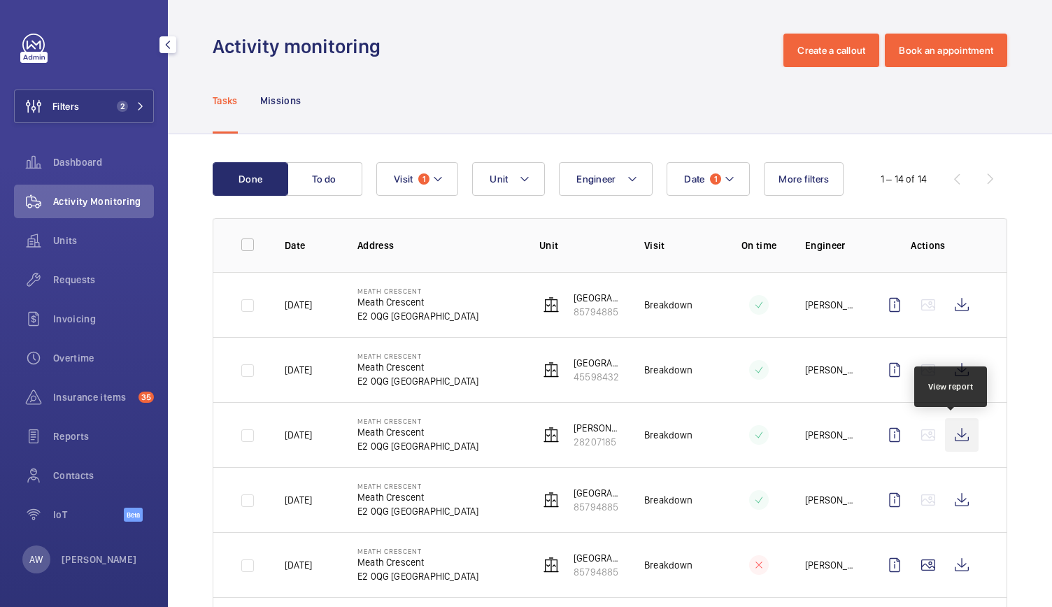
click at [951, 431] on wm-front-icon-button at bounding box center [962, 435] width 34 height 34
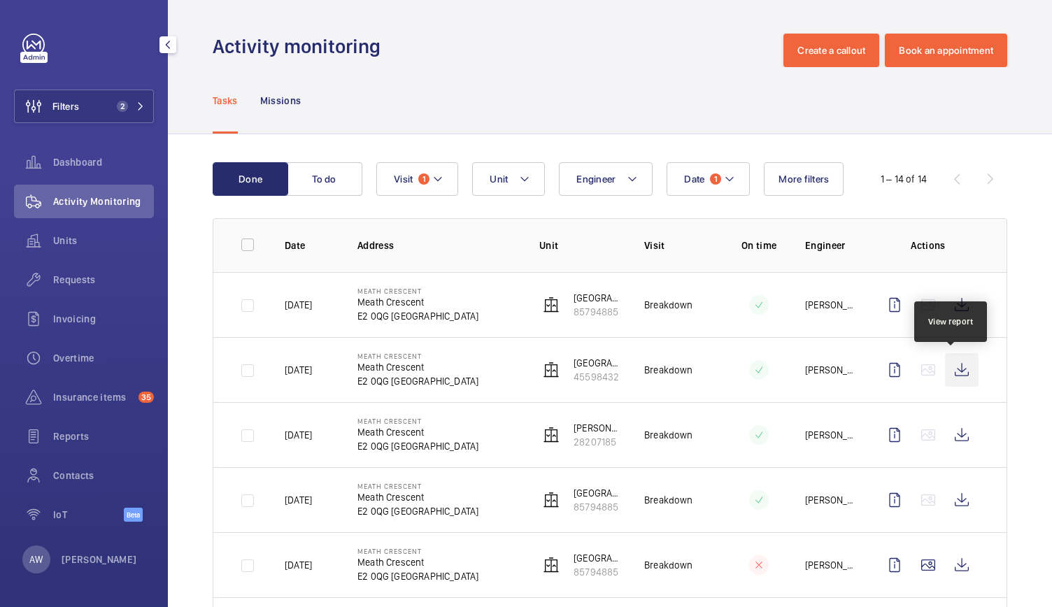
click at [955, 372] on wm-front-icon-button at bounding box center [962, 370] width 34 height 34
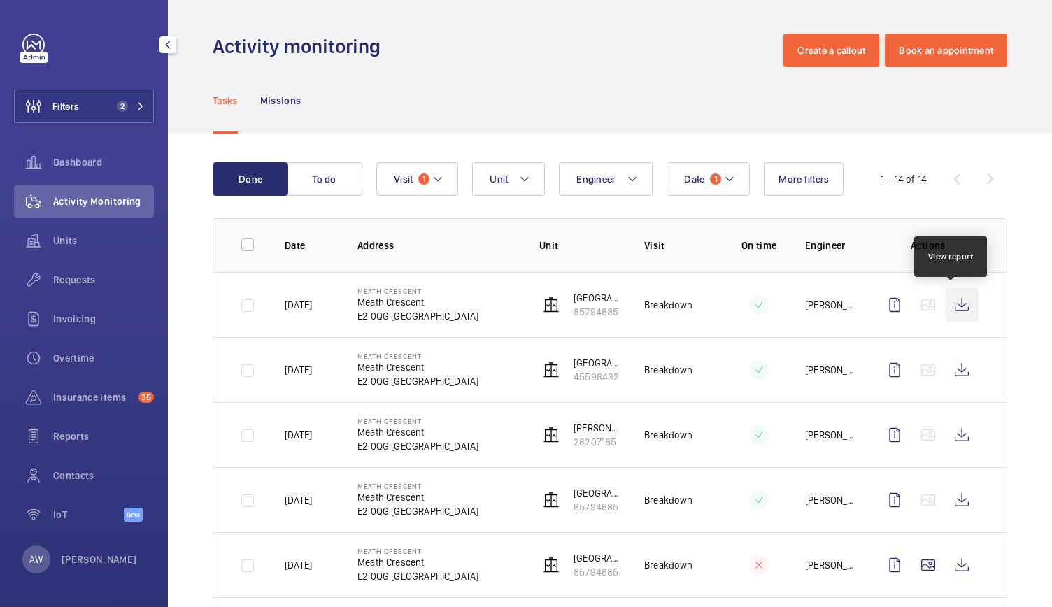
click at [954, 305] on wm-front-icon-button at bounding box center [962, 305] width 34 height 34
click at [292, 109] on div "Missions" at bounding box center [280, 100] width 41 height 66
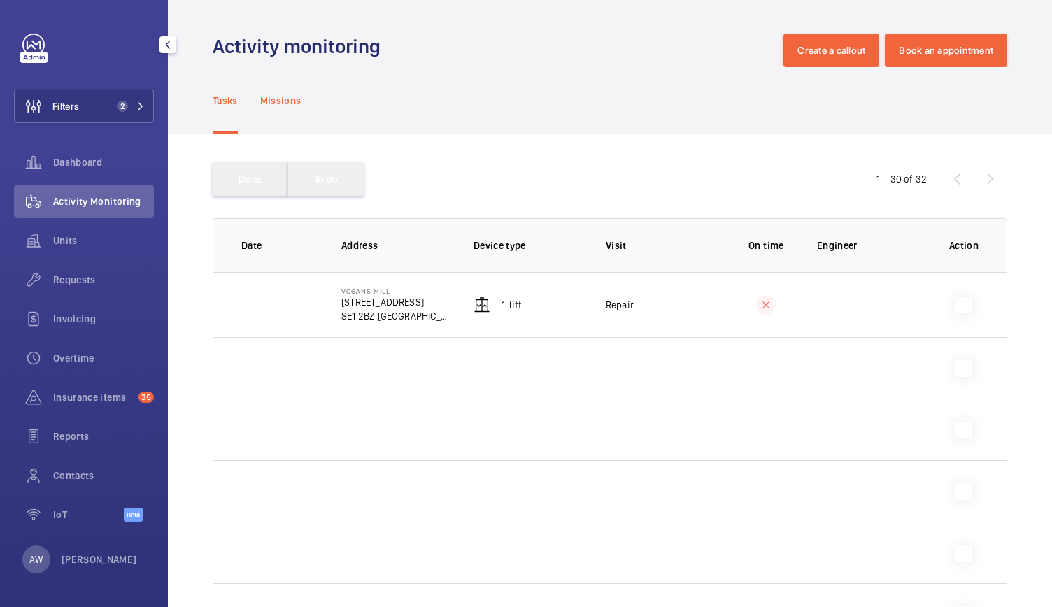
click at [283, 86] on div "Missions" at bounding box center [280, 100] width 41 height 66
click at [279, 99] on p "Missions" at bounding box center [280, 101] width 41 height 14
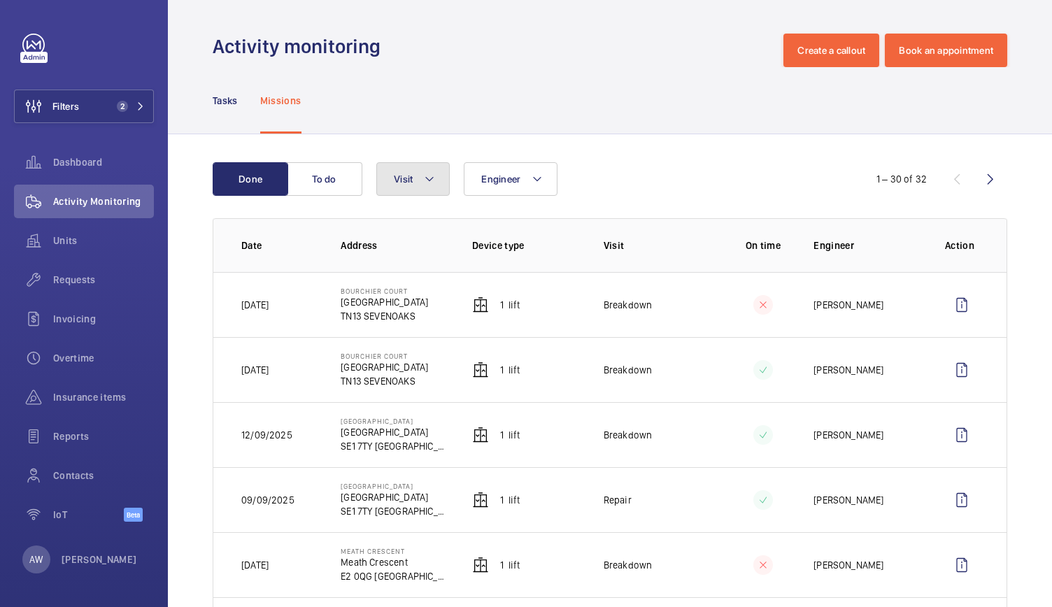
click at [410, 178] on span "Visit" at bounding box center [403, 178] width 19 height 11
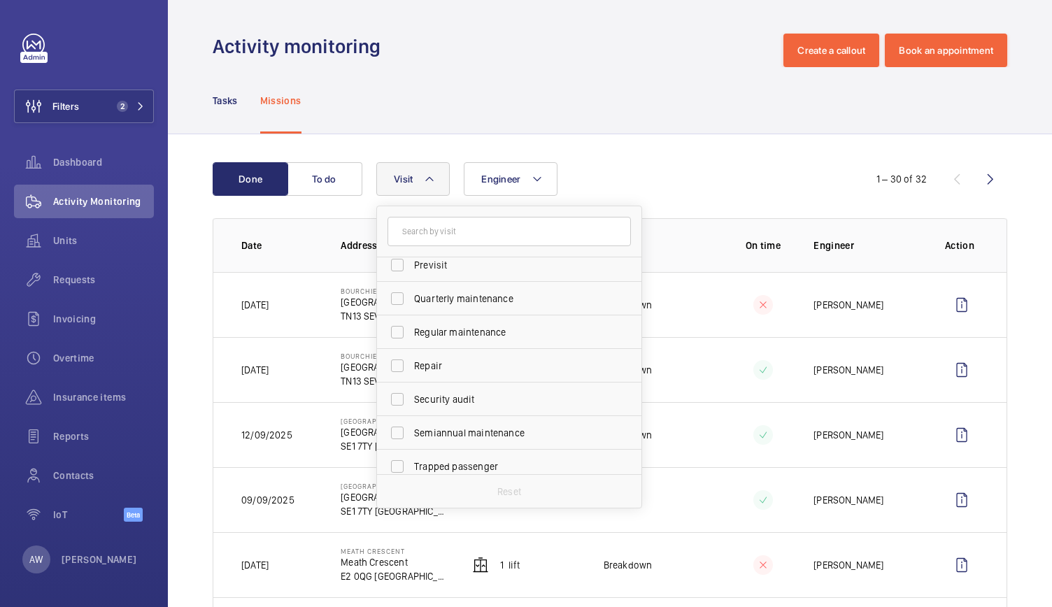
scroll to position [220, 0]
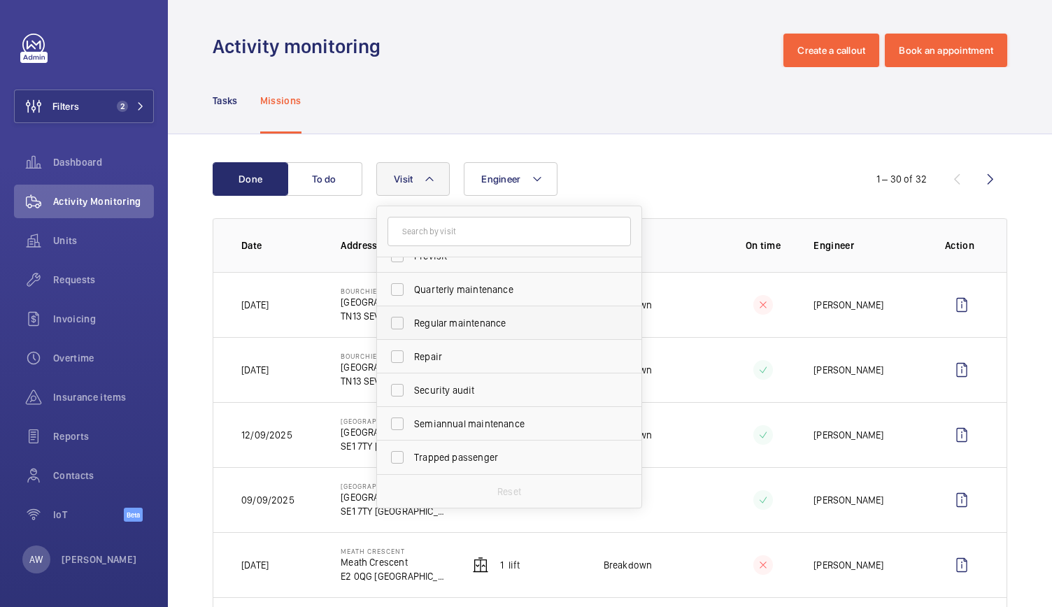
click at [420, 321] on span "Regular maintenance" at bounding box center [510, 323] width 192 height 14
click at [411, 321] on input "Regular maintenance" at bounding box center [397, 323] width 28 height 28
checkbox input "true"
click at [417, 83] on div "Tasks Missions" at bounding box center [610, 100] width 794 height 66
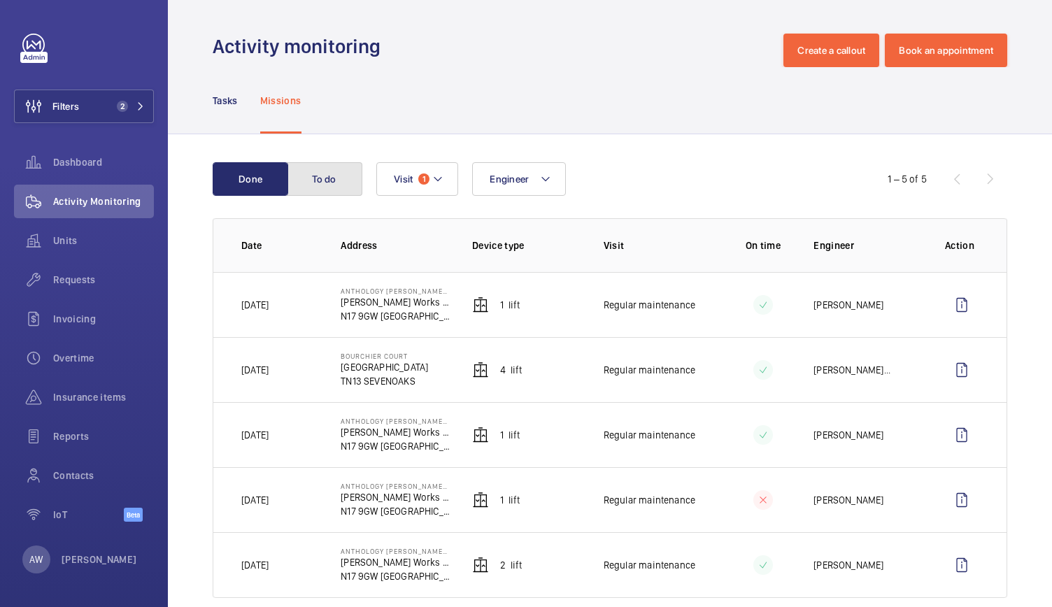
click at [306, 176] on button "To do" at bounding box center [325, 179] width 76 height 34
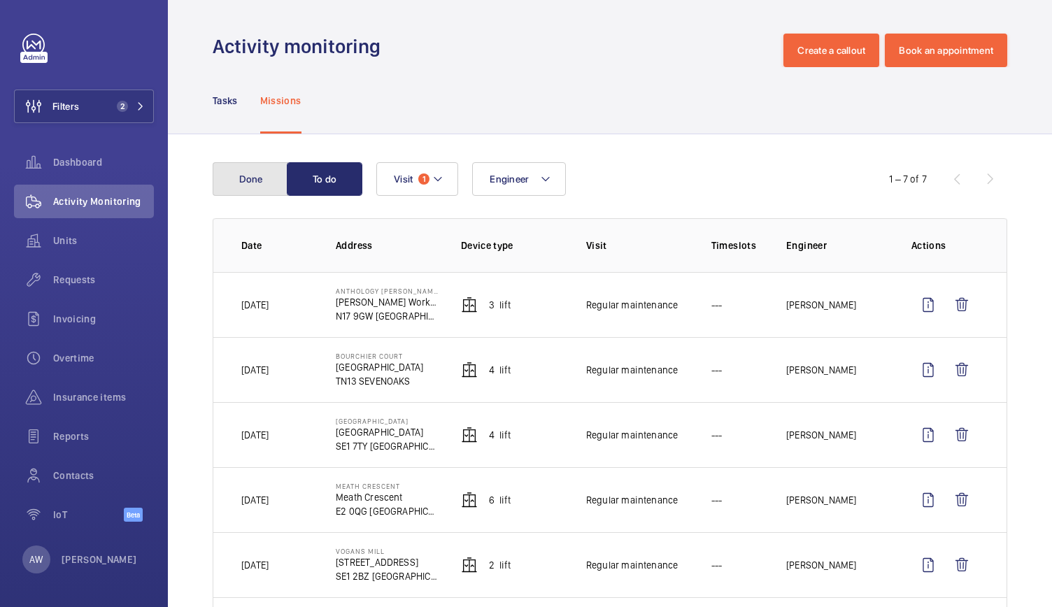
click at [248, 167] on button "Done" at bounding box center [251, 179] width 76 height 34
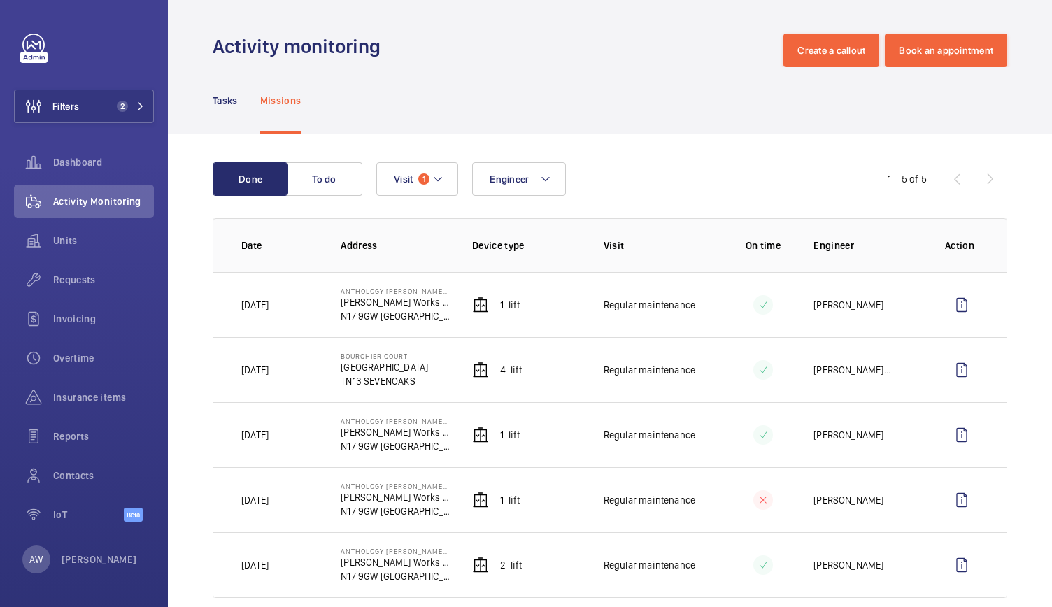
scroll to position [22, 0]
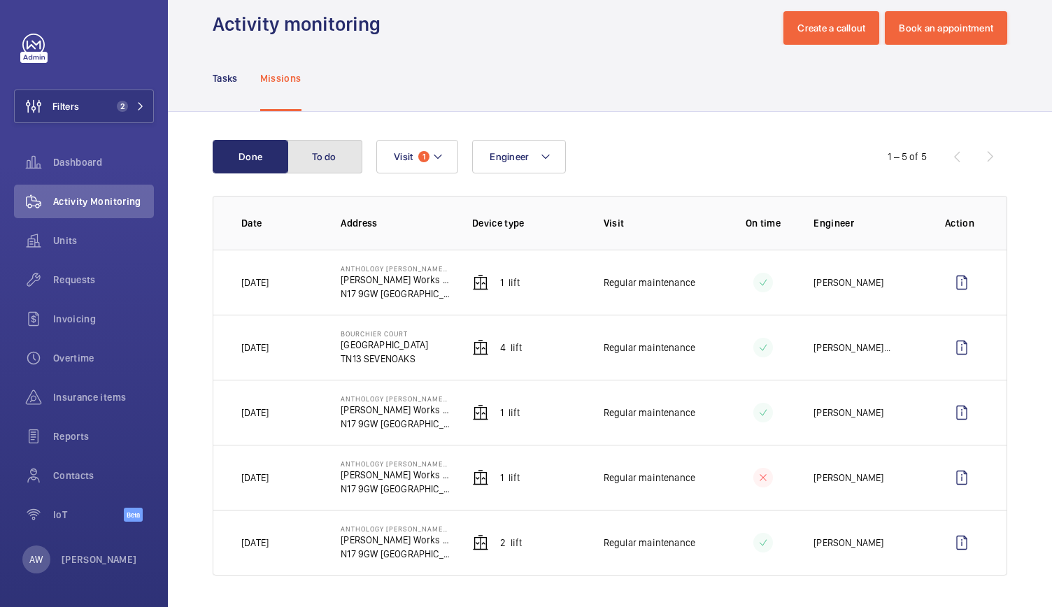
click at [345, 152] on button "To do" at bounding box center [325, 157] width 76 height 34
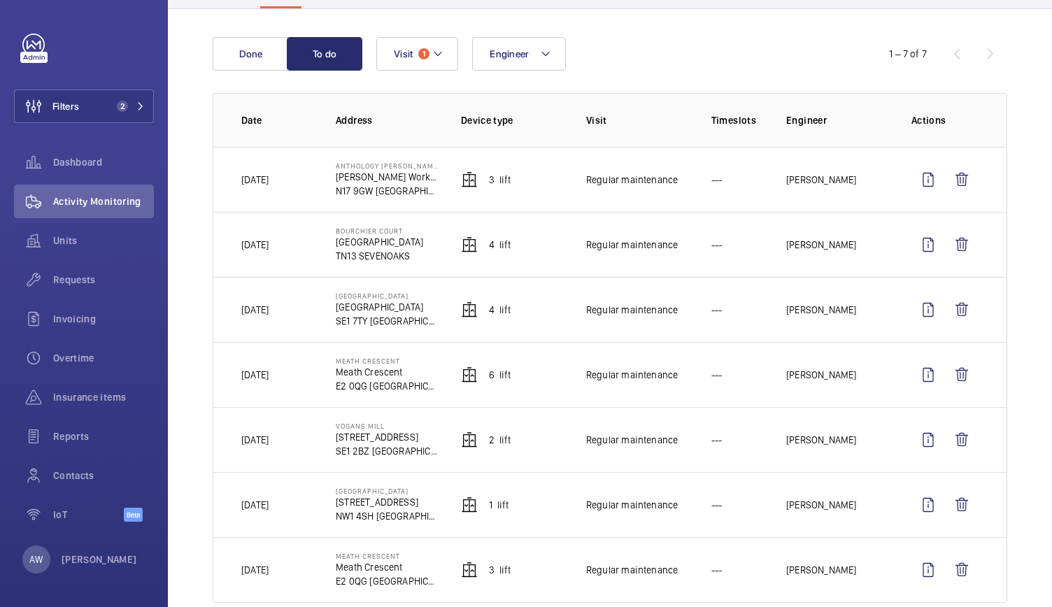
scroll to position [152, 0]
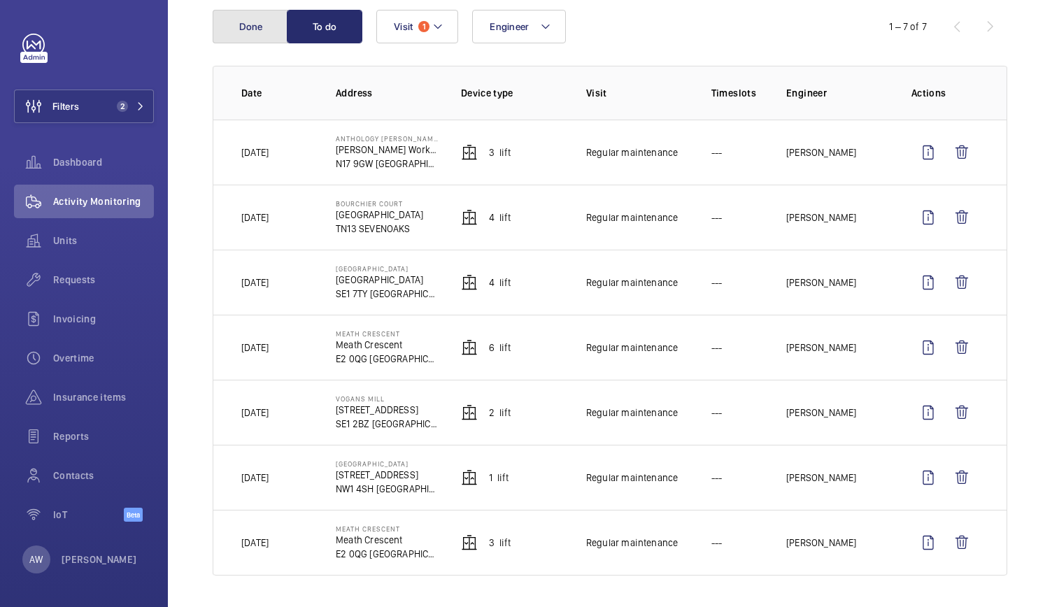
click at [258, 18] on button "Done" at bounding box center [251, 27] width 76 height 34
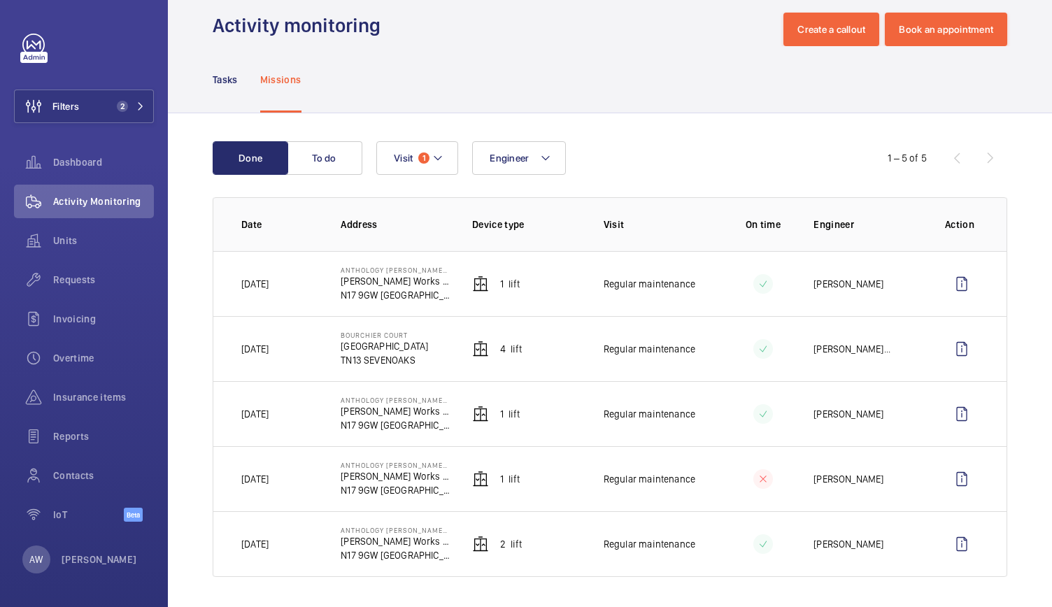
scroll to position [22, 0]
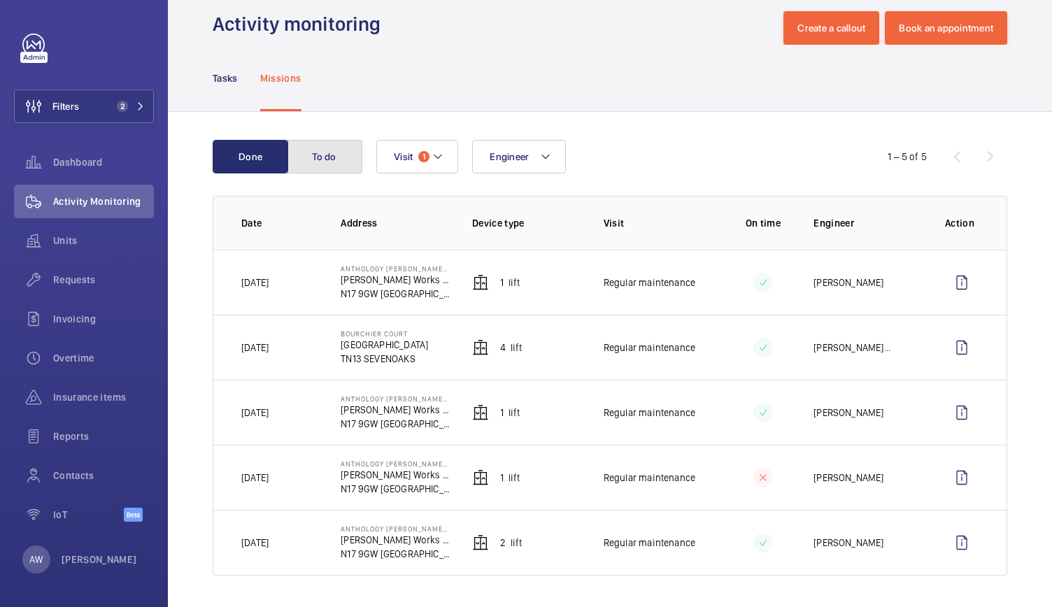
click at [318, 169] on button "To do" at bounding box center [325, 157] width 76 height 34
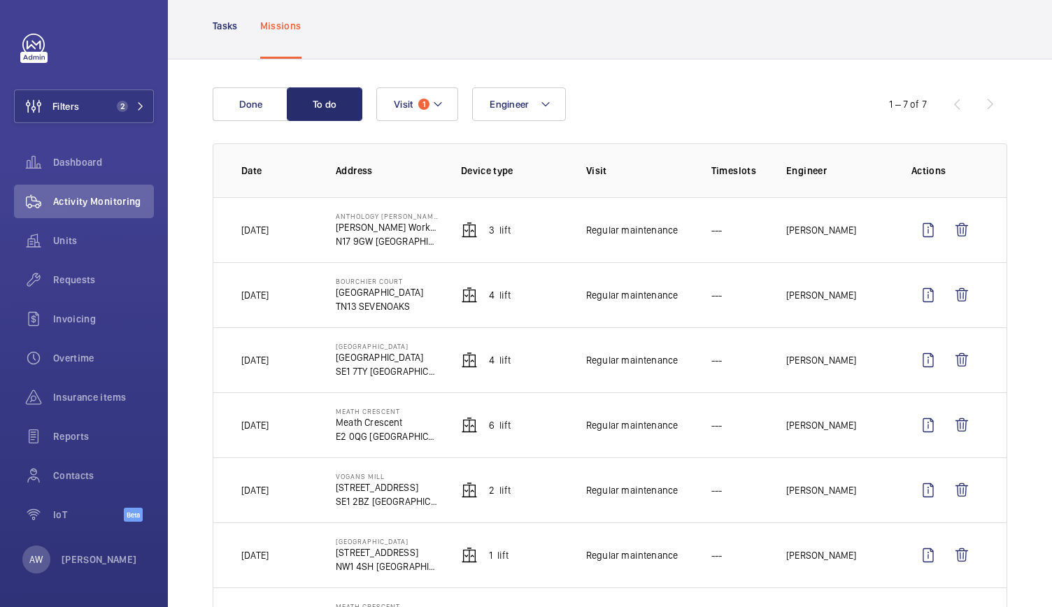
scroll to position [152, 0]
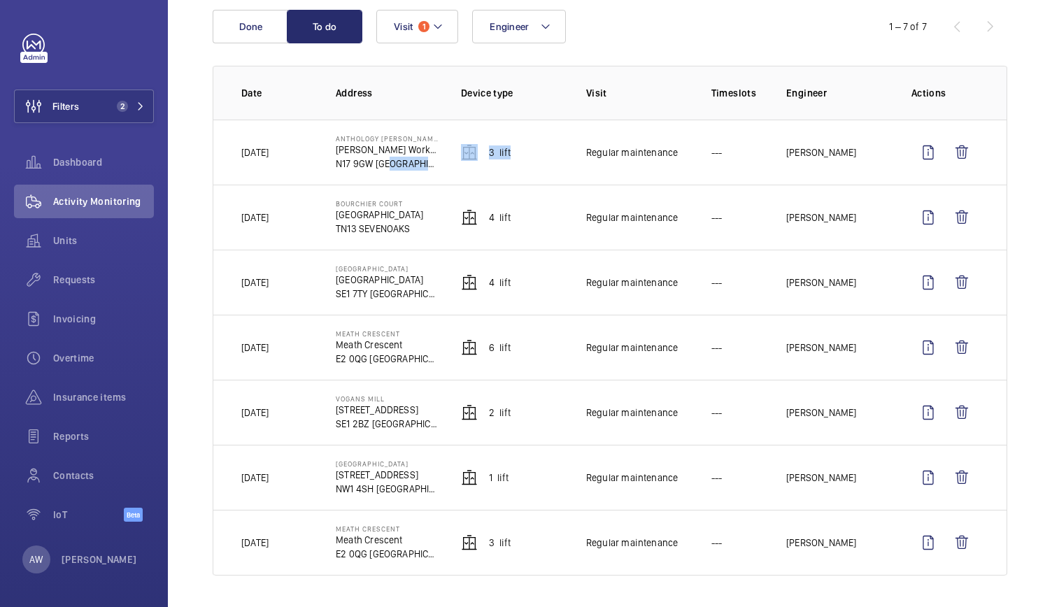
drag, startPoint x: 534, startPoint y: 150, endPoint x: 383, endPoint y: 159, distance: 151.3
click at [0, 0] on tr "[DATE] Anthology [PERSON_NAME] Works [PERSON_NAME][GEOGRAPHIC_DATA] N17 9GW [GE…" at bounding box center [0, 0] width 0 height 0
click at [445, 22] on button "Visit 1" at bounding box center [417, 27] width 82 height 34
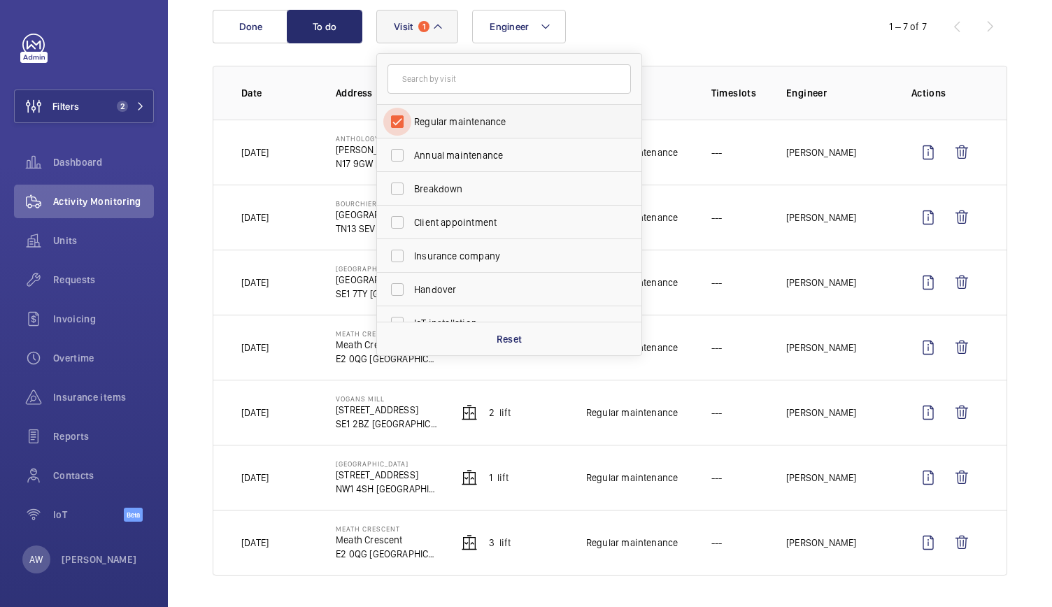
click at [399, 115] on input "Regular maintenance" at bounding box center [397, 122] width 28 height 28
checkbox input "false"
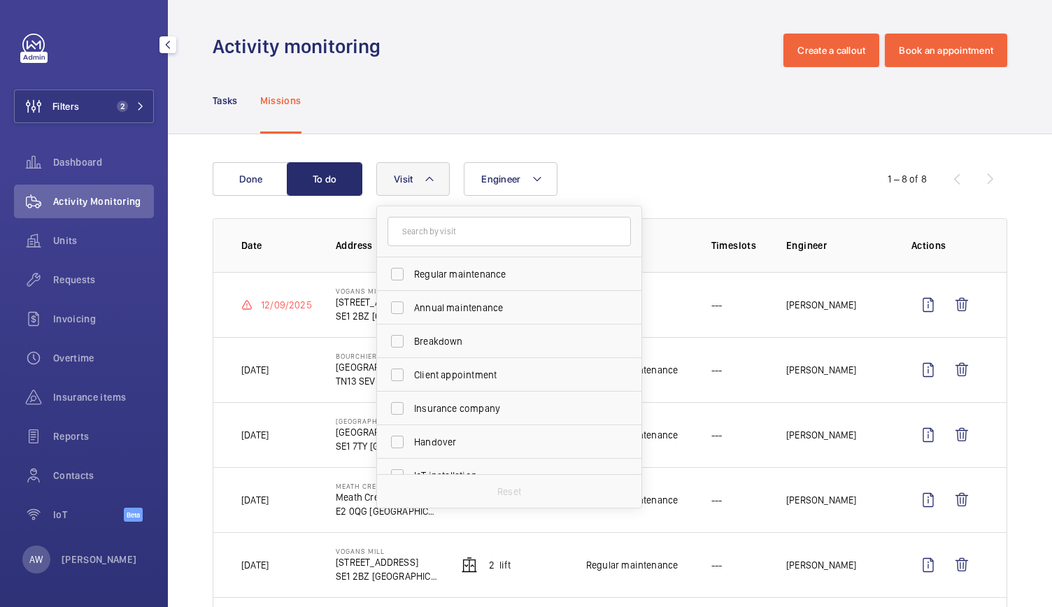
click at [84, 192] on div "Activity Monitoring" at bounding box center [84, 202] width 140 height 34
click at [213, 96] on p "Tasks" at bounding box center [225, 101] width 25 height 14
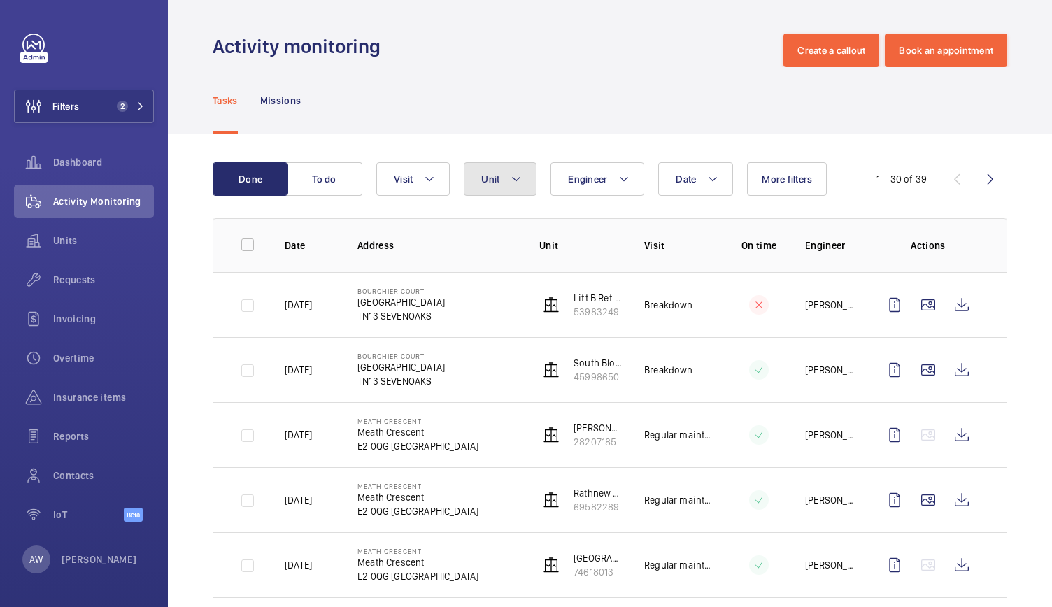
click at [524, 175] on button "Unit" at bounding box center [500, 179] width 73 height 34
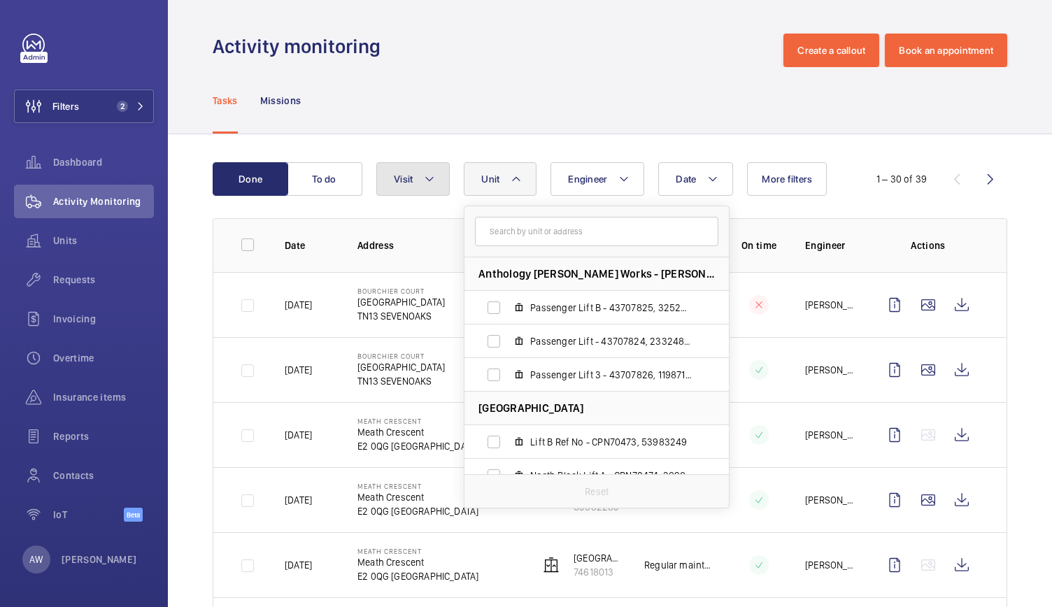
click at [414, 181] on button "Visit" at bounding box center [412, 179] width 73 height 34
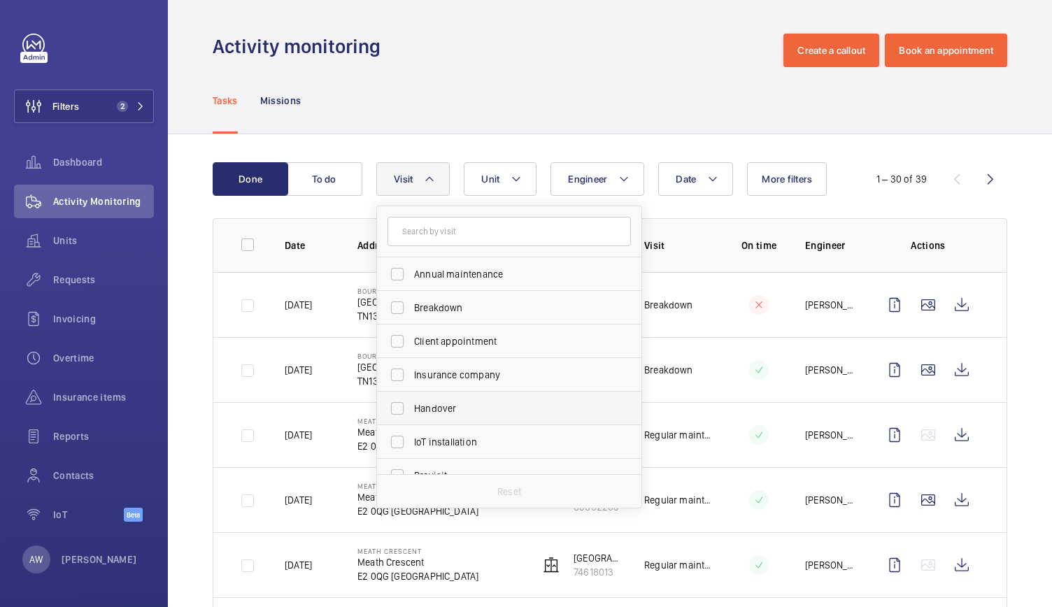
scroll to position [31, 0]
click at [437, 279] on span "Breakdown" at bounding box center [510, 277] width 192 height 14
click at [411, 279] on input "Breakdown" at bounding box center [397, 277] width 28 height 28
checkbox input "true"
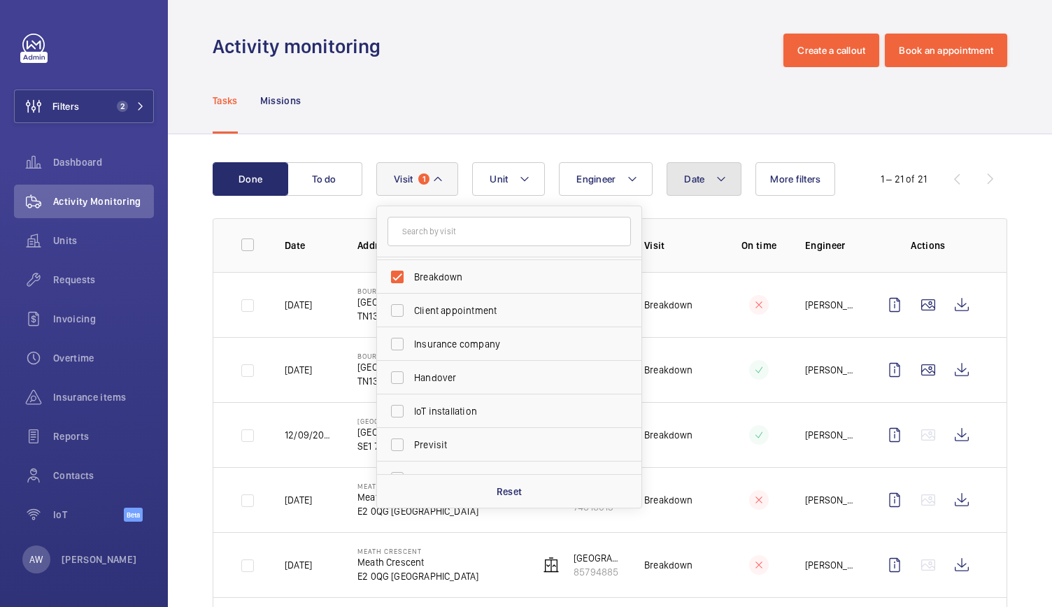
click at [712, 179] on button "Date" at bounding box center [703, 179] width 75 height 34
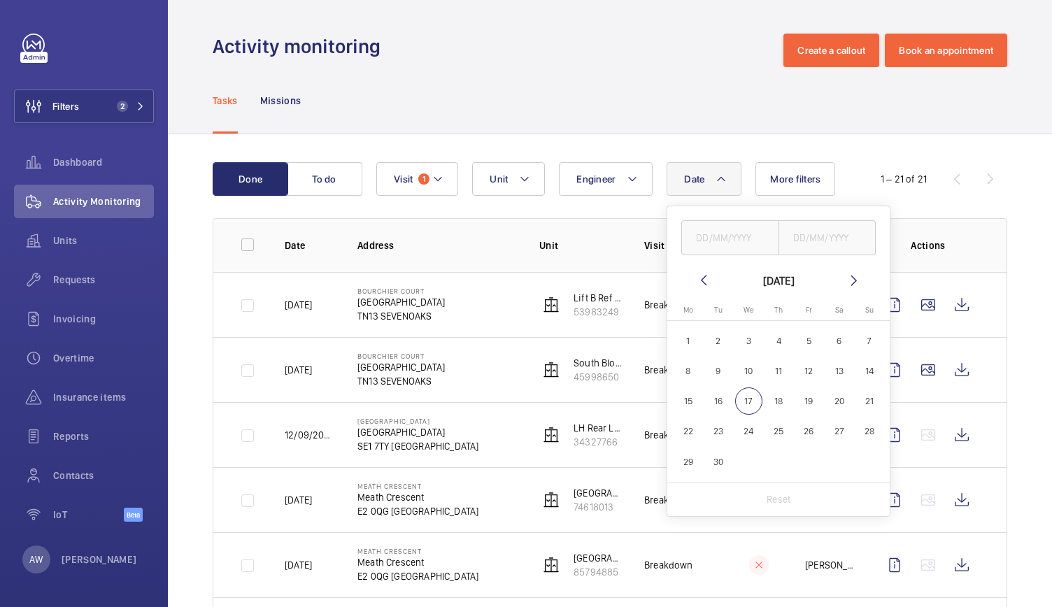
click at [706, 283] on mat-icon at bounding box center [703, 280] width 17 height 17
click at [708, 276] on mat-icon at bounding box center [703, 280] width 17 height 17
click at [716, 341] on span "1" at bounding box center [718, 340] width 27 height 27
type input "[DATE]"
click at [858, 275] on mat-icon at bounding box center [854, 280] width 17 height 17
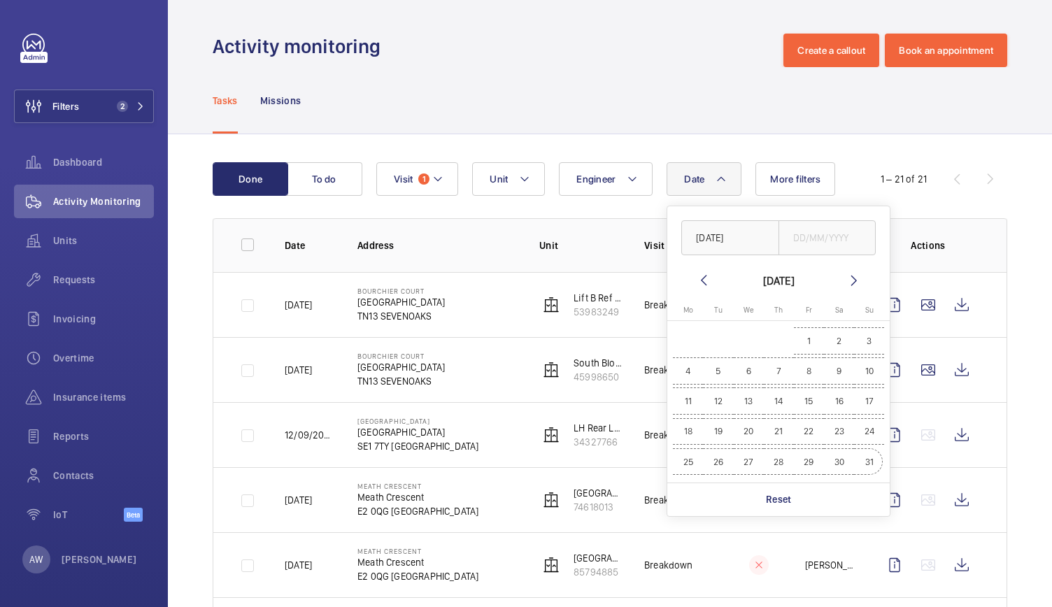
click at [866, 469] on span "31" at bounding box center [868, 461] width 27 height 27
type input "[DATE]"
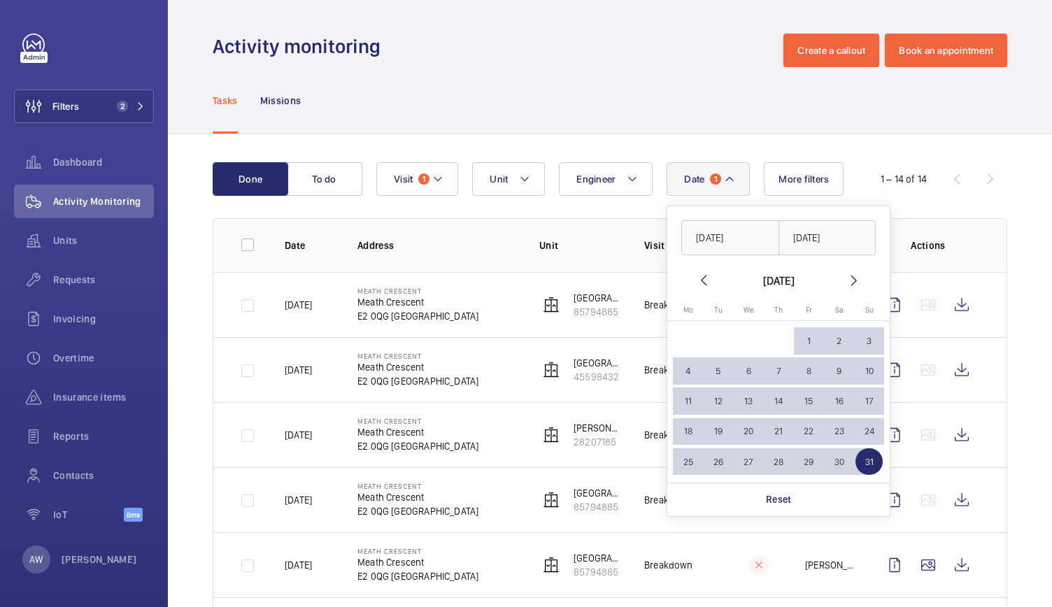
click at [603, 111] on div "Tasks Missions" at bounding box center [610, 100] width 794 height 66
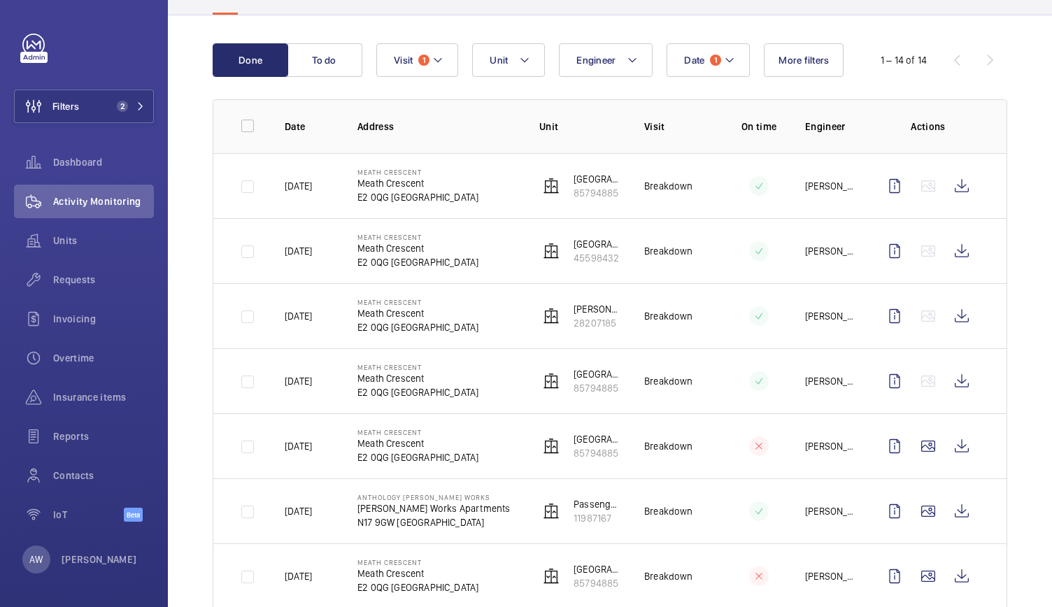
scroll to position [119, 0]
click at [623, 97] on wm-front-table "Done To do Date 1 Engineer Unit Visit 1 More filters 1 – 14 of 14 Date Address …" at bounding box center [610, 553] width 794 height 1021
click at [534, 57] on button "Unit" at bounding box center [508, 60] width 73 height 34
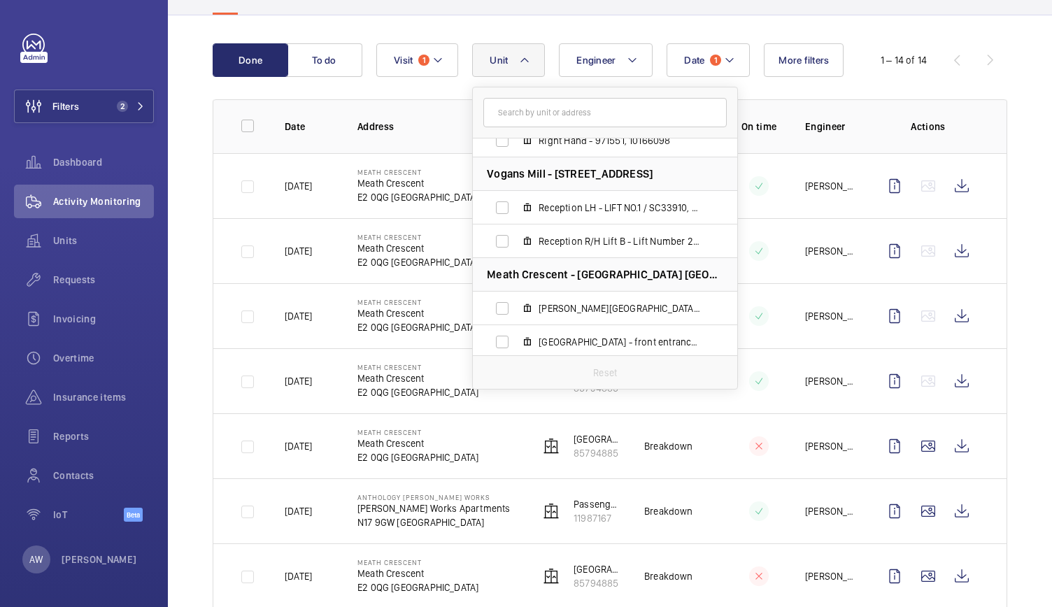
scroll to position [690, 0]
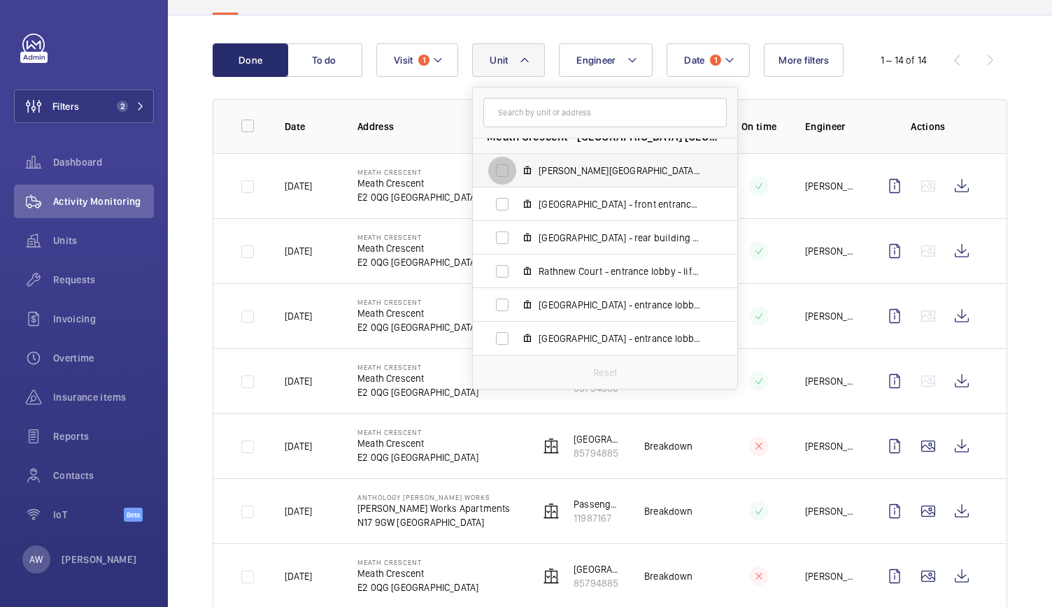
click at [509, 182] on input "[PERSON_NAME][GEOGRAPHIC_DATA] - entrance lobby - lift 5 - U1012155 - 5, 282071…" at bounding box center [502, 171] width 28 height 28
checkbox input "true"
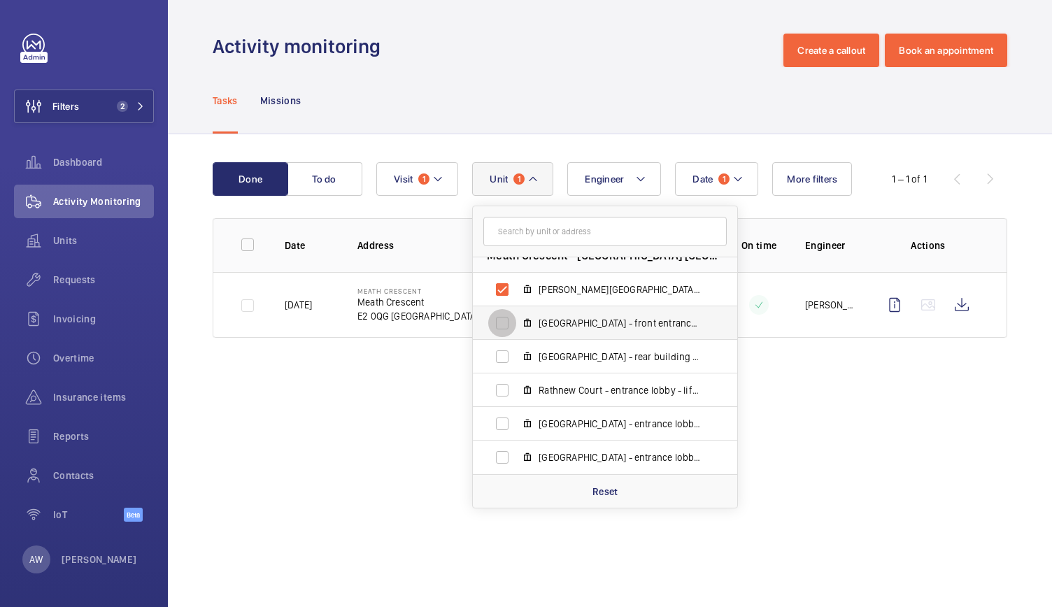
click at [501, 319] on input "[GEOGRAPHIC_DATA] - front entrance lobby - lift 4 - U1012155 - 4, 85794885" at bounding box center [502, 323] width 28 height 28
checkbox input "true"
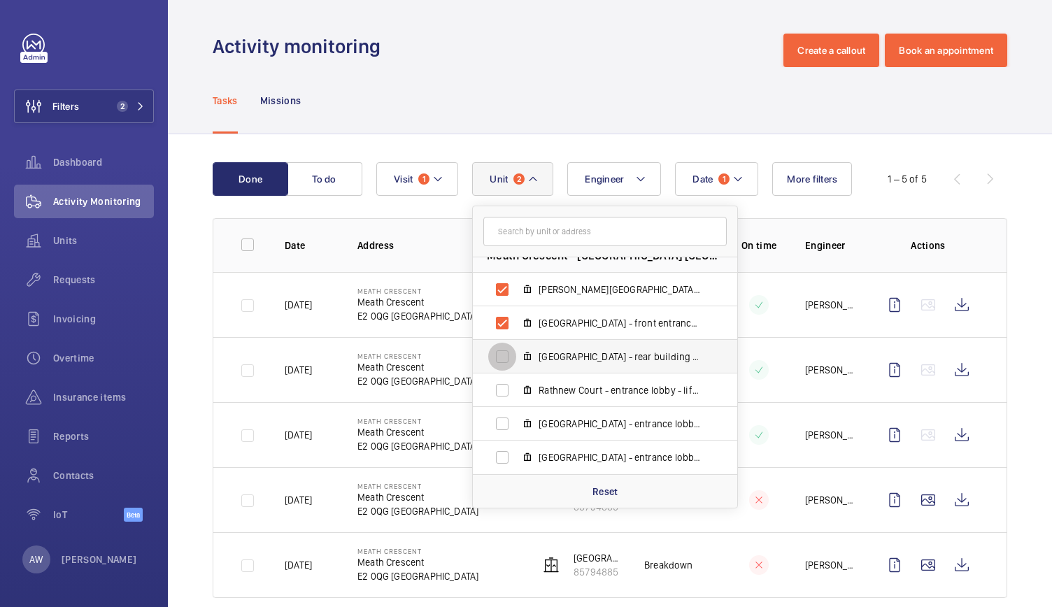
click at [504, 355] on input "[GEOGRAPHIC_DATA] - rear building entrance - lift 3 - U1012155 - 3, 45598432" at bounding box center [502, 357] width 28 height 28
checkbox input "true"
click at [506, 394] on input "Rathnew Court - entrance lobby - lift 2 - U1012155 - 2, 69582289" at bounding box center [502, 390] width 28 height 28
checkbox input "true"
click at [502, 423] on input "[GEOGRAPHIC_DATA] - entrance lobby - Lift 6 - U1012155 - 6, 74618013" at bounding box center [502, 424] width 28 height 28
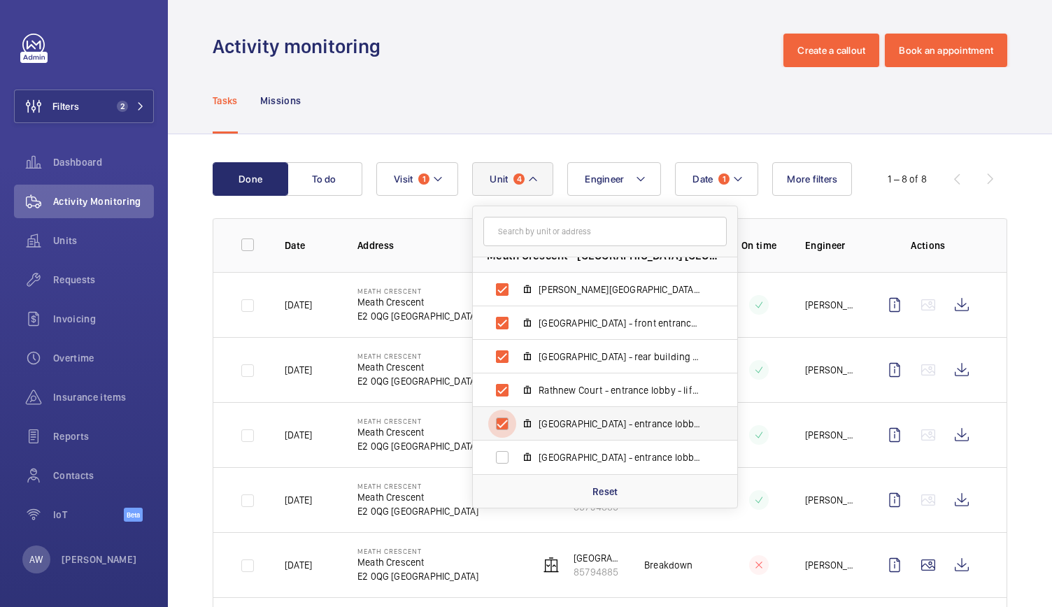
checkbox input "true"
click at [500, 461] on input "[GEOGRAPHIC_DATA] - entrance lobby - lift 1 - U1012155 - 1, 38711568" at bounding box center [502, 457] width 28 height 28
checkbox input "true"
click at [569, 68] on div "Tasks Missions" at bounding box center [610, 100] width 794 height 66
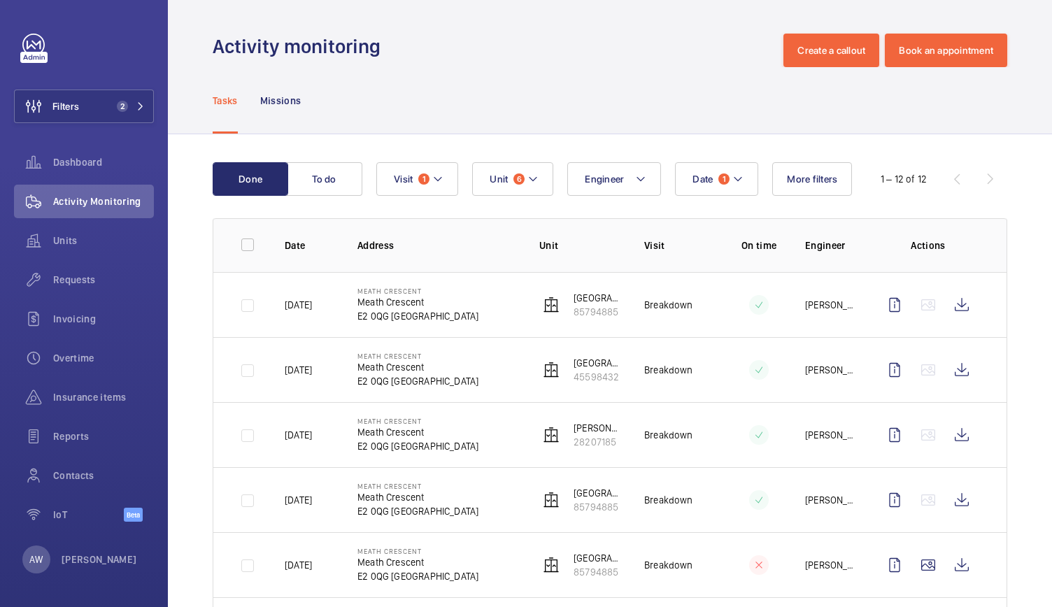
click at [655, 59] on div "Activity monitoring Create a callout Book an appointment" at bounding box center [610, 51] width 794 height 34
click at [545, 171] on button "Unit 6" at bounding box center [512, 179] width 81 height 34
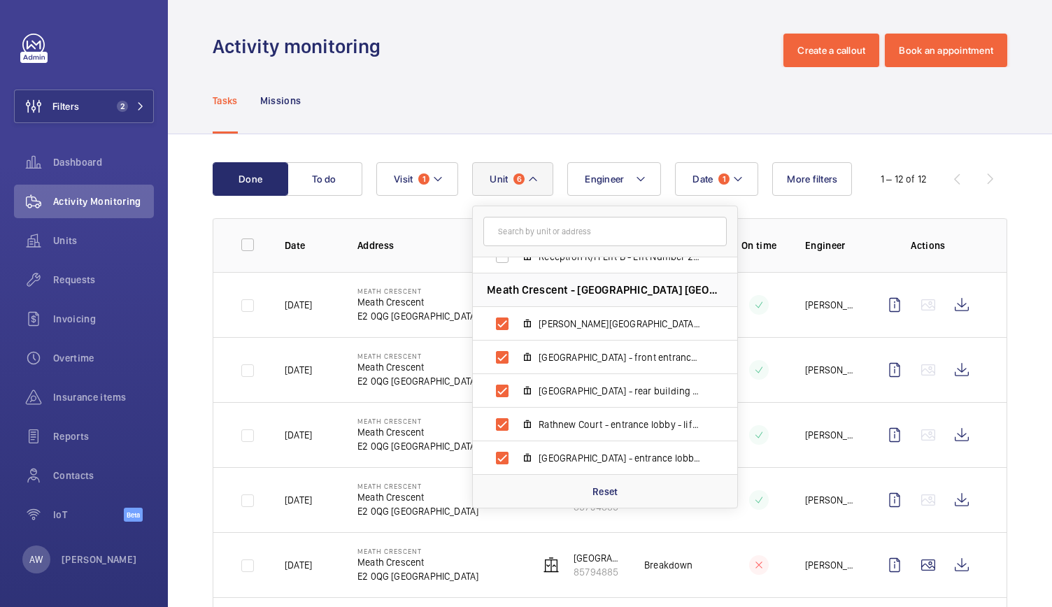
scroll to position [656, 0]
click at [503, 354] on input "[GEOGRAPHIC_DATA] - front entrance lobby - lift 4 - U1012155 - 4, 85794885" at bounding box center [502, 357] width 28 height 28
checkbox input "false"
click at [500, 392] on input "[GEOGRAPHIC_DATA] - rear building entrance - lift 3 - U1012155 - 3, 45598432" at bounding box center [502, 390] width 28 height 28
checkbox input "false"
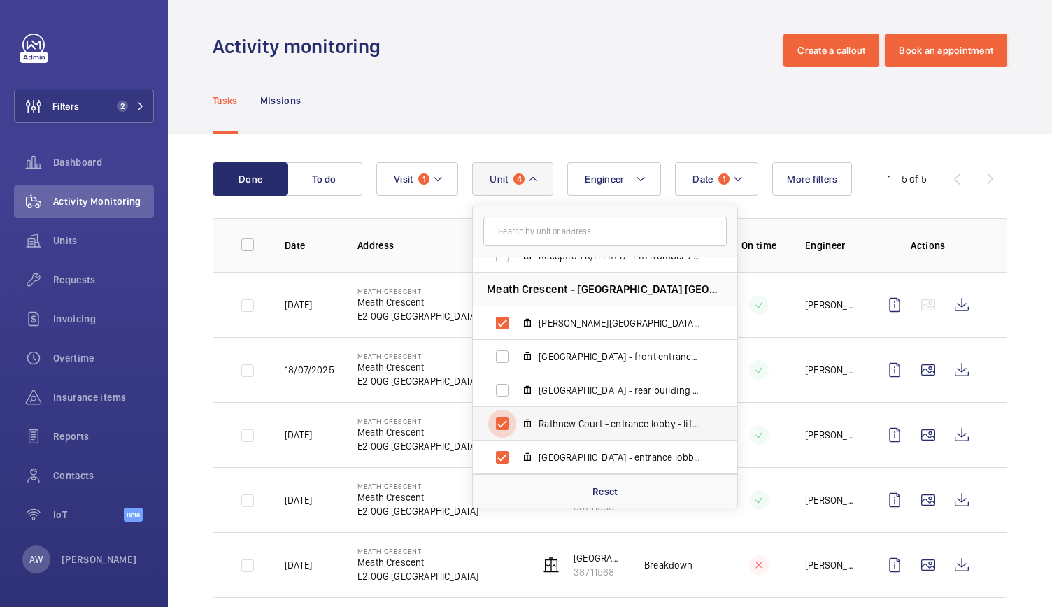
click at [503, 425] on input "Rathnew Court - entrance lobby - lift 2 - U1012155 - 2, 69582289" at bounding box center [502, 424] width 28 height 28
checkbox input "false"
click at [501, 458] on input "[GEOGRAPHIC_DATA] - entrance lobby - Lift 6 - U1012155 - 6, 74618013" at bounding box center [502, 457] width 28 height 28
checkbox input "false"
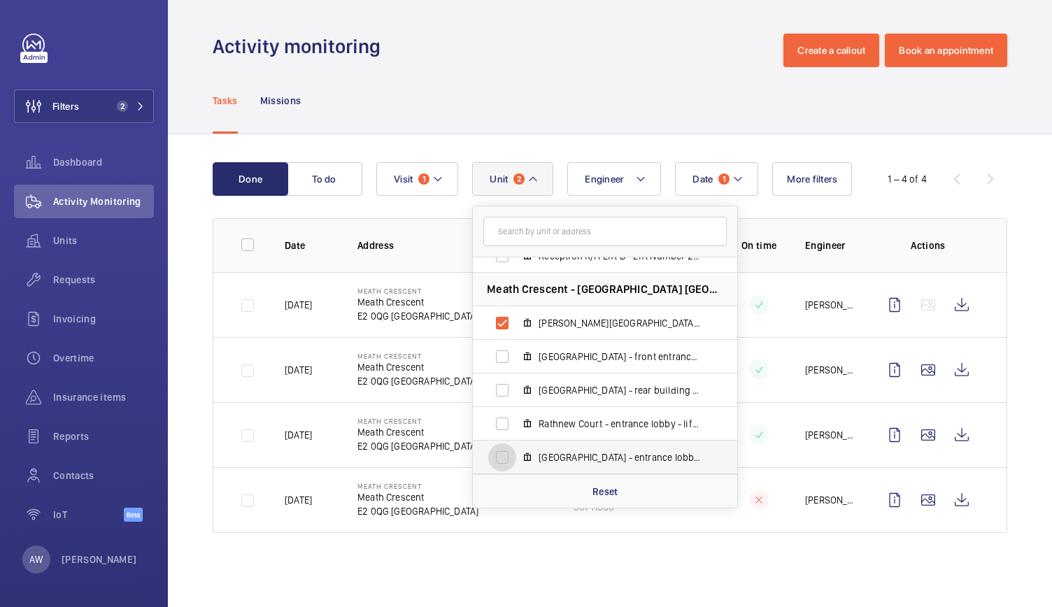
scroll to position [690, 0]
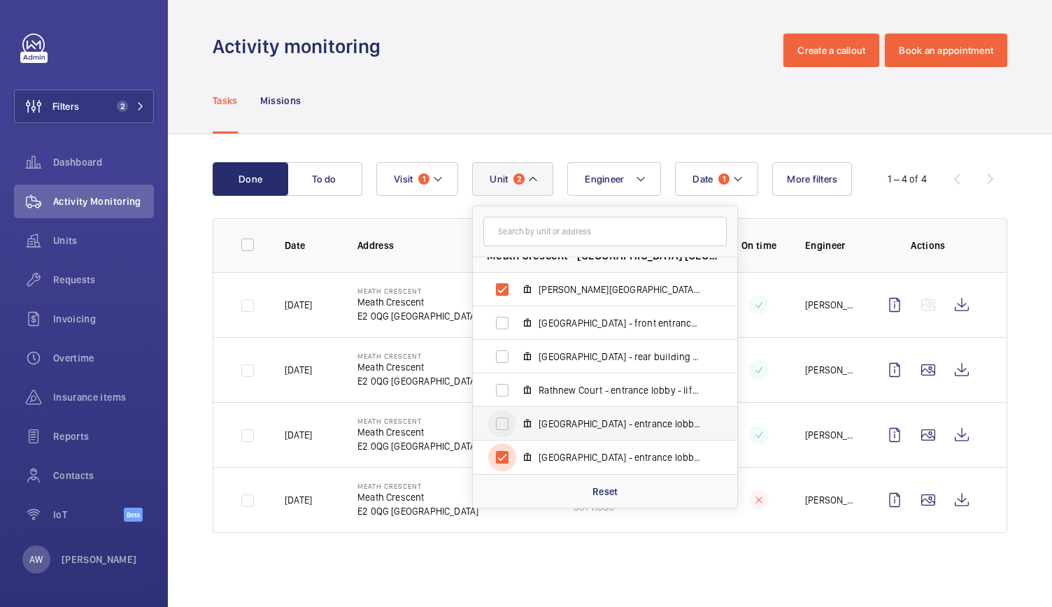
click at [501, 458] on input "[GEOGRAPHIC_DATA] - entrance lobby - lift 1 - U1012155 - 1, 38711568" at bounding box center [502, 457] width 28 height 28
checkbox input "false"
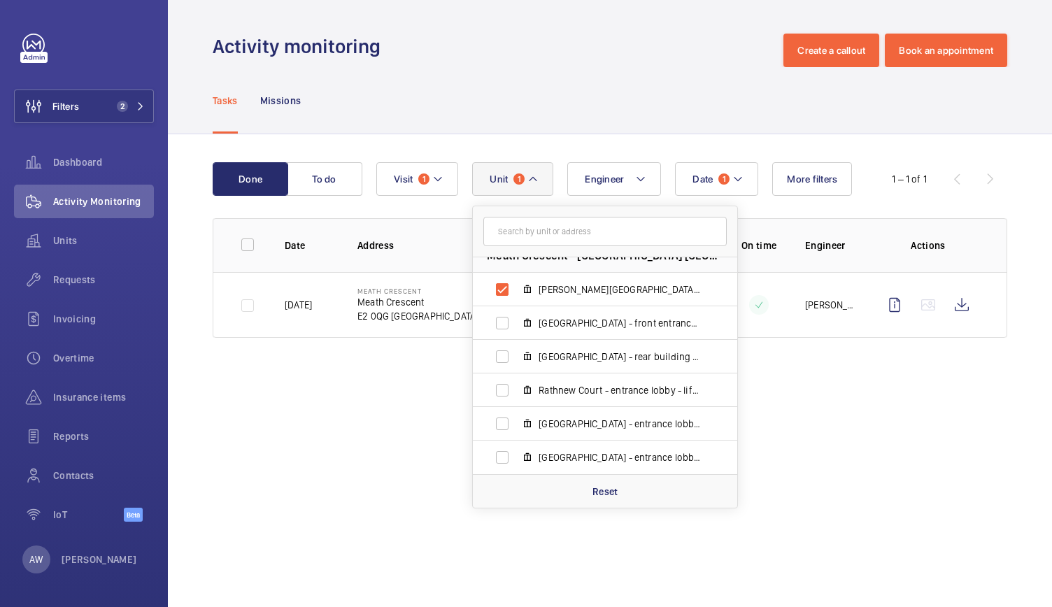
click at [427, 402] on wm-front-admin-operations-monitoring "Activity monitoring Create a callout Book an appointment Tasks Missions Done To…" at bounding box center [610, 303] width 884 height 607
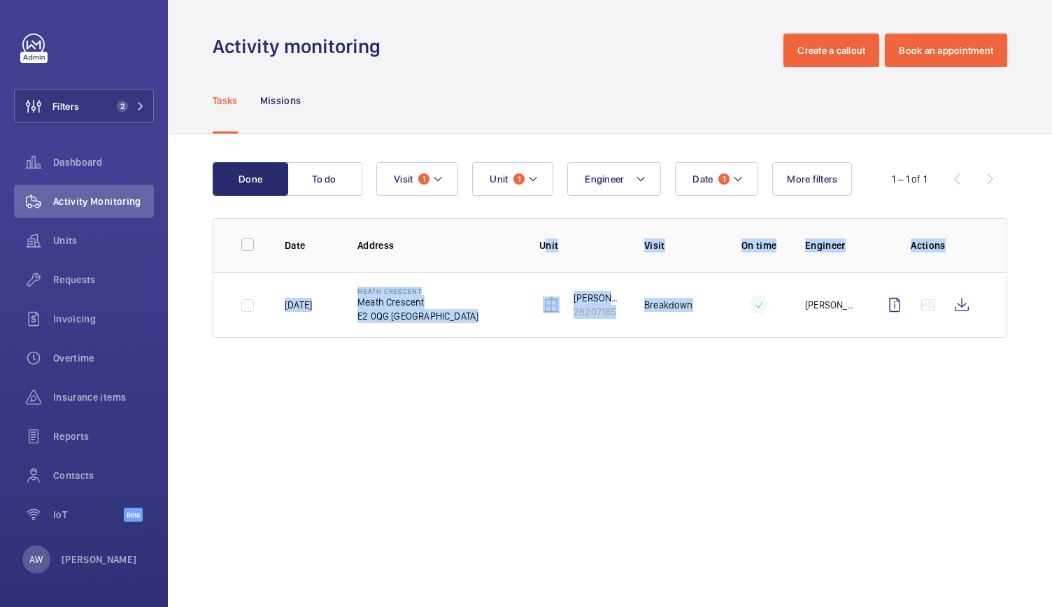
drag, startPoint x: 747, startPoint y: 464, endPoint x: 488, endPoint y: 197, distance: 371.9
click at [488, 197] on wm-front-admin-operations-monitoring "Activity monitoring Create a callout Book an appointment Tasks Missions Done To…" at bounding box center [610, 303] width 884 height 607
click at [496, 183] on span "Unit" at bounding box center [499, 178] width 18 height 11
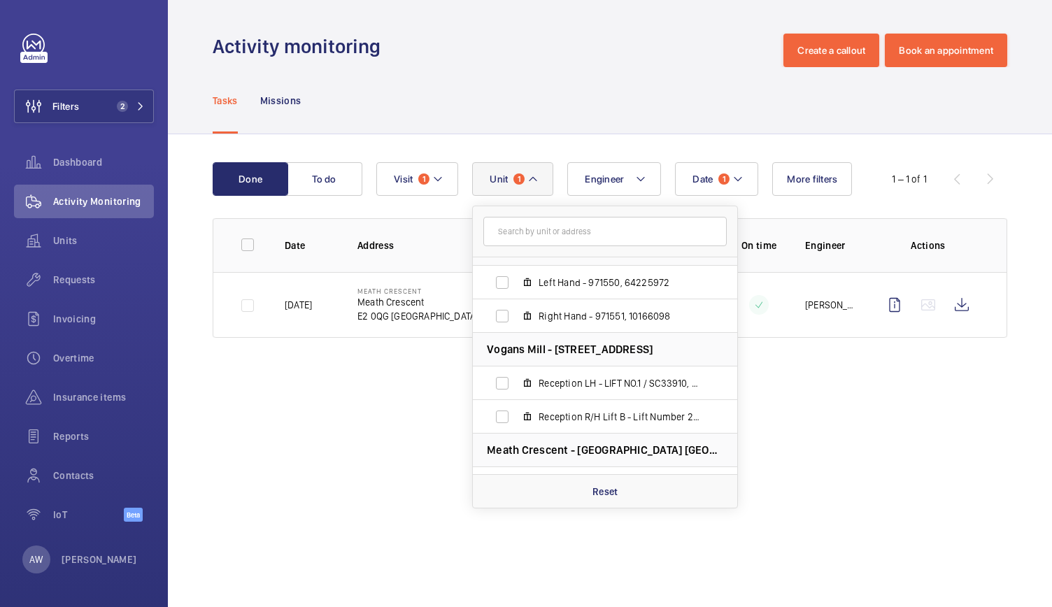
scroll to position [690, 0]
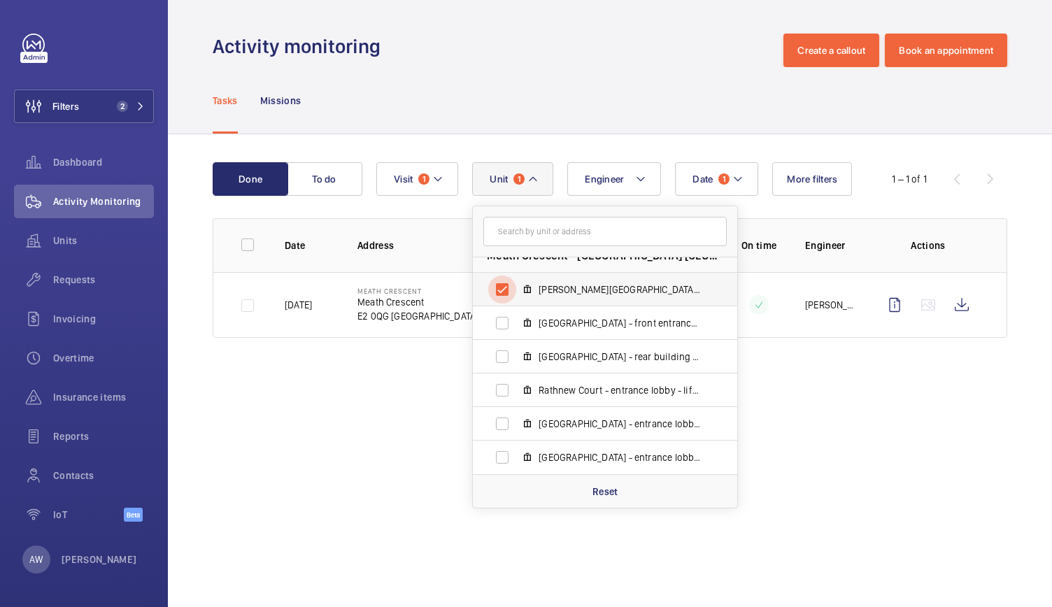
click at [497, 295] on input "[PERSON_NAME][GEOGRAPHIC_DATA] - entrance lobby - lift 5 - U1012155 - 5, 282071…" at bounding box center [502, 290] width 28 height 28
checkbox input "false"
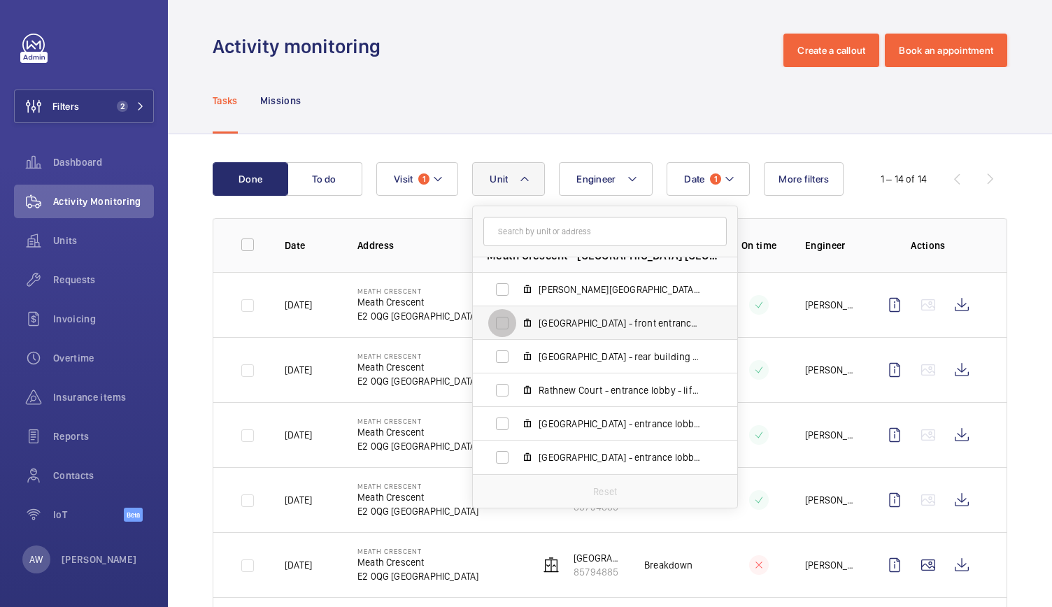
click at [502, 322] on input "[GEOGRAPHIC_DATA] - front entrance lobby - lift 4 - U1012155 - 4, 85794885" at bounding box center [502, 323] width 28 height 28
checkbox input "true"
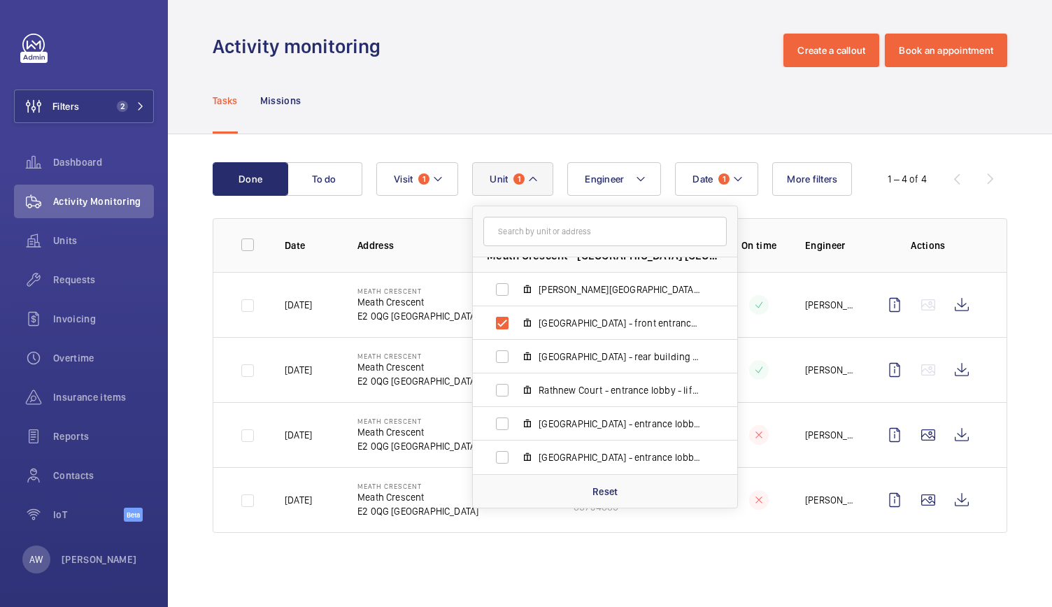
click at [460, 85] on div "Tasks Missions" at bounding box center [610, 100] width 794 height 66
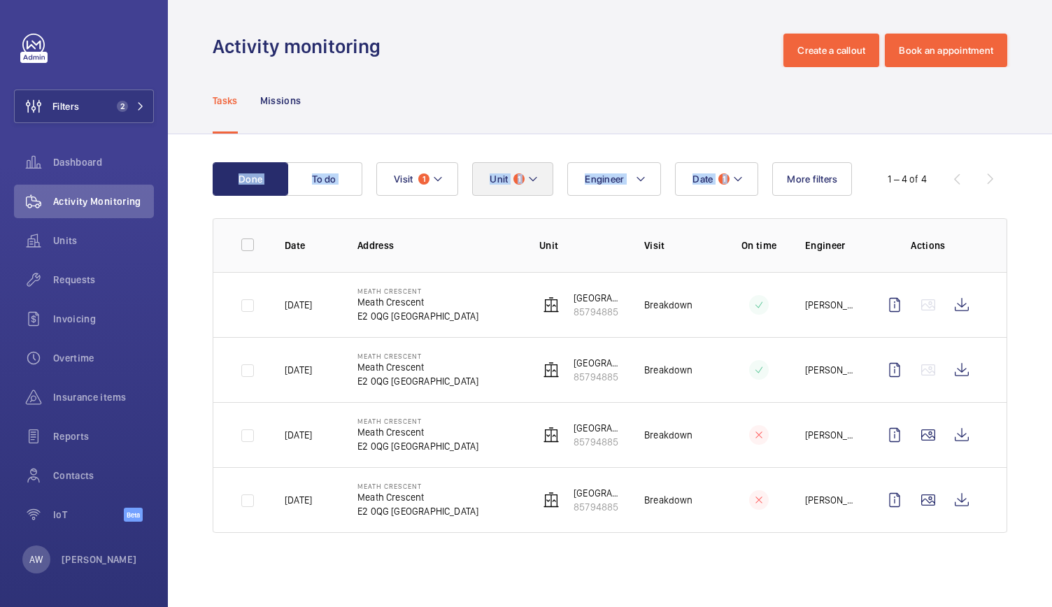
drag, startPoint x: 632, startPoint y: 86, endPoint x: 533, endPoint y: 177, distance: 134.6
click at [533, 177] on wm-front-tabs "Tasks Missions Done To do Date 1 Engineer Unit 1 Visit 1 More filters 1 – 4 of …" at bounding box center [610, 316] width 884 height 499
click at [533, 177] on mat-icon at bounding box center [532, 179] width 11 height 17
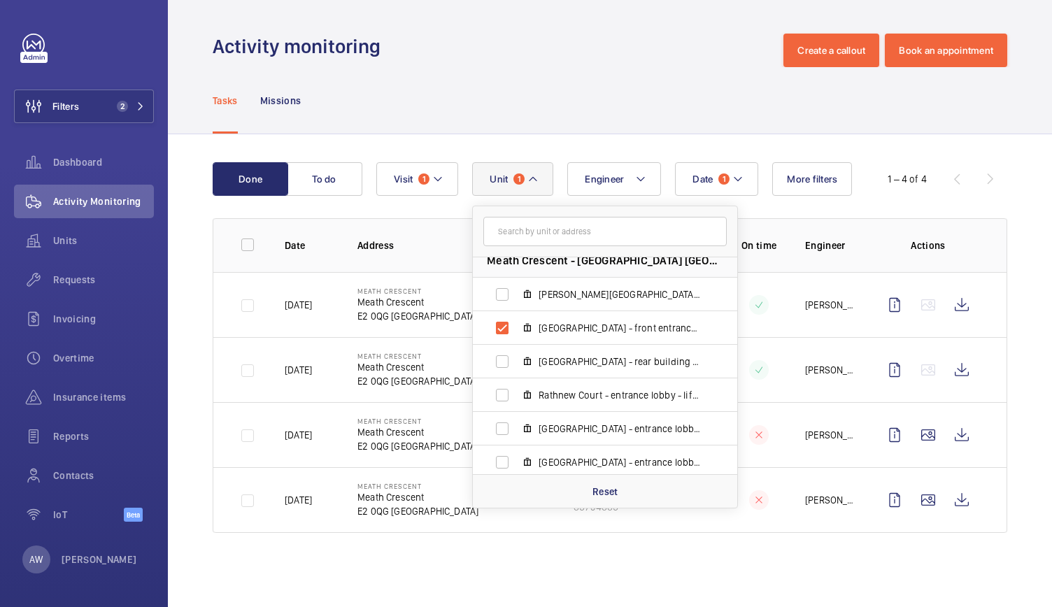
scroll to position [690, 0]
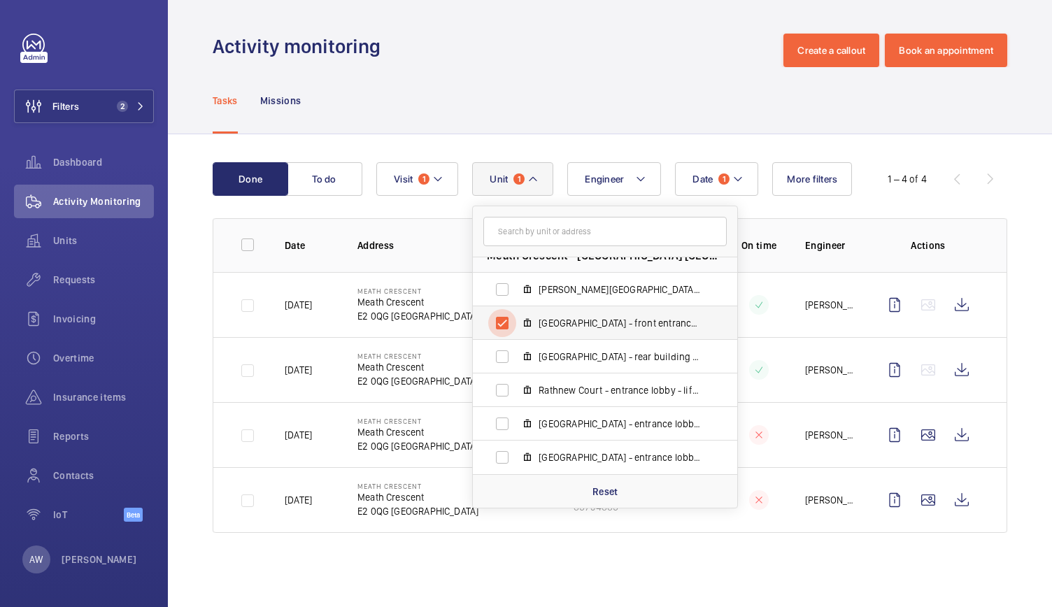
click at [502, 327] on input "[GEOGRAPHIC_DATA] - front entrance lobby - lift 4 - U1012155 - 4, 85794885" at bounding box center [502, 323] width 28 height 28
checkbox input "false"
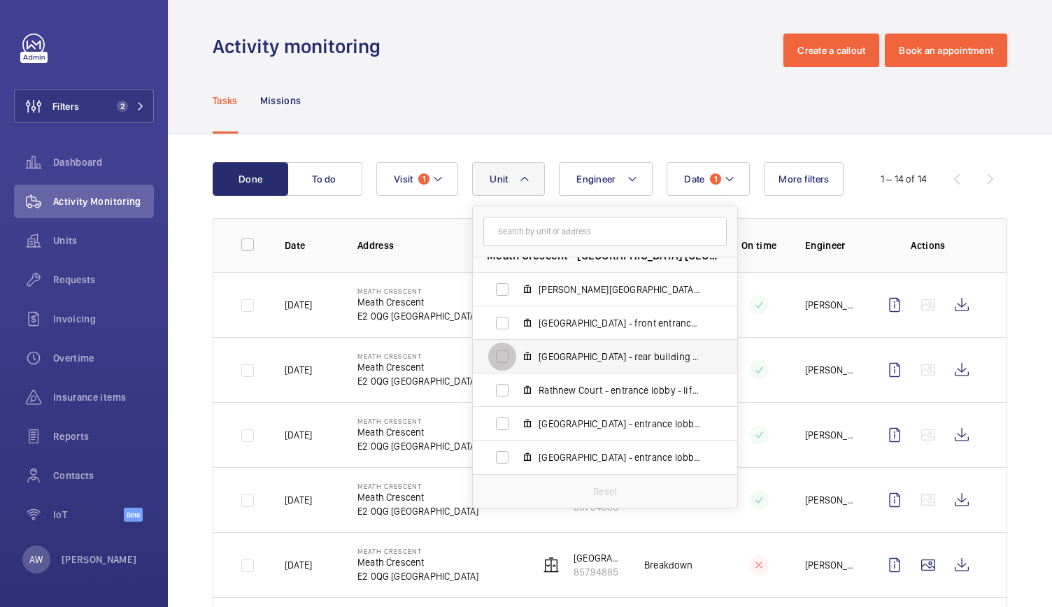
click at [501, 358] on input "[GEOGRAPHIC_DATA] - rear building entrance - lift 3 - U1012155 - 3, 45598432" at bounding box center [502, 357] width 28 height 28
checkbox input "true"
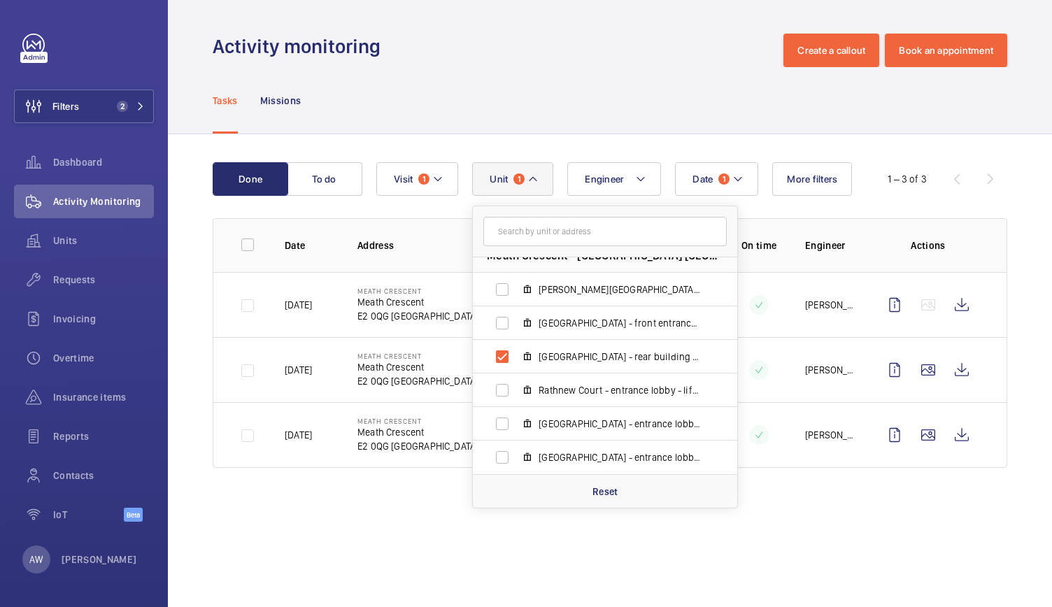
click at [521, 51] on div "Activity monitoring Create a callout Book an appointment" at bounding box center [610, 51] width 794 height 34
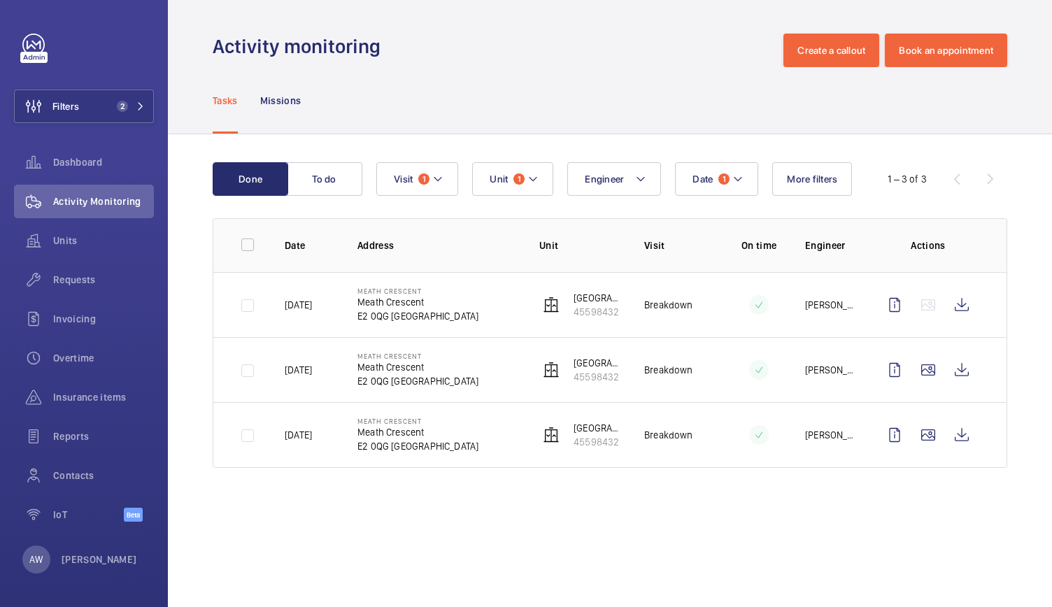
click at [677, 247] on p "Visit" at bounding box center [678, 245] width 69 height 14
click at [534, 180] on mat-icon at bounding box center [532, 179] width 11 height 17
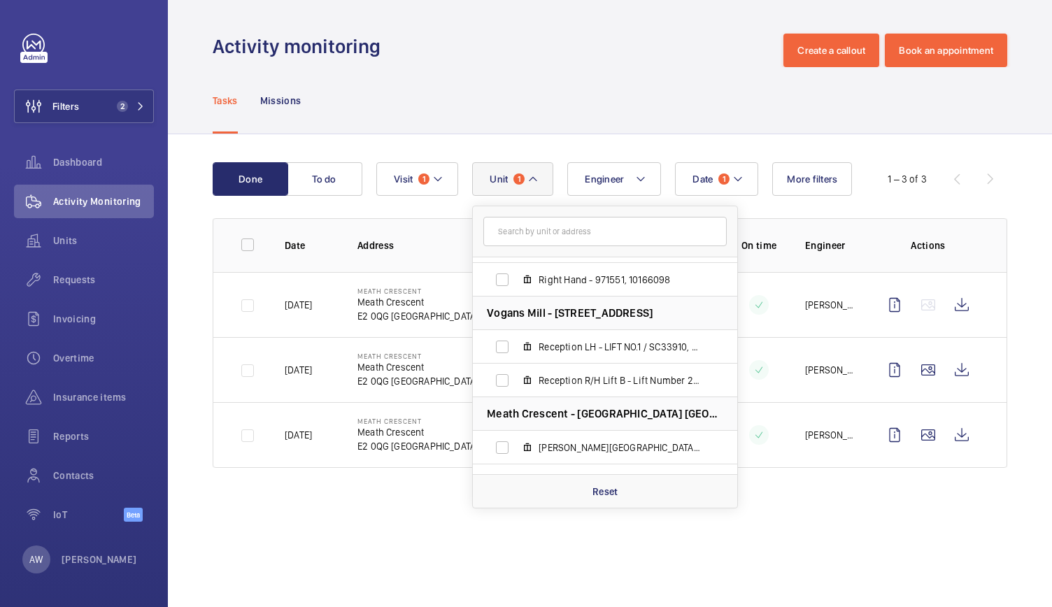
scroll to position [690, 0]
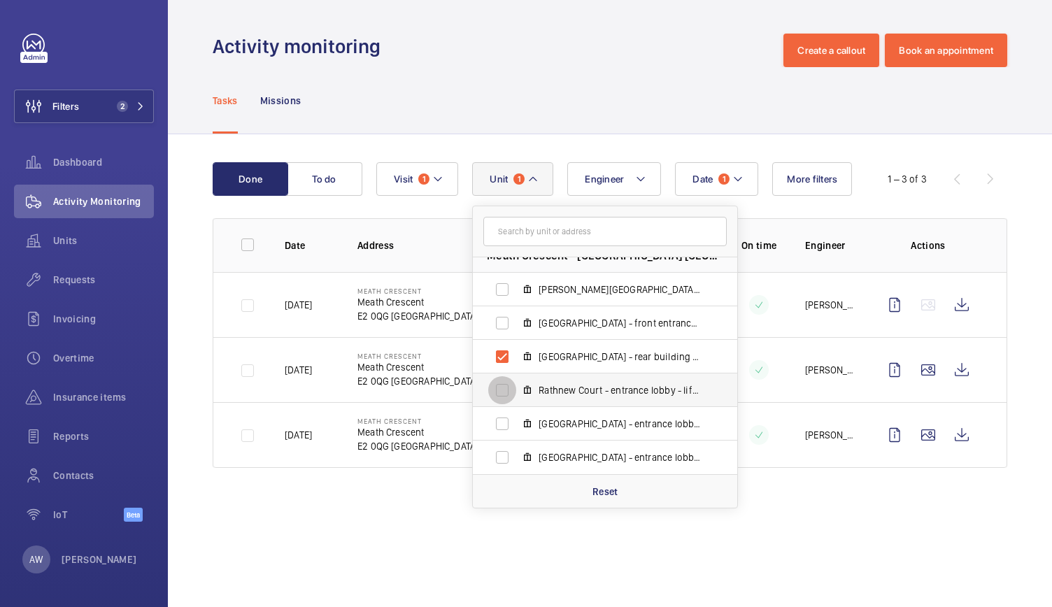
click at [497, 385] on input "Rathnew Court - entrance lobby - lift 2 - U1012155 - 2, 69582289" at bounding box center [502, 390] width 28 height 28
checkbox input "true"
click at [501, 359] on input "[GEOGRAPHIC_DATA] - rear building entrance - lift 3 - U1012155 - 3, 45598432" at bounding box center [502, 357] width 28 height 28
checkbox input "false"
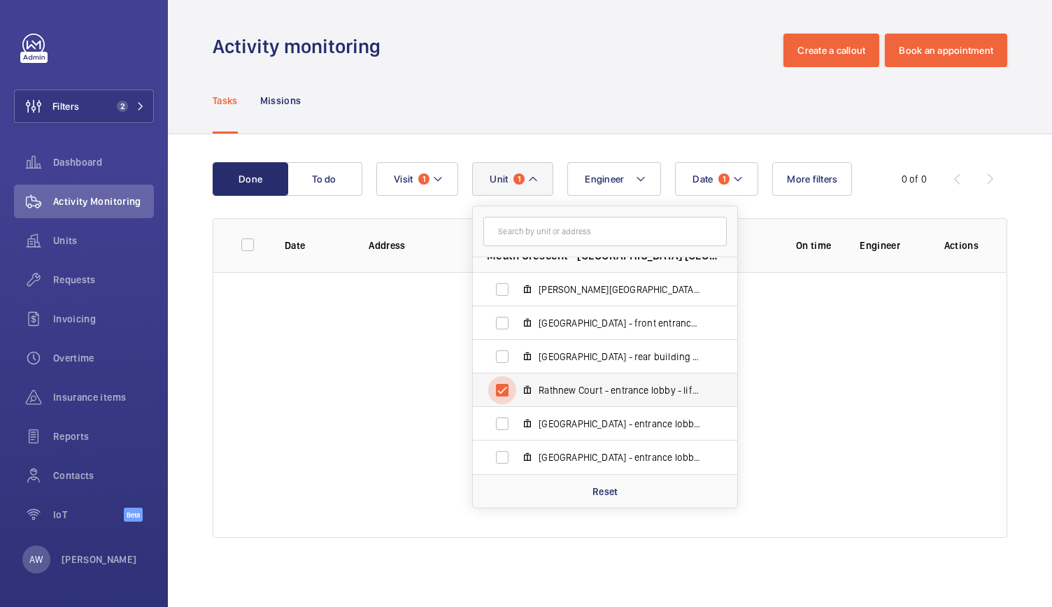
click at [506, 393] on input "Rathnew Court - entrance lobby - lift 2 - U1012155 - 2, 69582289" at bounding box center [502, 390] width 28 height 28
checkbox input "false"
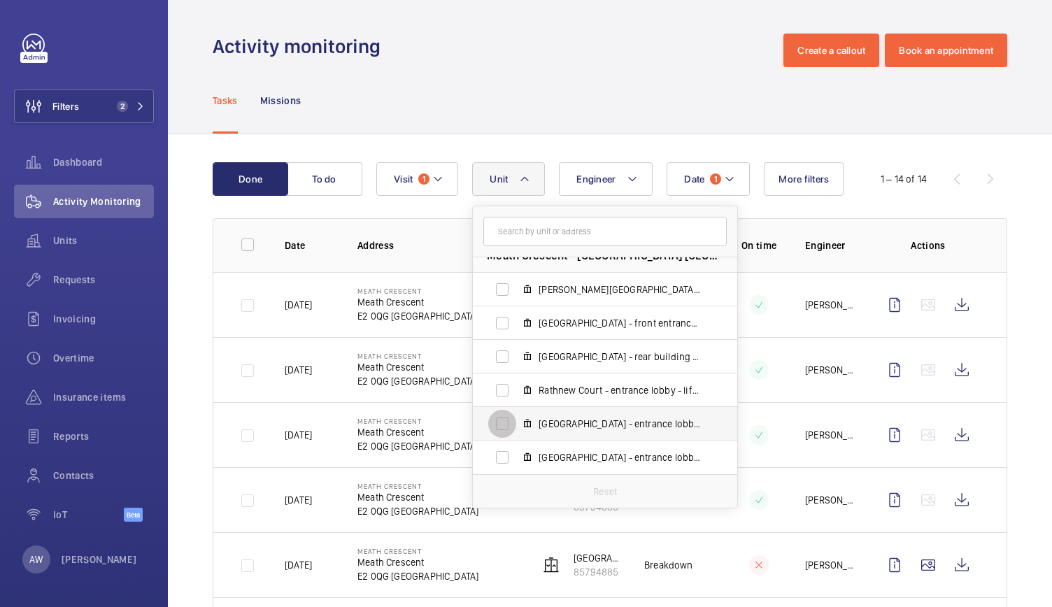
click at [503, 425] on input "[GEOGRAPHIC_DATA] - entrance lobby - Lift 6 - U1012155 - 6, 74618013" at bounding box center [502, 424] width 28 height 28
checkbox input "true"
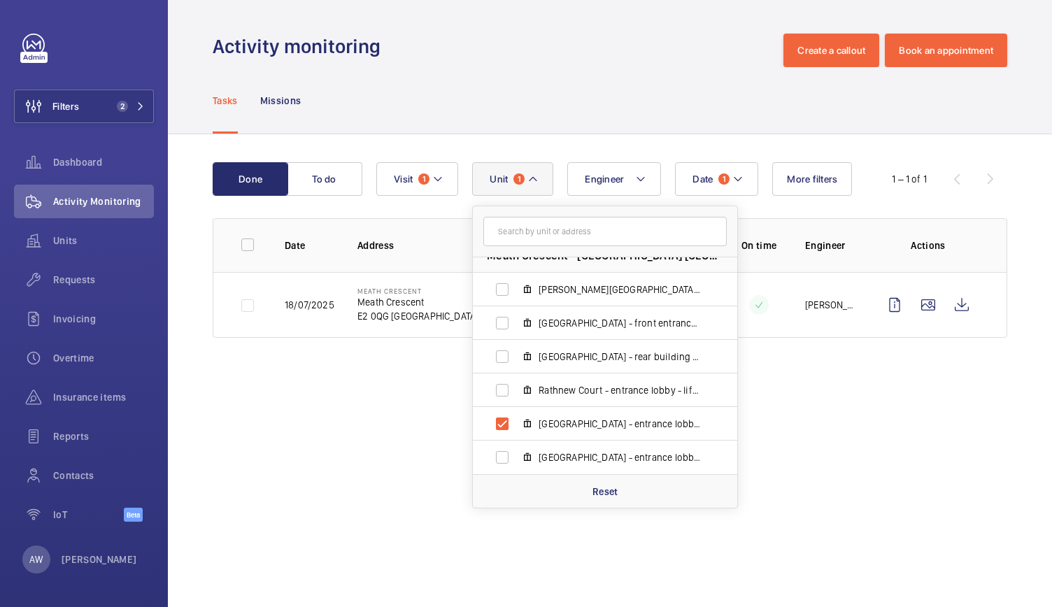
click at [318, 482] on wm-front-admin-operations-monitoring "Activity monitoring Create a callout Book an appointment Tasks Missions Done To…" at bounding box center [610, 303] width 884 height 607
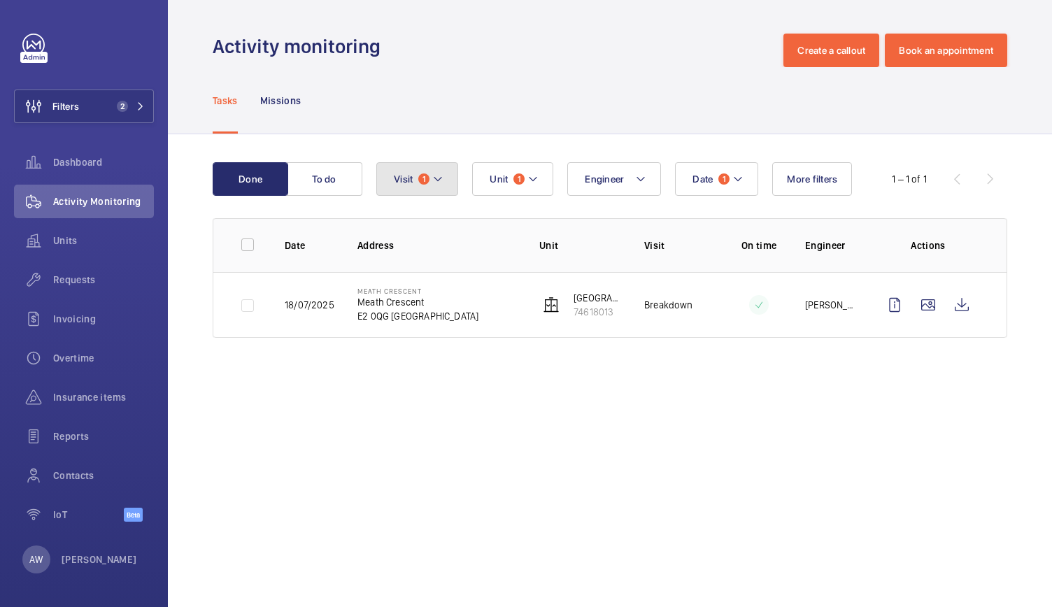
click at [434, 180] on mat-icon at bounding box center [437, 179] width 11 height 17
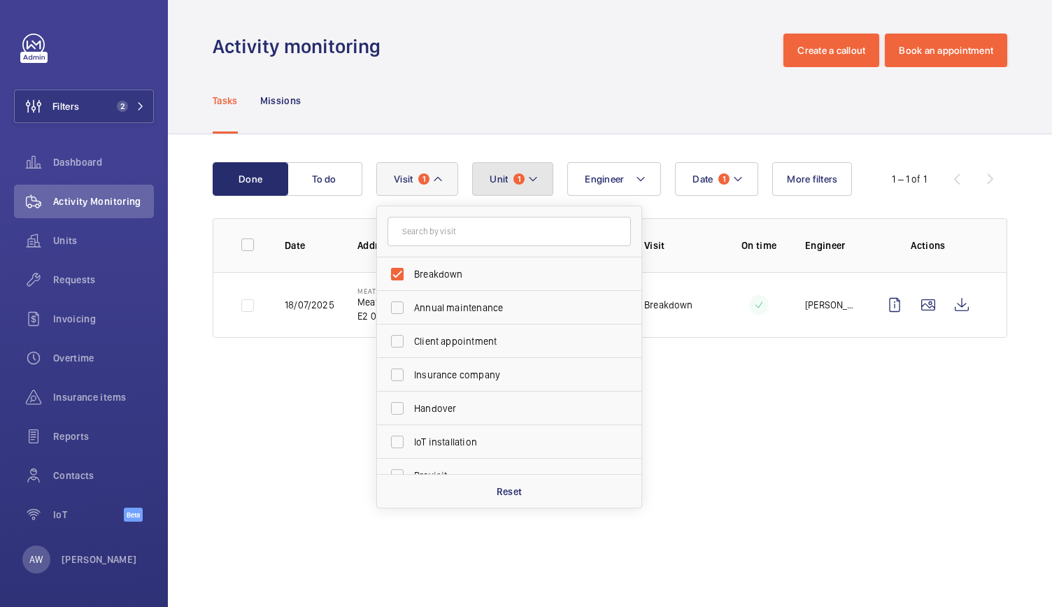
click at [533, 177] on mat-icon at bounding box center [532, 179] width 11 height 17
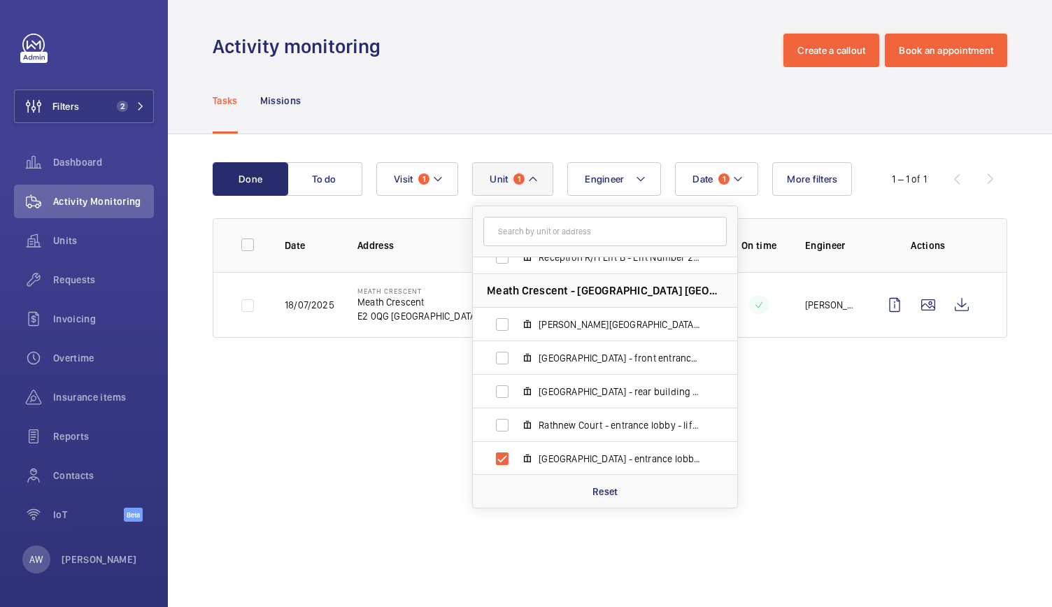
scroll to position [690, 0]
click at [848, 390] on wm-front-admin-operations-monitoring "Activity monitoring Create a callout Book an appointment Tasks Missions Done To…" at bounding box center [610, 303] width 884 height 607
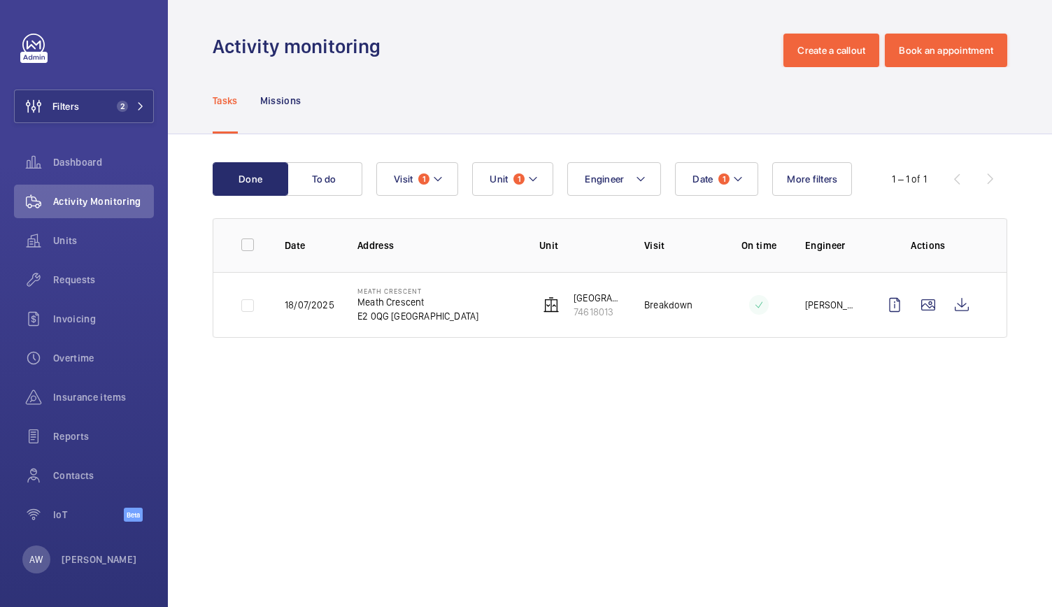
click at [768, 462] on wm-front-admin-operations-monitoring "Activity monitoring Create a callout Book an appointment Tasks Missions Done To…" at bounding box center [610, 303] width 884 height 607
click at [544, 174] on button "Unit 1" at bounding box center [512, 179] width 81 height 34
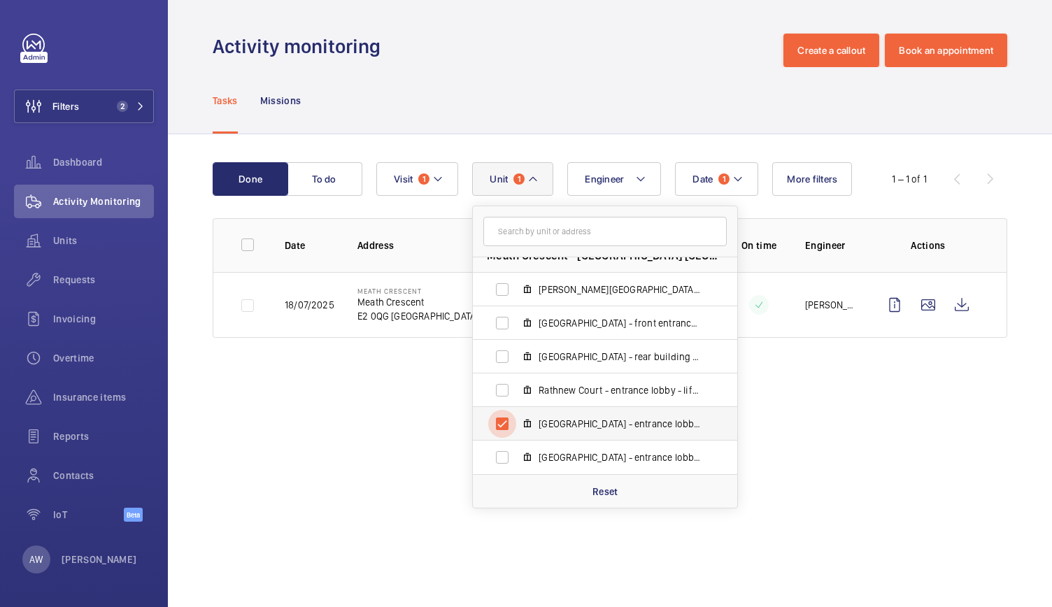
click at [496, 421] on input "[GEOGRAPHIC_DATA] - entrance lobby - Lift 6 - U1012155 - 6, 74618013" at bounding box center [502, 424] width 28 height 28
checkbox input "false"
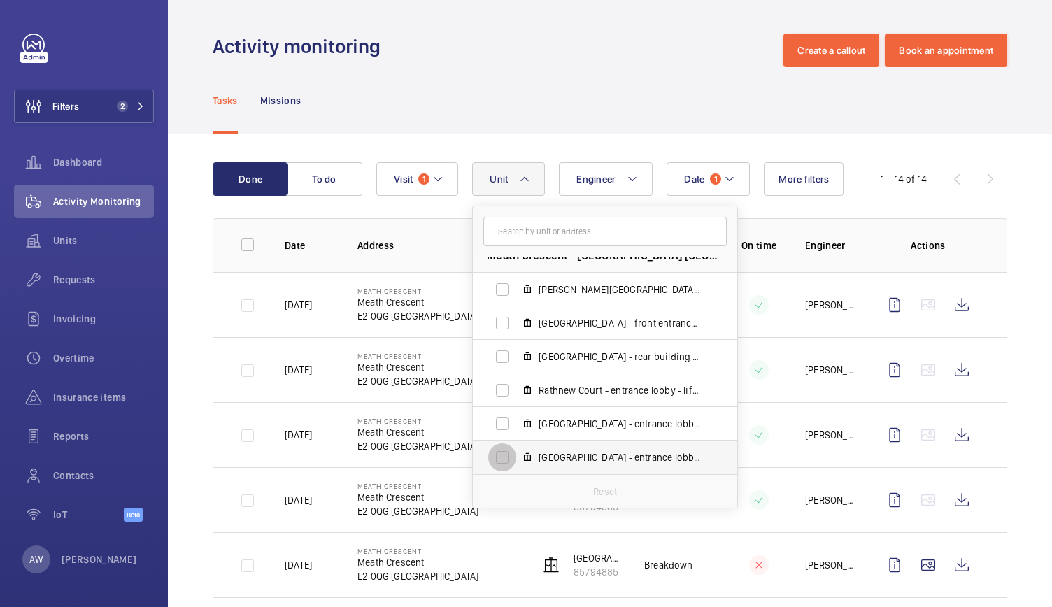
click at [498, 457] on input "[GEOGRAPHIC_DATA] - entrance lobby - lift 1 - U1012155 - 1, 38711568" at bounding box center [502, 457] width 28 height 28
checkbox input "true"
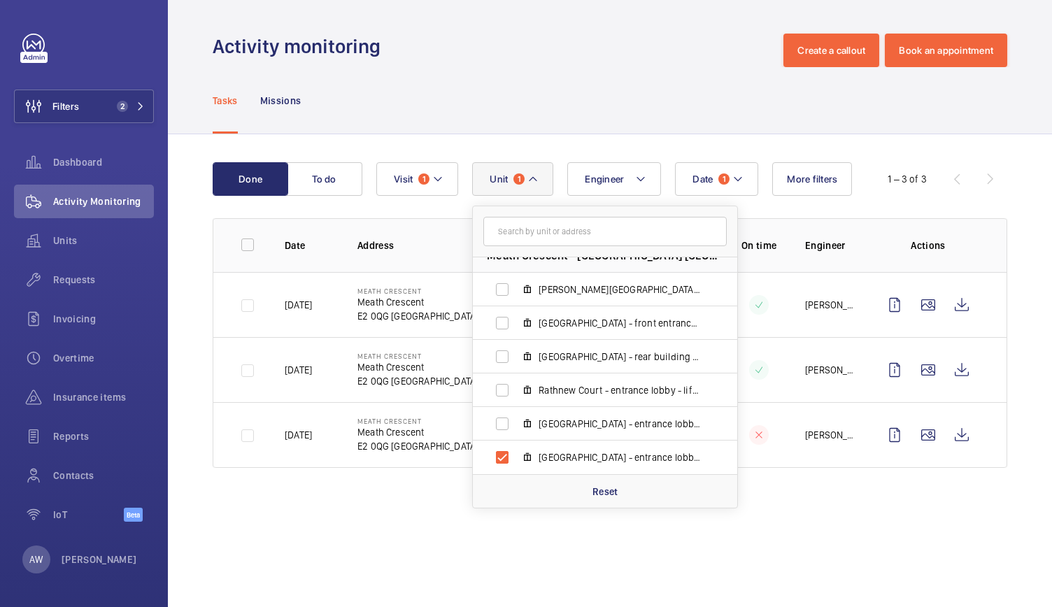
click at [456, 89] on div "Tasks Missions" at bounding box center [610, 100] width 794 height 66
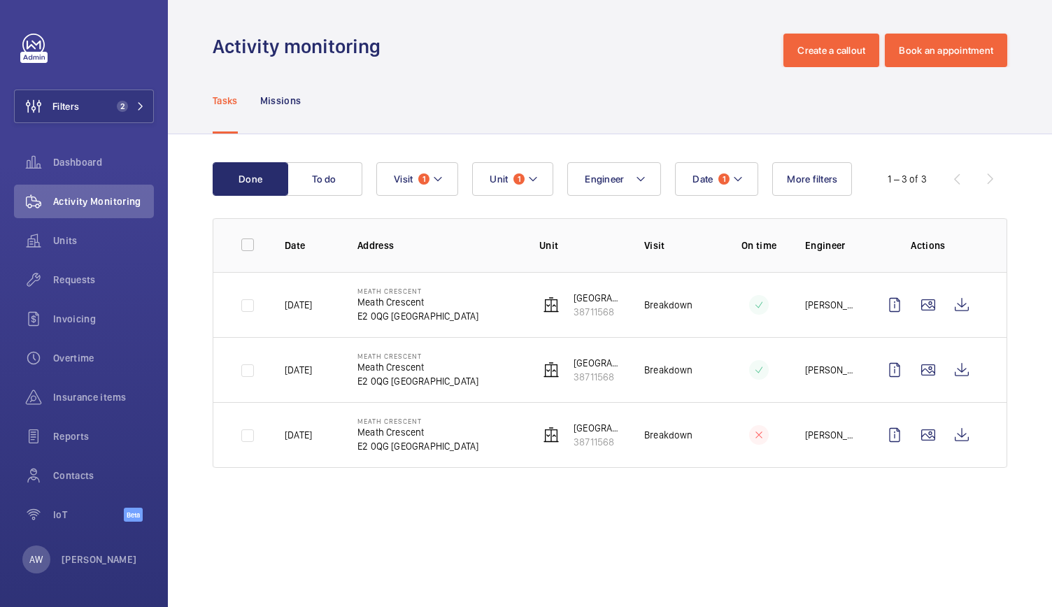
click at [631, 99] on div "Tasks Missions" at bounding box center [610, 100] width 794 height 66
click at [528, 191] on button "Unit 1" at bounding box center [512, 179] width 81 height 34
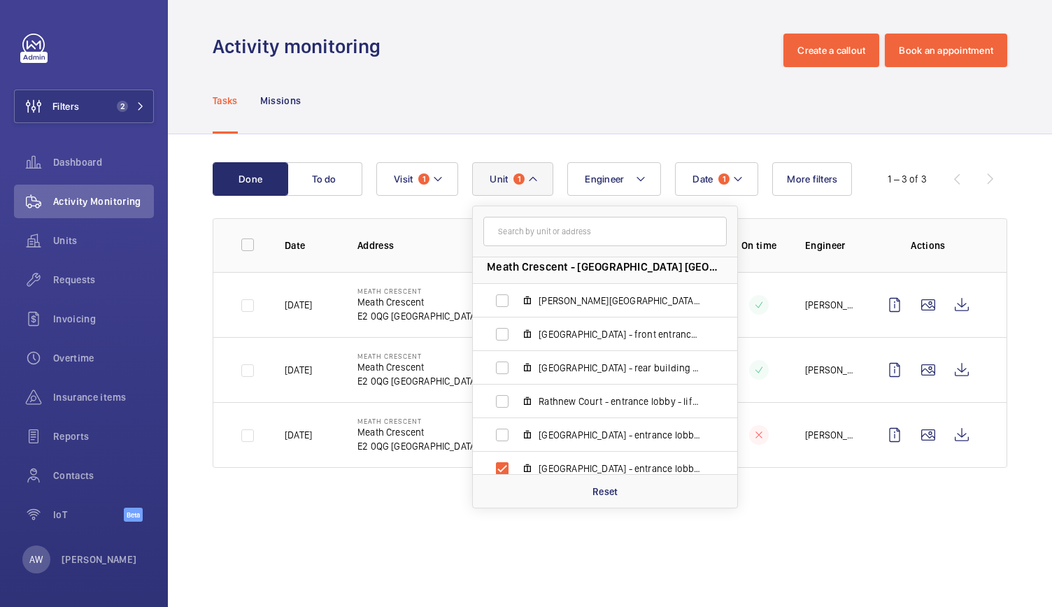
scroll to position [690, 0]
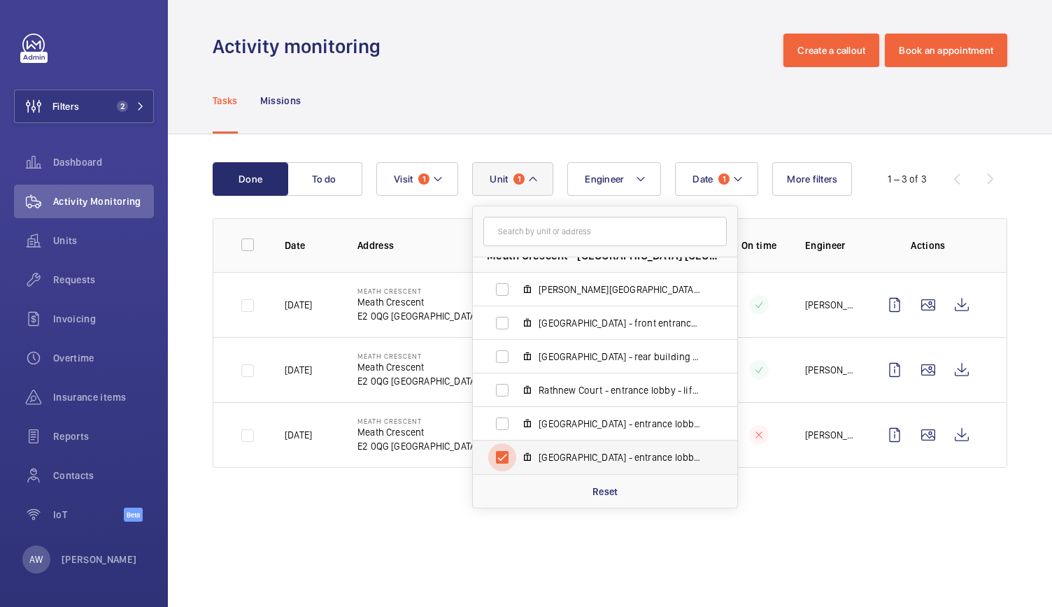
click at [501, 459] on input "[GEOGRAPHIC_DATA] - entrance lobby - lift 1 - U1012155 - 1, 38711568" at bounding box center [502, 457] width 28 height 28
checkbox input "false"
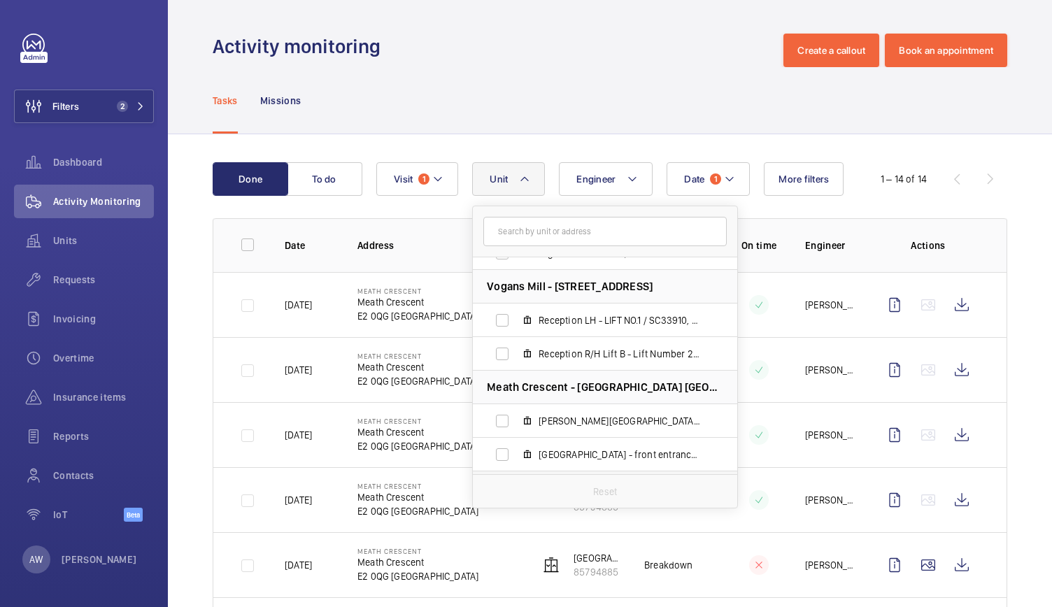
scroll to position [520, 0]
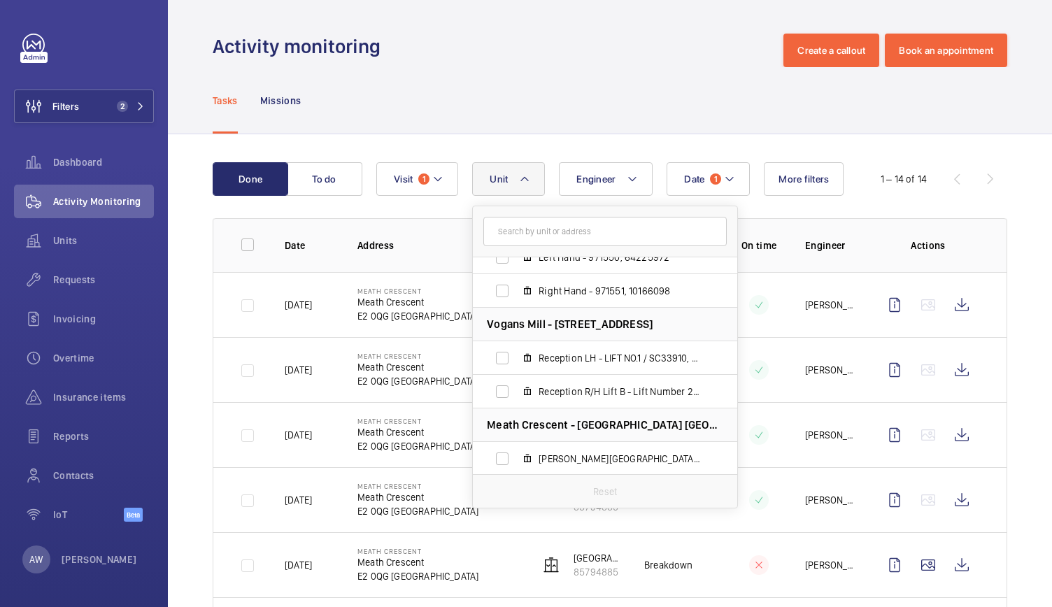
click at [350, 496] on td "Meath Crescent Meath Crescent E2 0QG [GEOGRAPHIC_DATA]" at bounding box center [426, 499] width 182 height 65
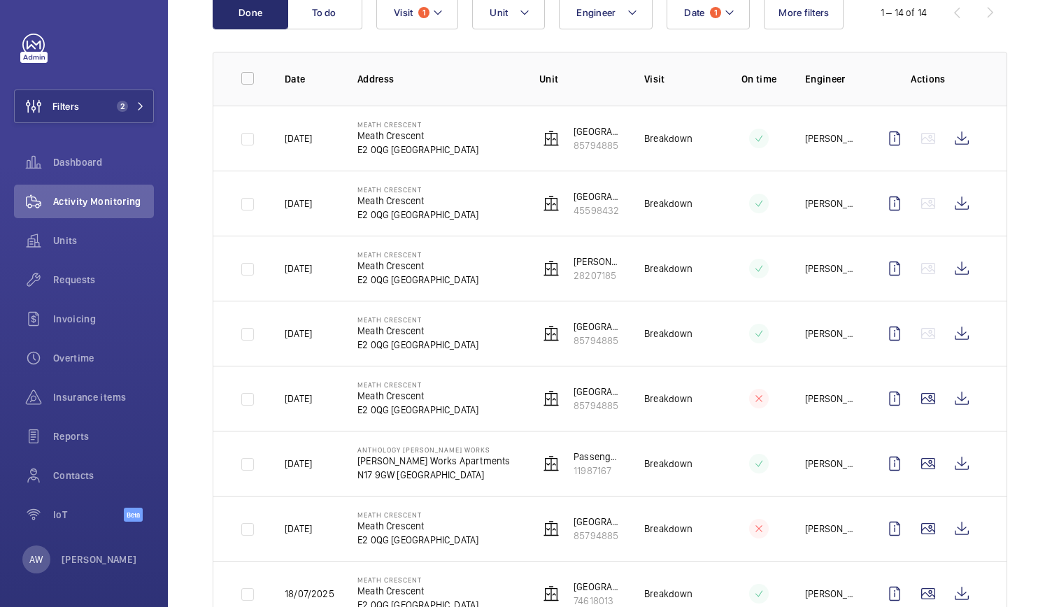
scroll to position [0, 0]
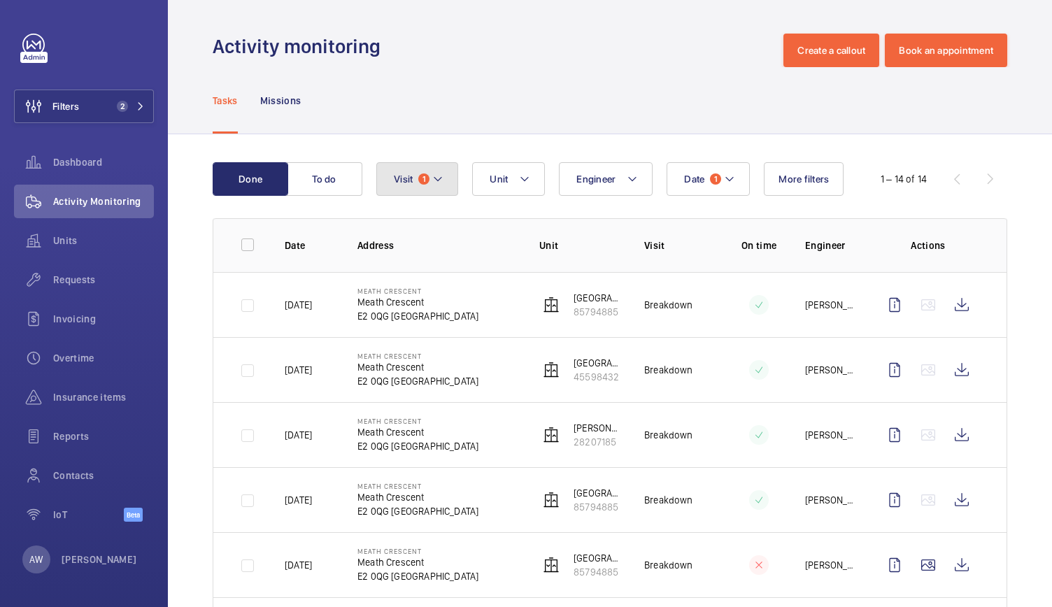
click at [441, 181] on mat-icon at bounding box center [437, 179] width 11 height 17
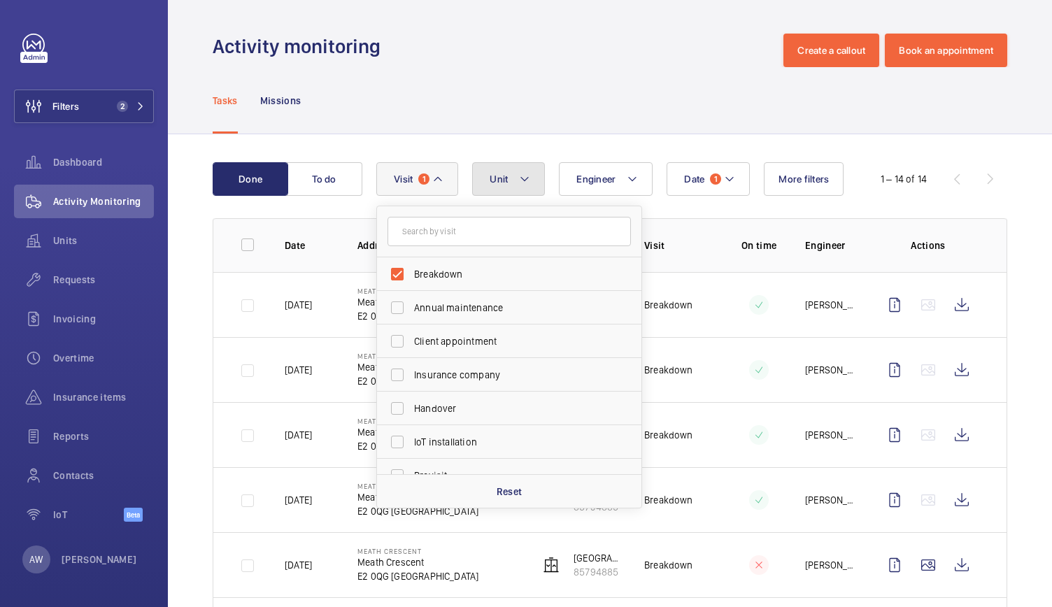
click at [532, 180] on button "Unit" at bounding box center [508, 179] width 73 height 34
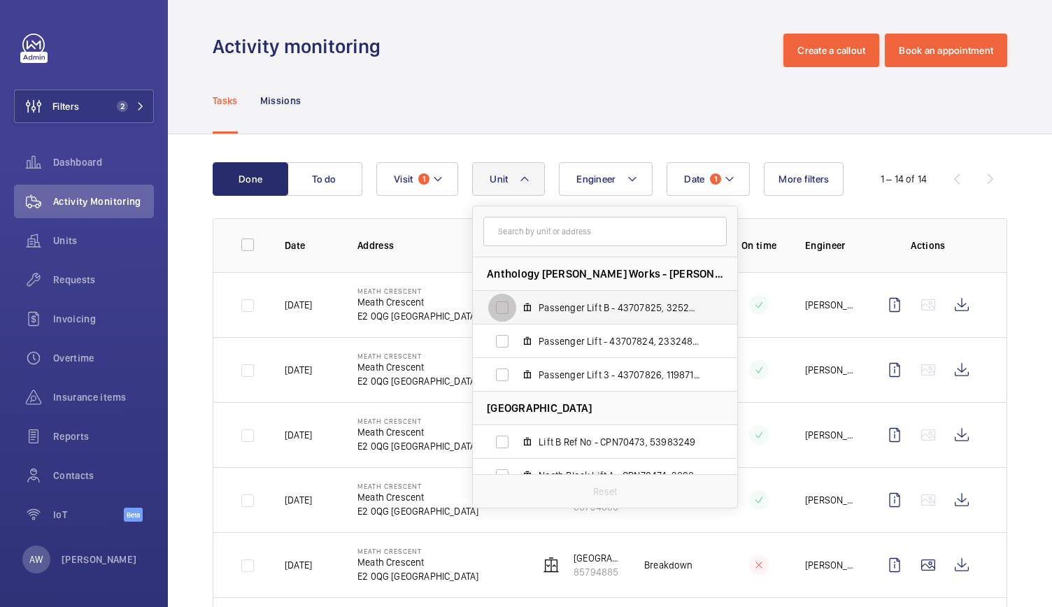
click at [499, 307] on input "Passenger Lift B - 43707825, 32526165" at bounding box center [502, 308] width 28 height 28
checkbox input "true"
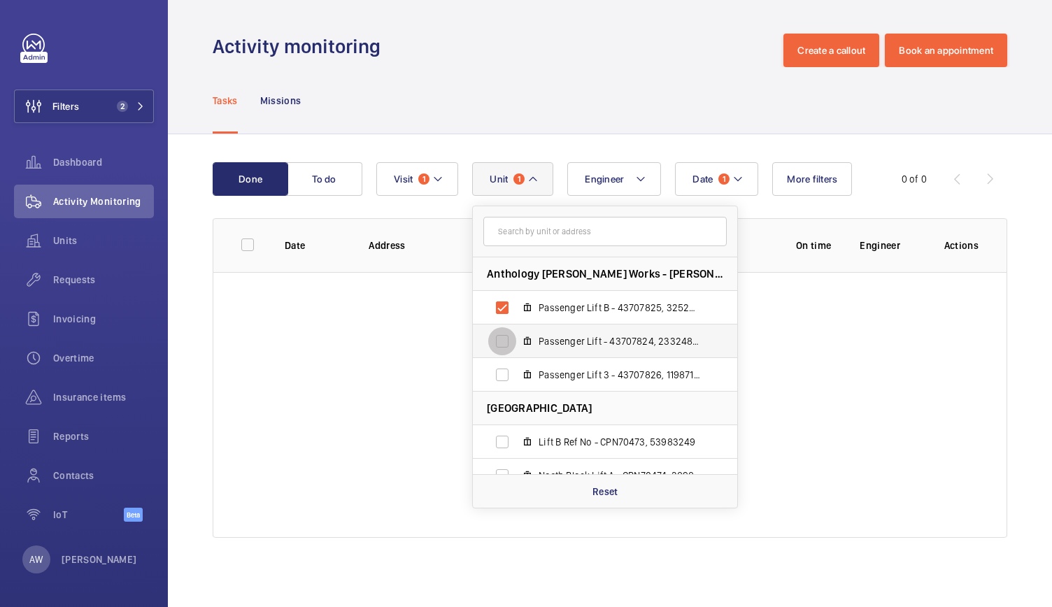
click at [503, 343] on input "Passenger Lift - 43707824, 23324804" at bounding box center [502, 341] width 28 height 28
checkbox input "true"
click at [506, 388] on label "Passenger Lift 3 - 43707826, 11987167" at bounding box center [594, 375] width 242 height 34
click at [506, 388] on input "Passenger Lift 3 - 43707826, 11987167" at bounding box center [502, 375] width 28 height 28
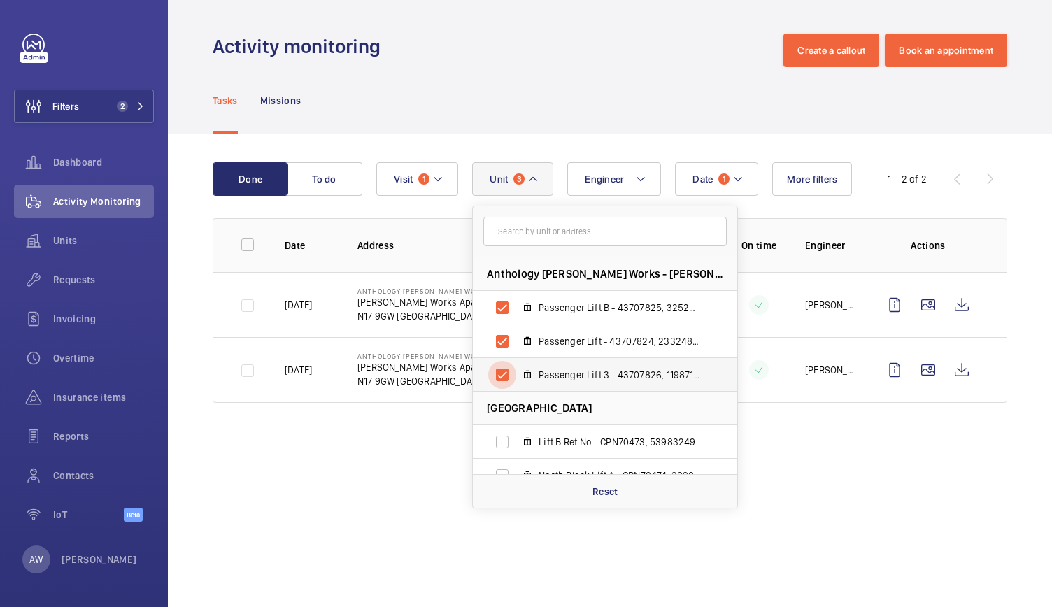
click at [505, 380] on input "Passenger Lift 3 - 43707826, 11987167" at bounding box center [502, 375] width 28 height 28
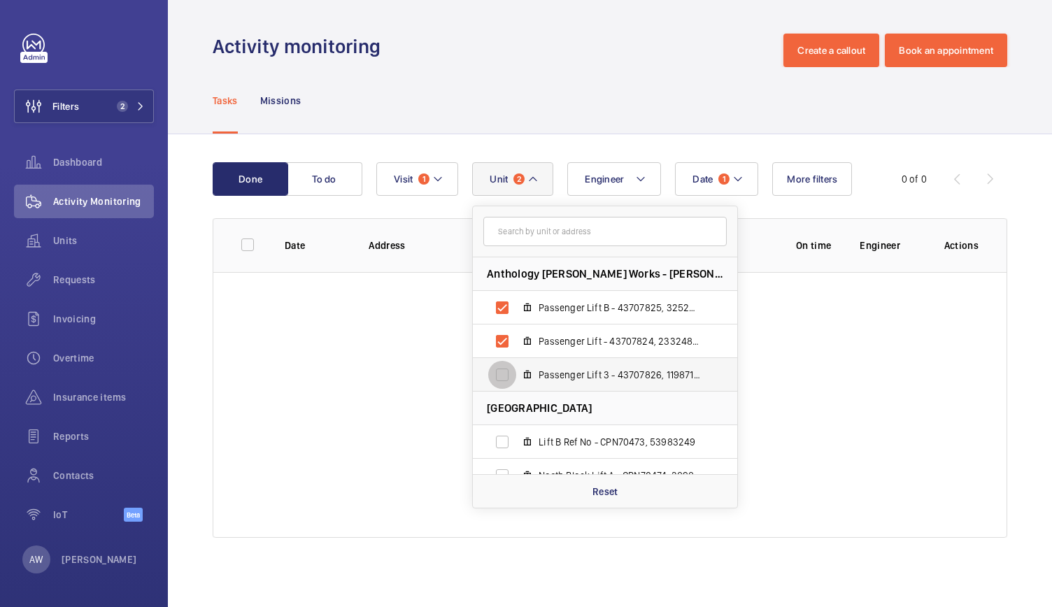
click at [505, 380] on input "Passenger Lift 3 - 43707826, 11987167" at bounding box center [502, 375] width 28 height 28
checkbox input "true"
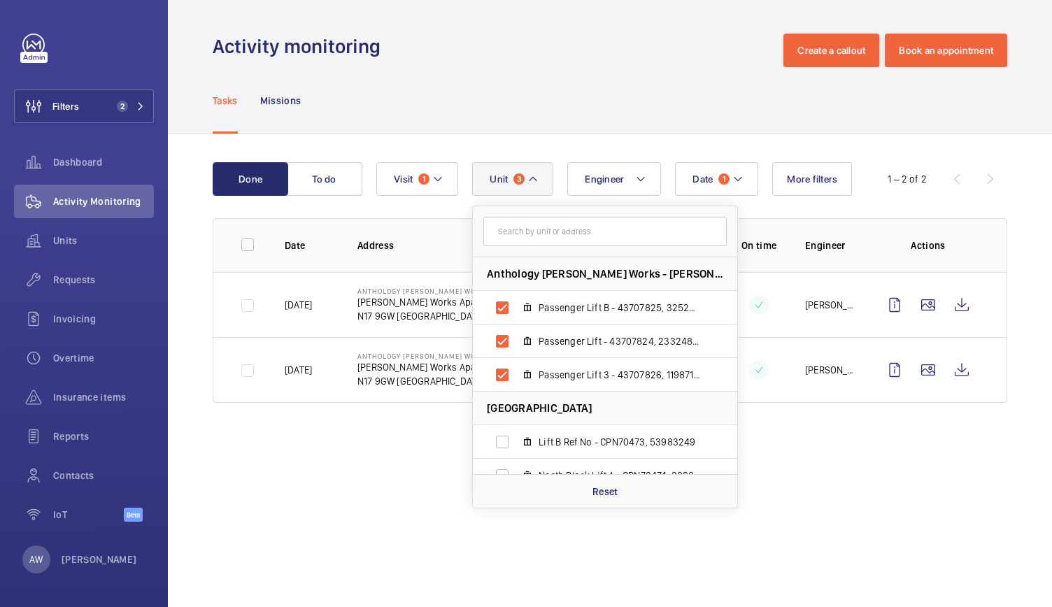
click at [528, 48] on div "Activity monitoring Create a callout Book an appointment" at bounding box center [610, 51] width 794 height 34
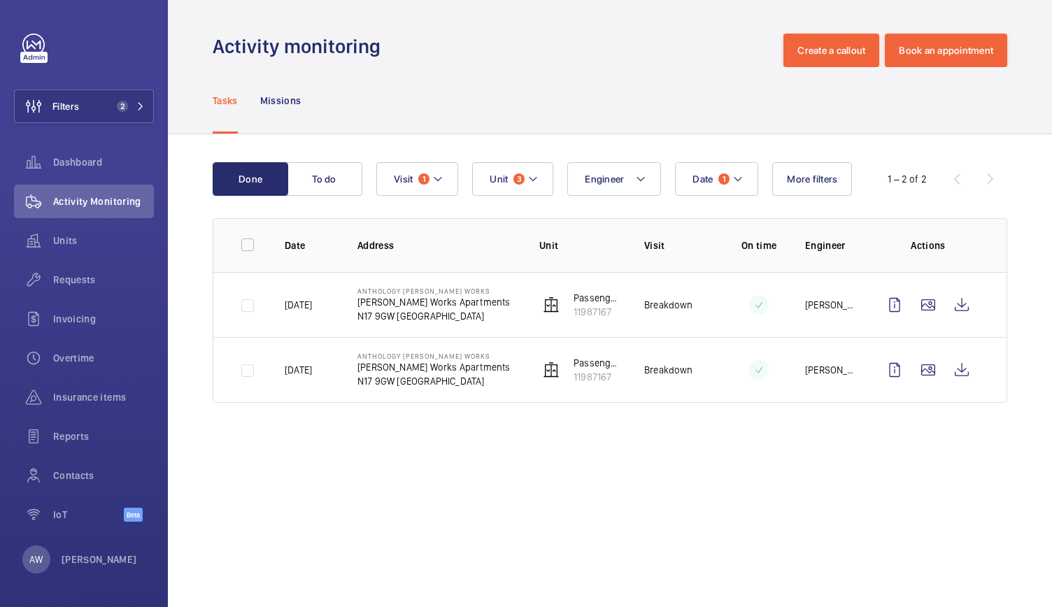
click at [620, 441] on wm-front-admin-operations-monitoring "Activity monitoring Create a callout Book an appointment Tasks Missions Done To…" at bounding box center [610, 303] width 884 height 607
click at [277, 87] on div "Missions" at bounding box center [280, 100] width 41 height 66
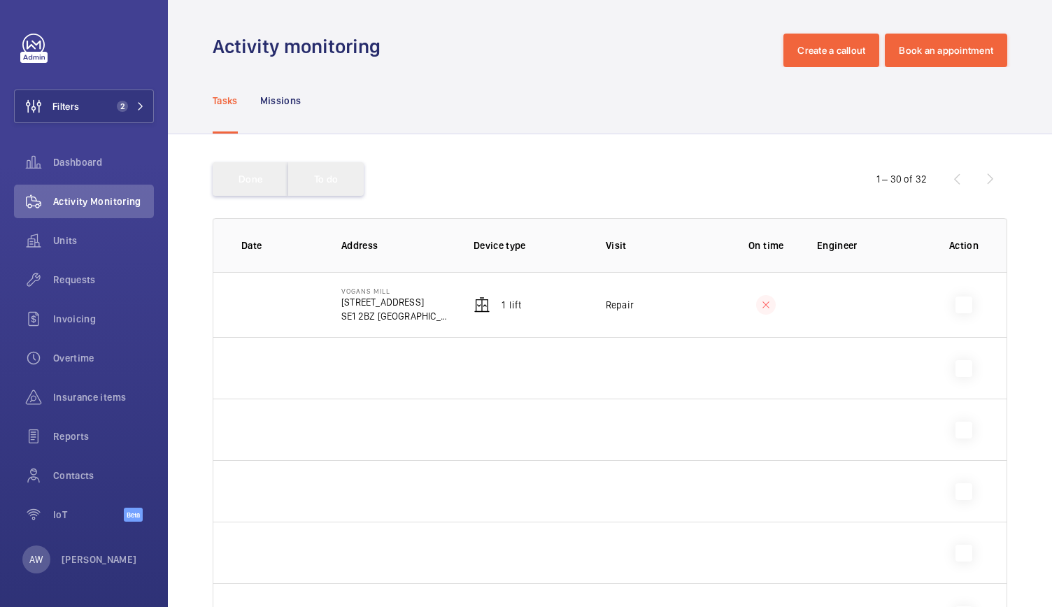
click at [112, 217] on div "Activity Monitoring" at bounding box center [84, 202] width 140 height 34
click at [112, 208] on span "Activity Monitoring" at bounding box center [103, 201] width 101 height 14
click at [66, 234] on span "Units" at bounding box center [103, 241] width 101 height 14
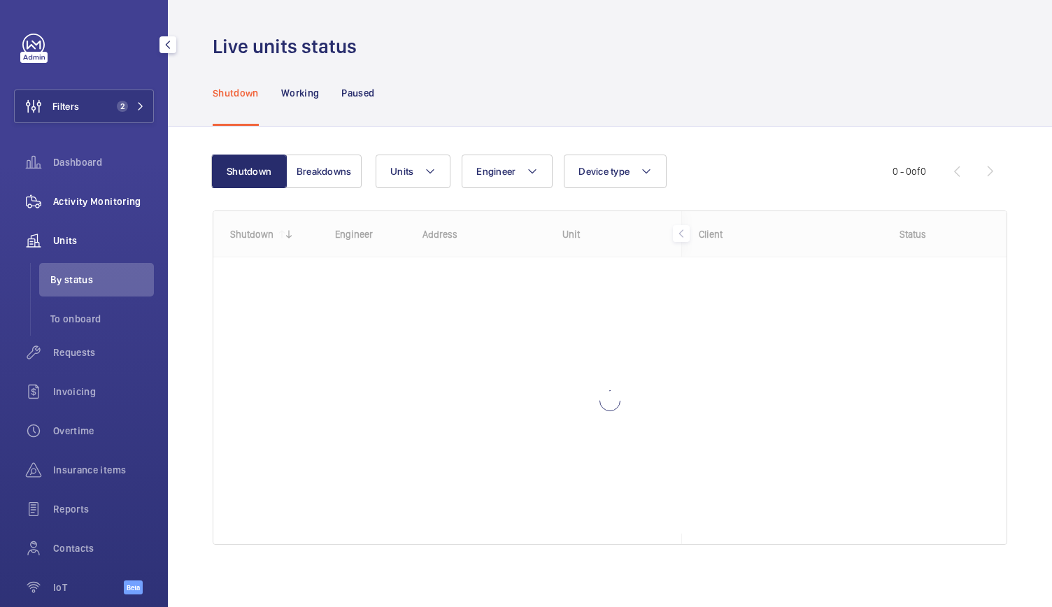
click at [89, 197] on span "Activity Monitoring" at bounding box center [103, 201] width 101 height 14
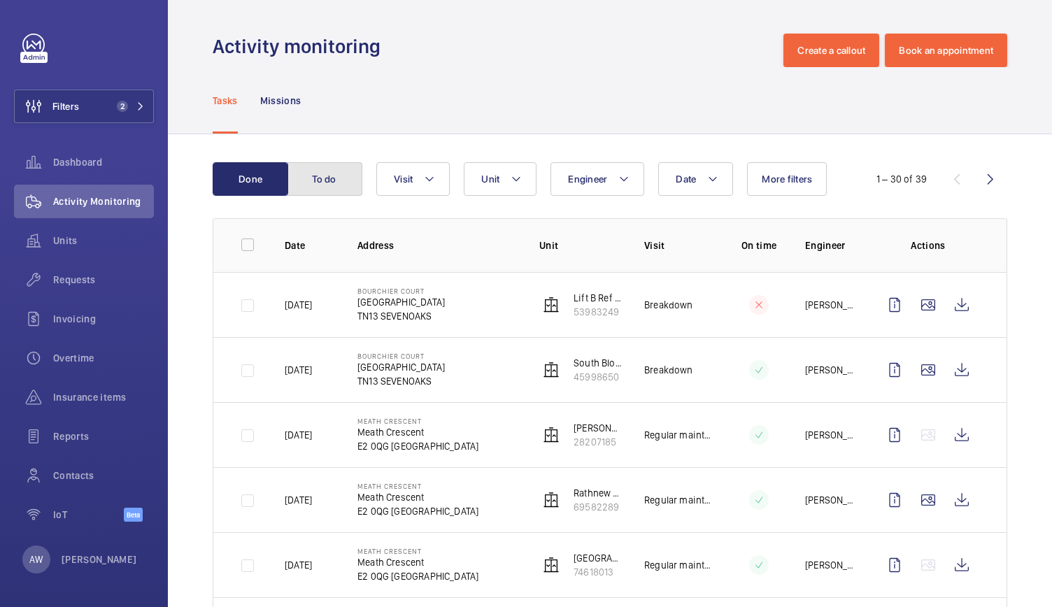
click at [319, 164] on button "To do" at bounding box center [325, 179] width 76 height 34
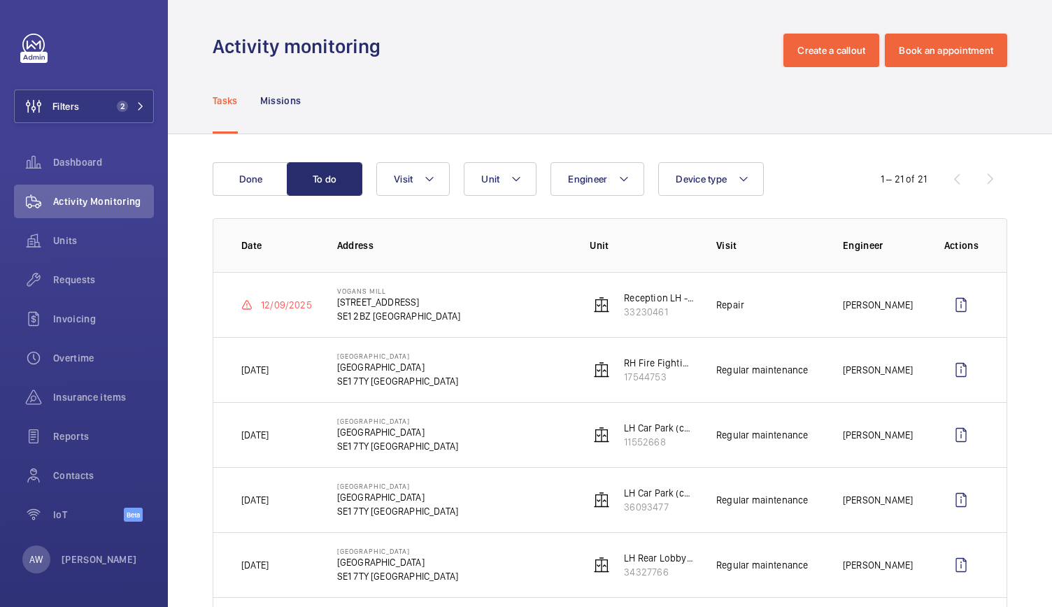
click at [509, 292] on td "Vogans Mill [STREET_ADDRESS]" at bounding box center [441, 304] width 253 height 65
click at [946, 300] on wm-front-icon-button at bounding box center [961, 305] width 34 height 34
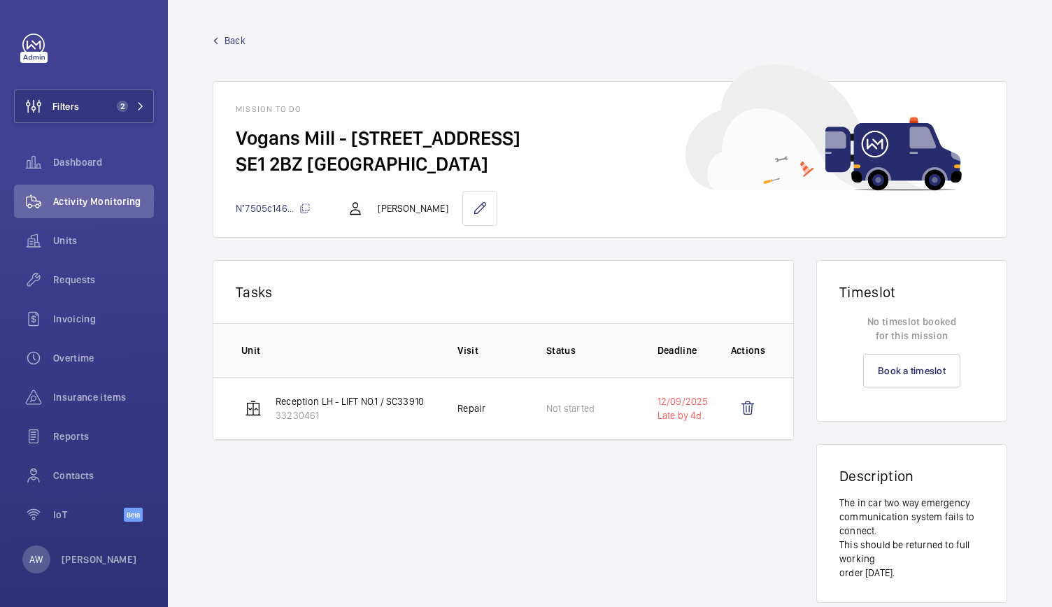
click at [231, 34] on span "Back" at bounding box center [234, 41] width 21 height 14
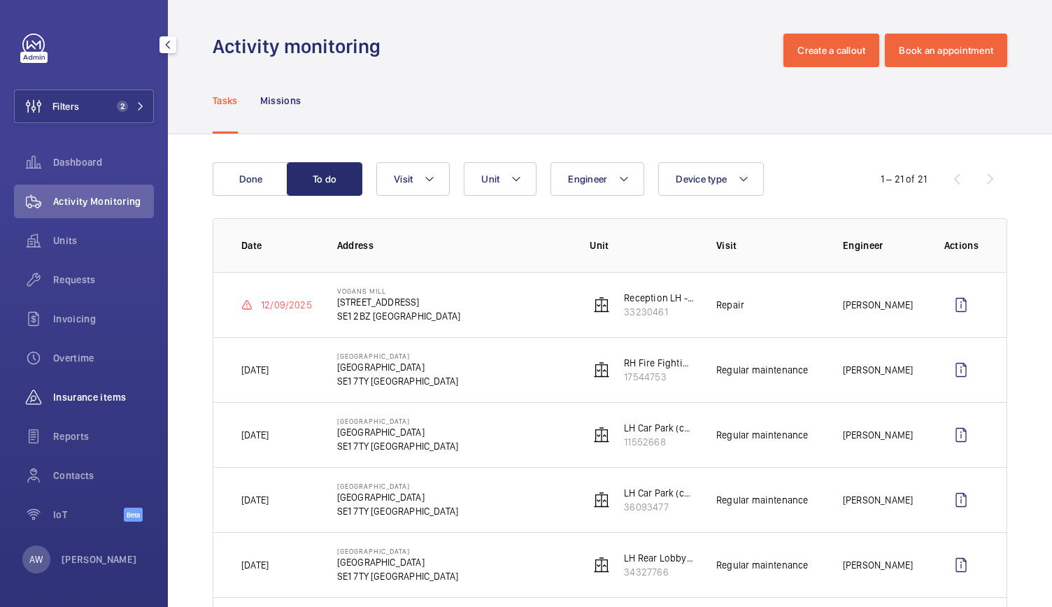
click at [123, 407] on div "Insurance items" at bounding box center [84, 397] width 140 height 34
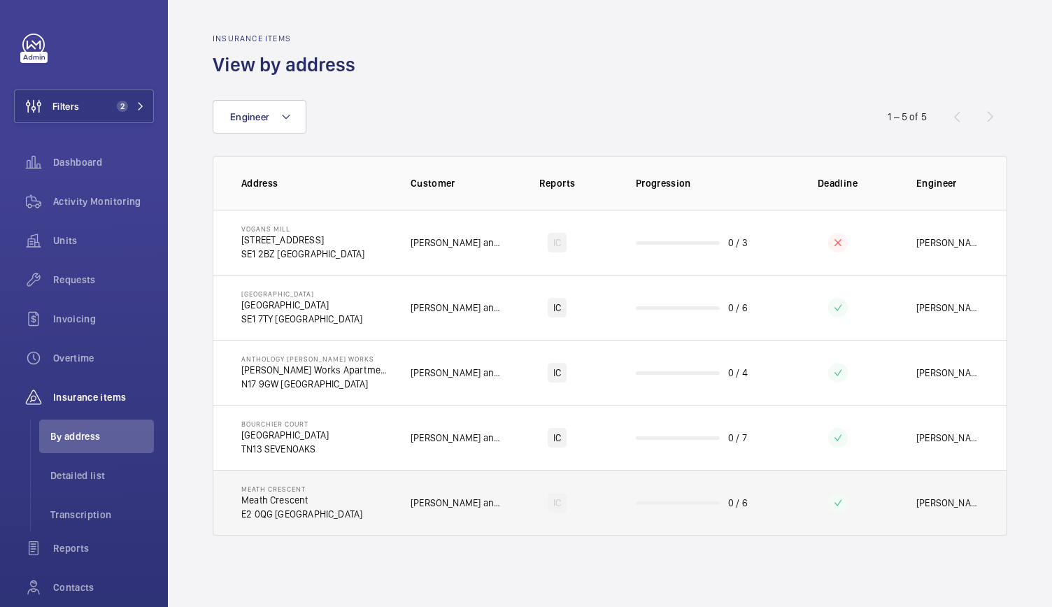
click at [372, 525] on td "Meath Crescent Meath Crescent E2 0QG [GEOGRAPHIC_DATA]" at bounding box center [300, 503] width 175 height 66
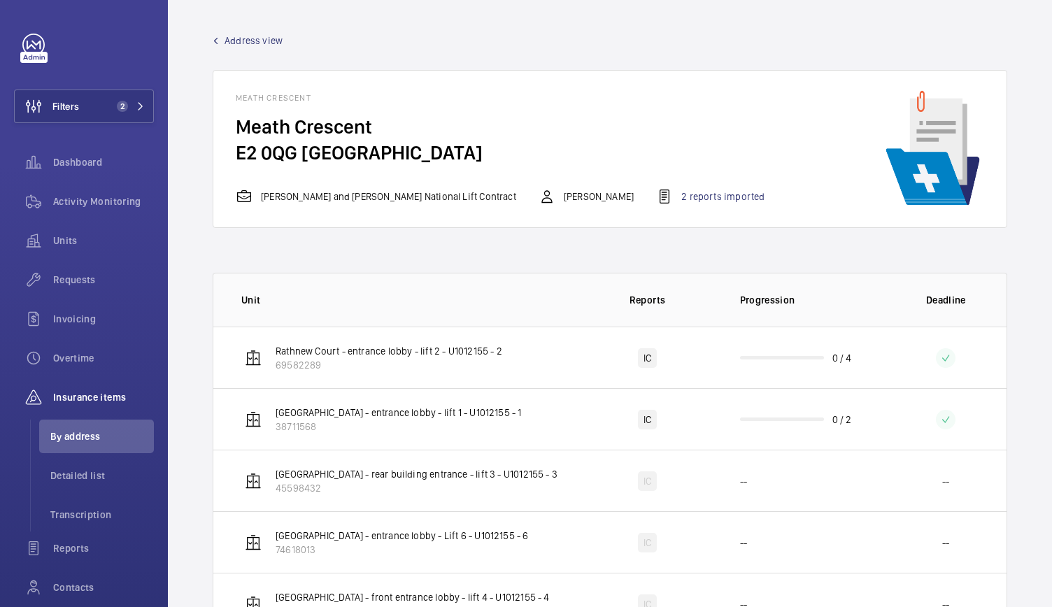
click at [256, 37] on span "Address view" at bounding box center [253, 41] width 58 height 14
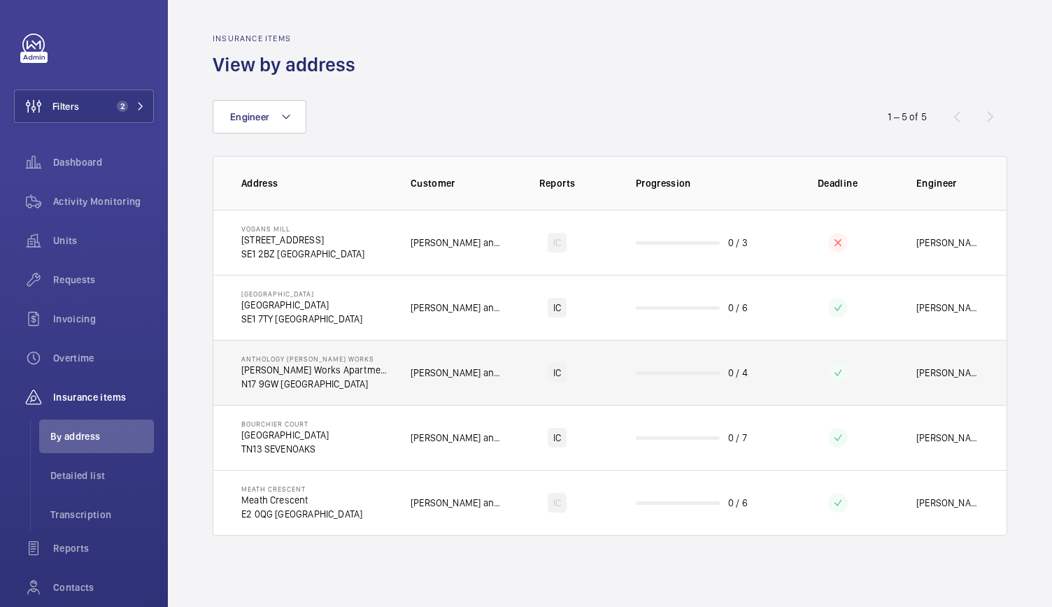
click at [310, 378] on p "N17 9GW [GEOGRAPHIC_DATA]" at bounding box center [314, 384] width 147 height 14
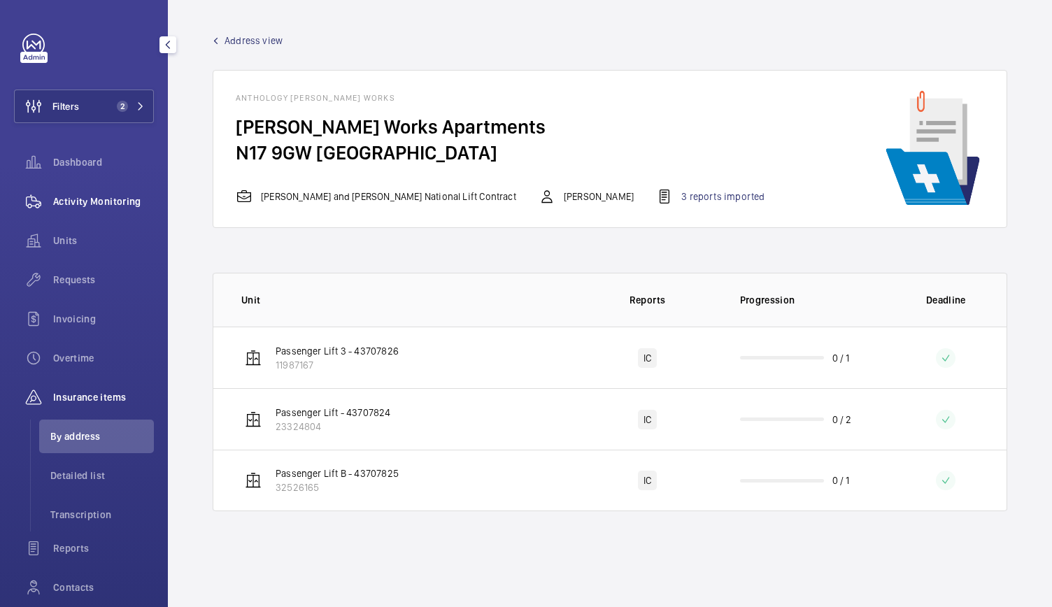
click at [117, 213] on div "Activity Monitoring" at bounding box center [84, 202] width 140 height 34
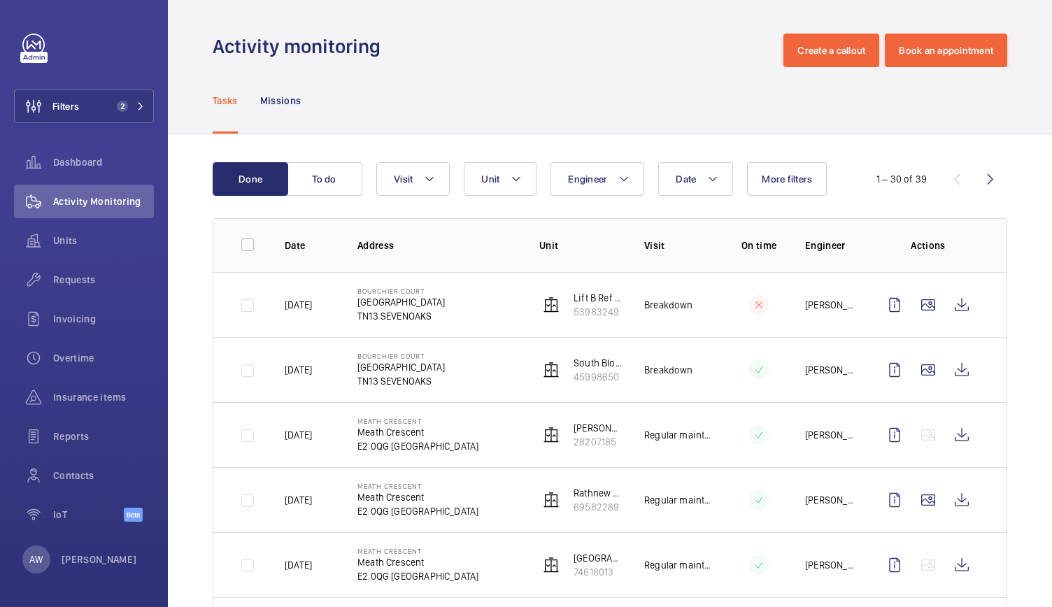
click at [715, 56] on div "Activity monitoring Create a callout Book an appointment" at bounding box center [610, 51] width 794 height 34
click at [417, 178] on button "Visit" at bounding box center [412, 179] width 73 height 34
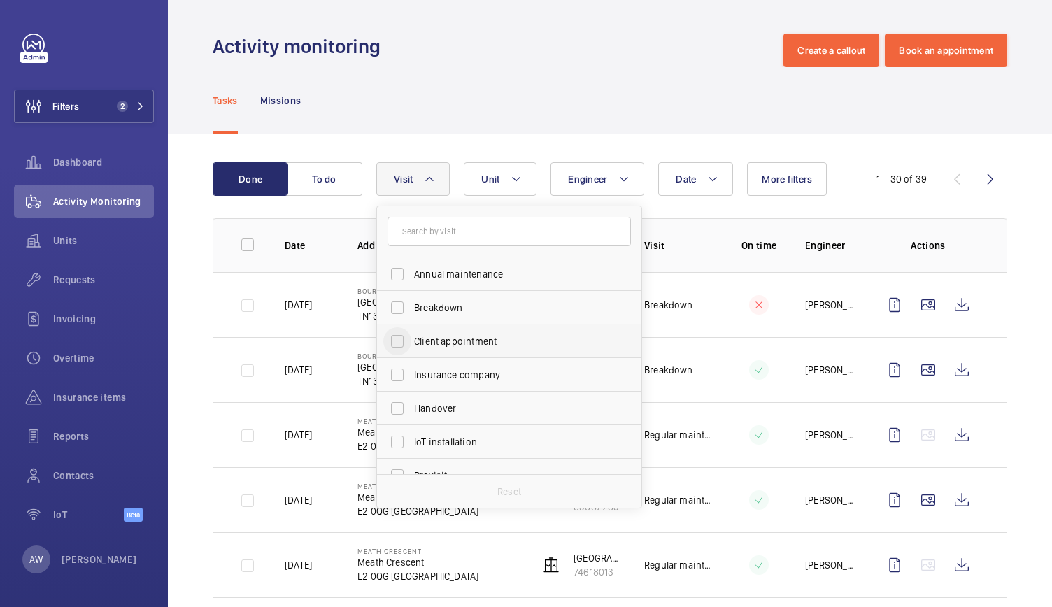
scroll to position [220, 0]
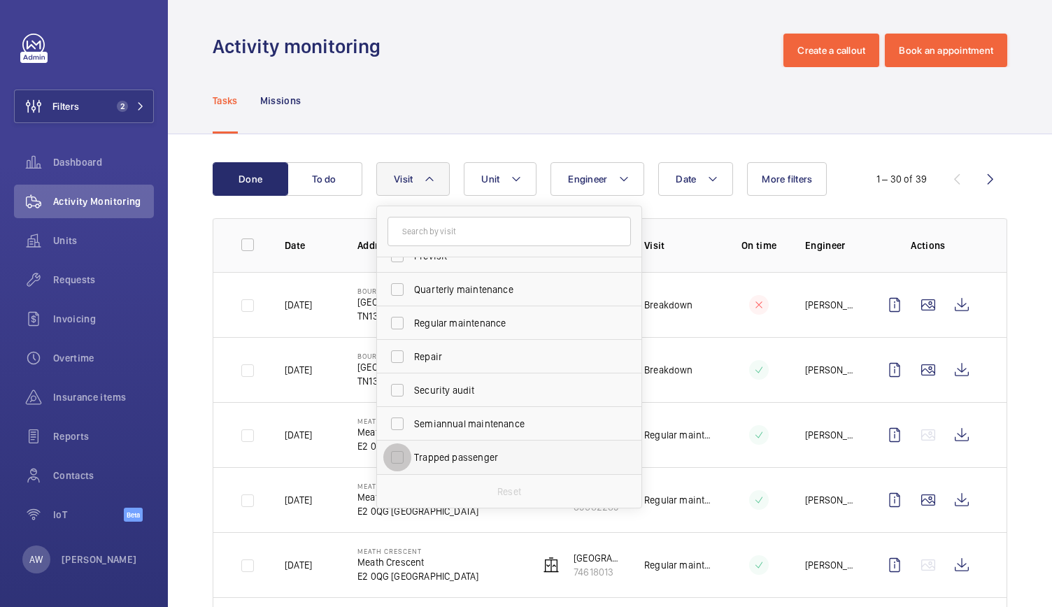
click at [404, 454] on input "Trapped passenger" at bounding box center [397, 457] width 28 height 28
checkbox input "true"
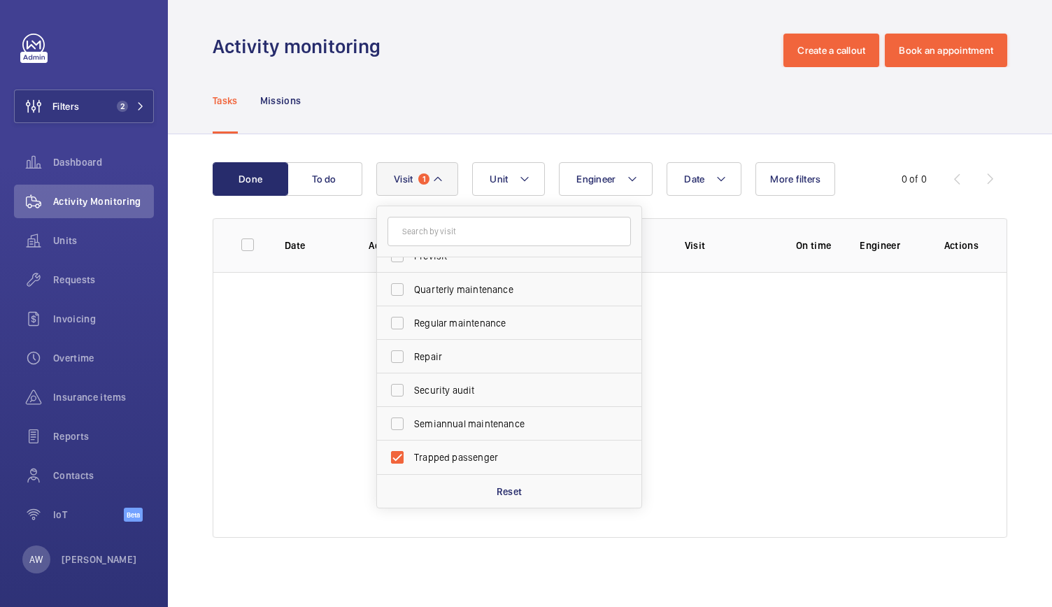
click at [476, 55] on div "Activity monitoring Create a callout Book an appointment" at bounding box center [610, 51] width 794 height 34
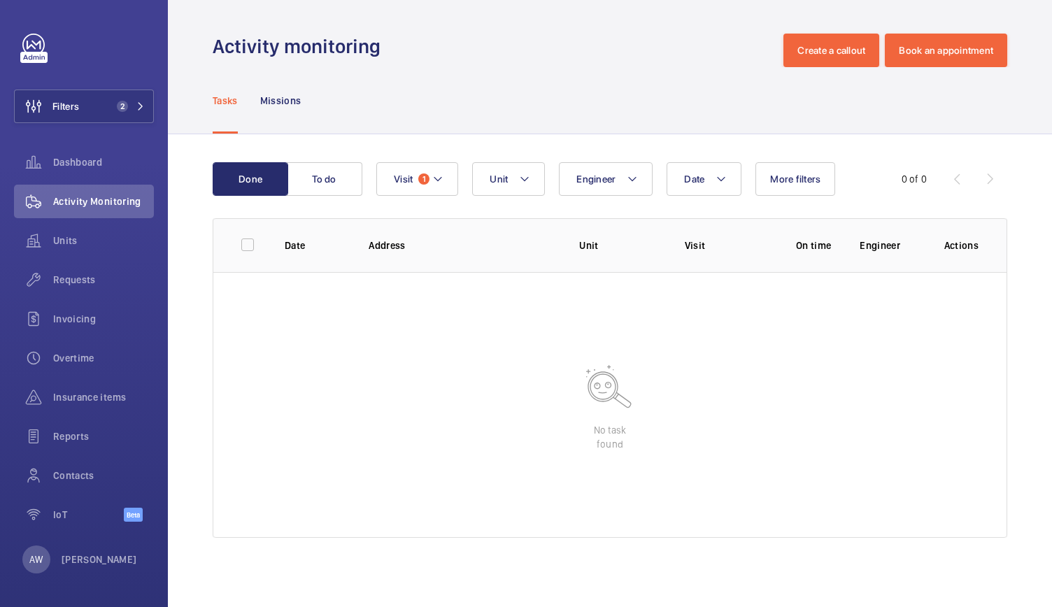
click at [649, 81] on div "Tasks Missions" at bounding box center [610, 100] width 794 height 66
click at [399, 162] on button "Visit 1" at bounding box center [417, 179] width 82 height 34
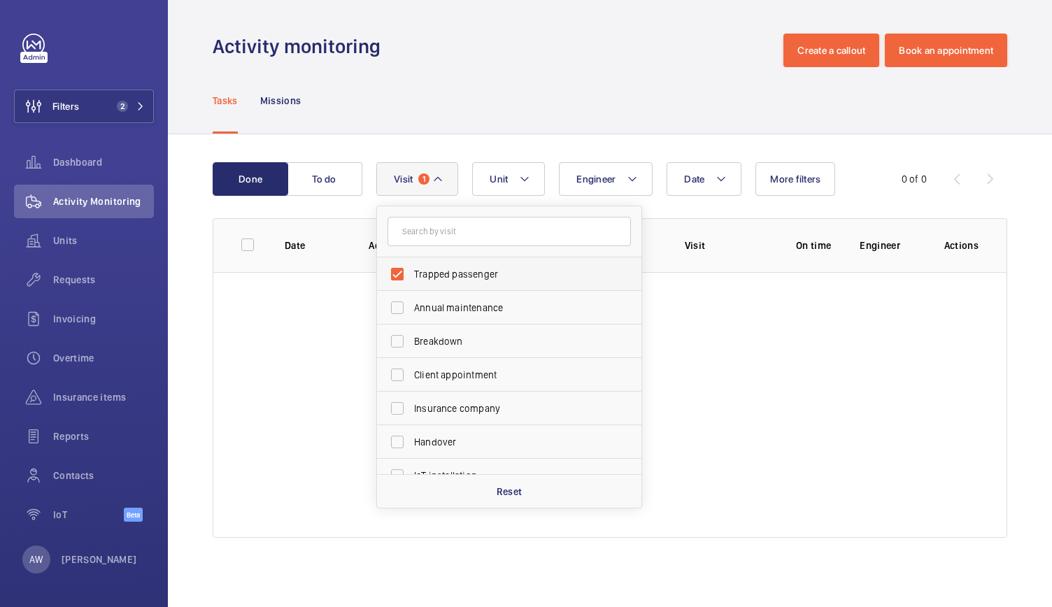
click at [415, 286] on label "Trapped passenger" at bounding box center [498, 274] width 243 height 34
click at [411, 286] on input "Trapped passenger" at bounding box center [397, 274] width 28 height 28
checkbox input "false"
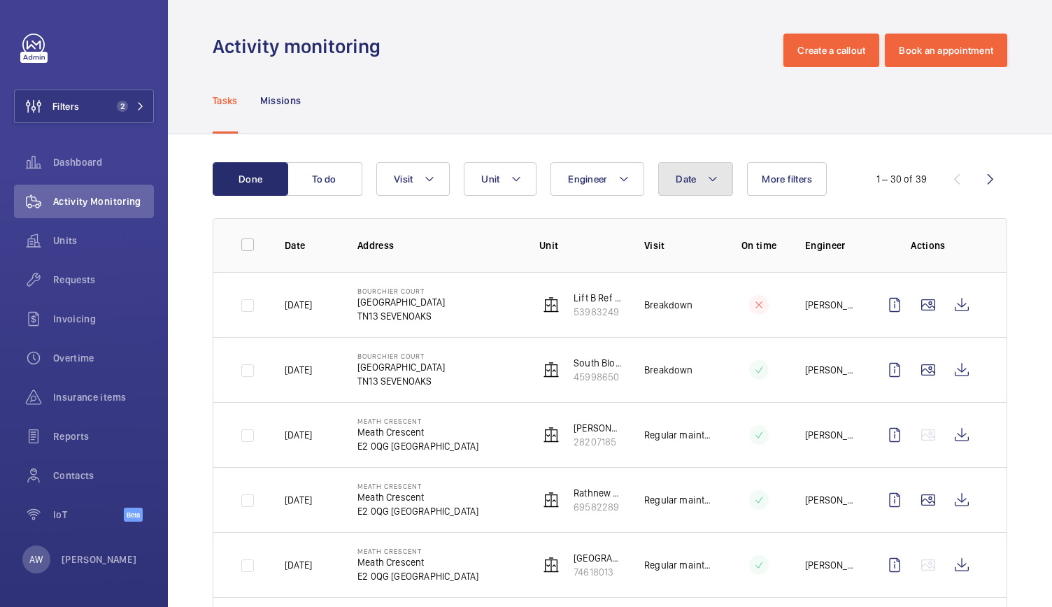
click at [697, 178] on button "Date" at bounding box center [695, 179] width 75 height 34
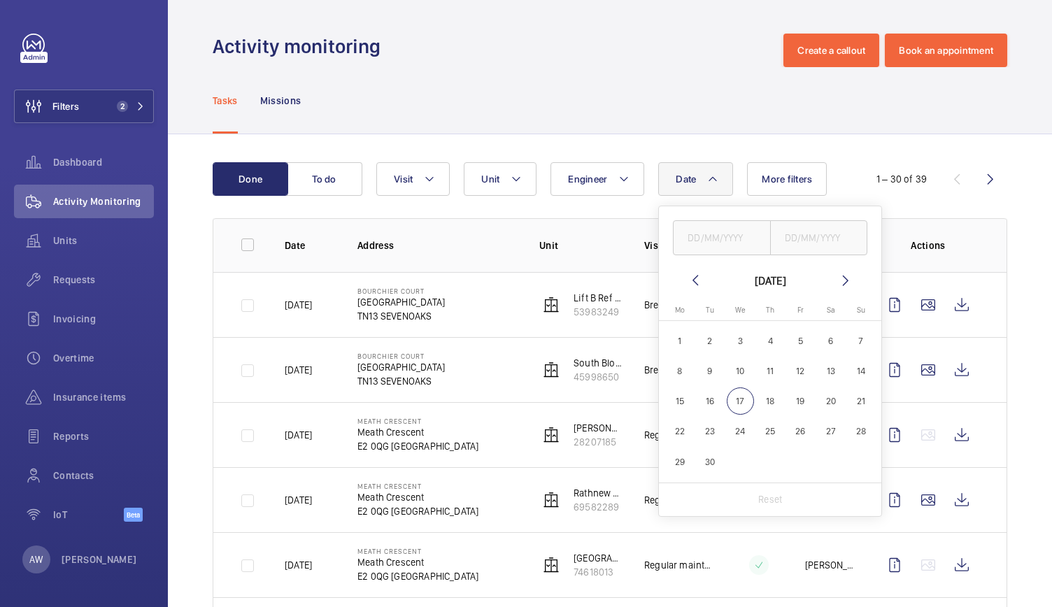
click at [697, 280] on mat-icon at bounding box center [695, 280] width 17 height 17
click at [712, 333] on span "1" at bounding box center [710, 340] width 27 height 27
type input "[DATE]"
click at [843, 283] on mat-icon at bounding box center [845, 280] width 17 height 17
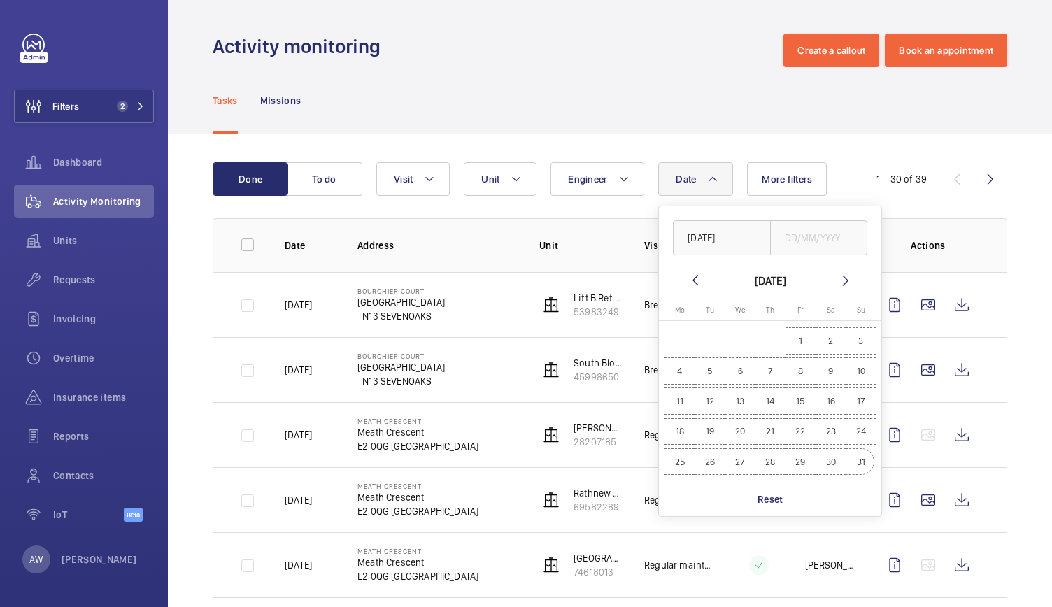
click at [857, 465] on span "31" at bounding box center [860, 461] width 27 height 27
type input "[DATE]"
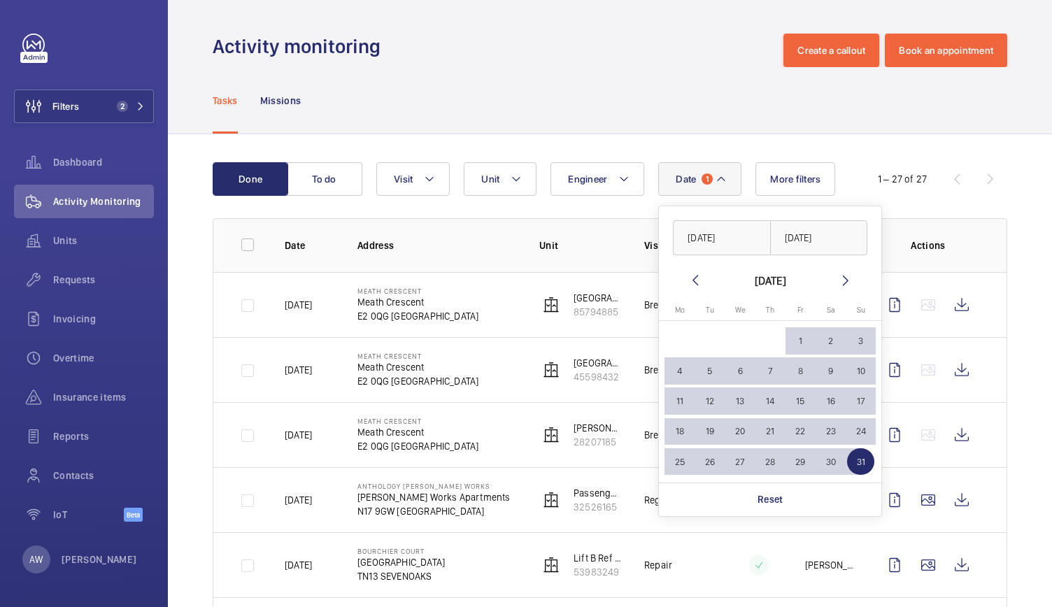
click at [671, 89] on div "Tasks Missions" at bounding box center [610, 100] width 794 height 66
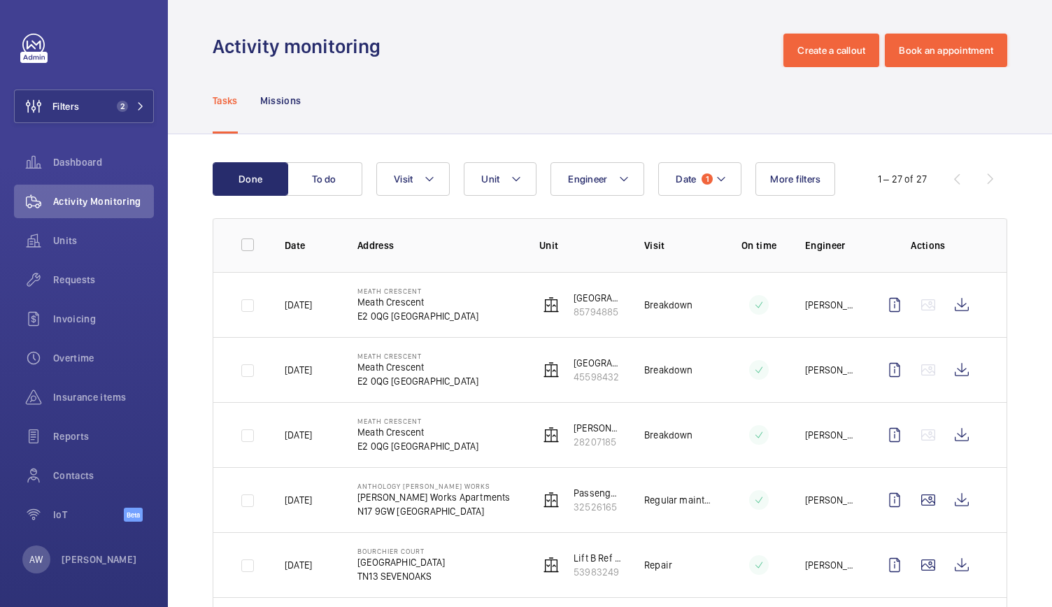
click at [943, 92] on div "Tasks Missions" at bounding box center [610, 100] width 794 height 66
